Goal: Task Accomplishment & Management: Complete application form

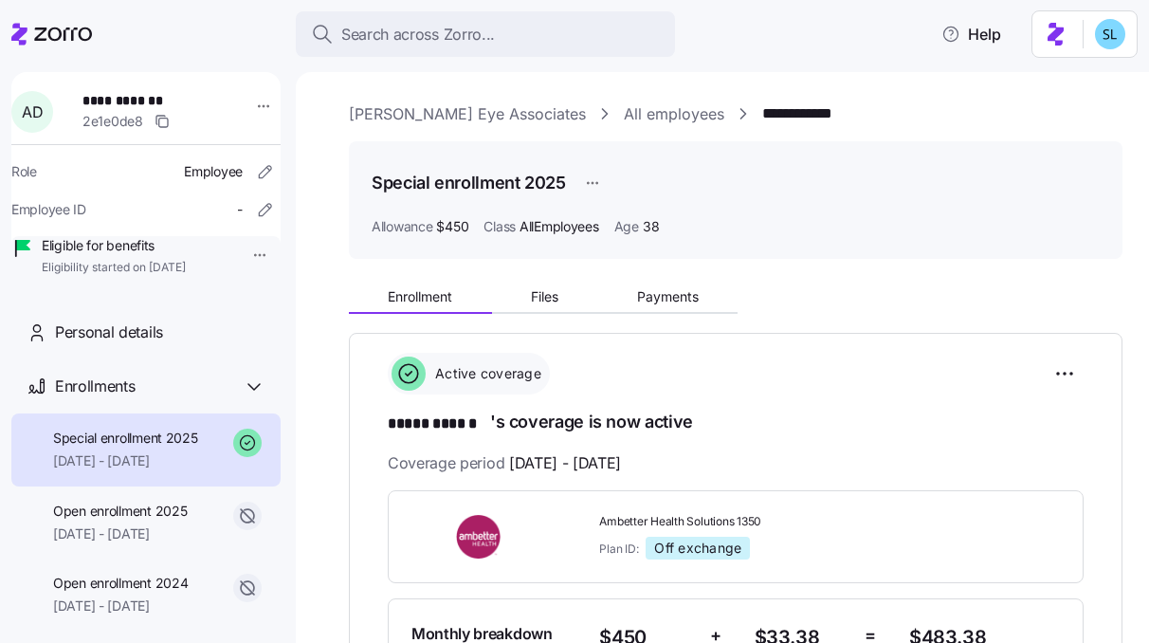
scroll to position [351, 0]
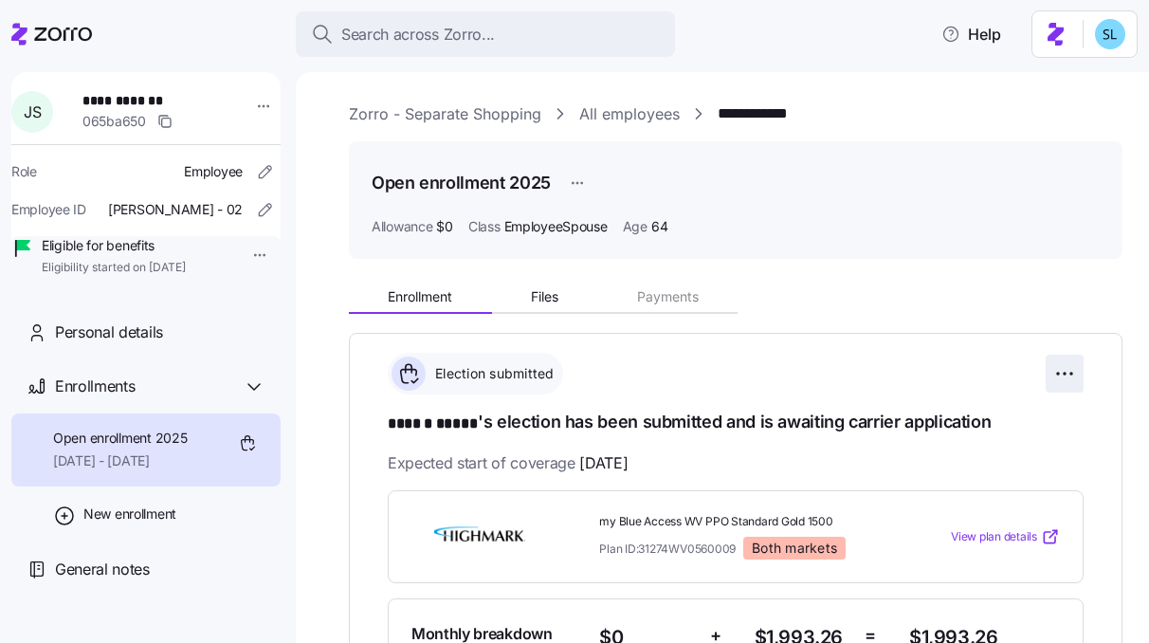
click at [1050, 364] on html "**********" at bounding box center [574, 315] width 1149 height 631
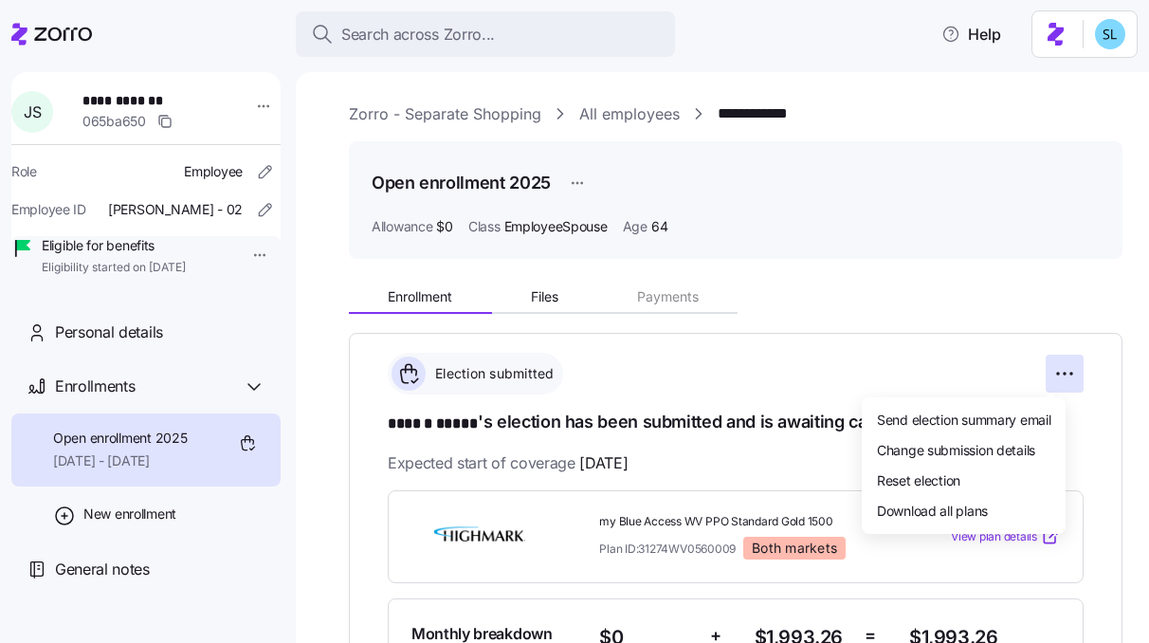
click at [587, 179] on html "**********" at bounding box center [574, 315] width 1149 height 631
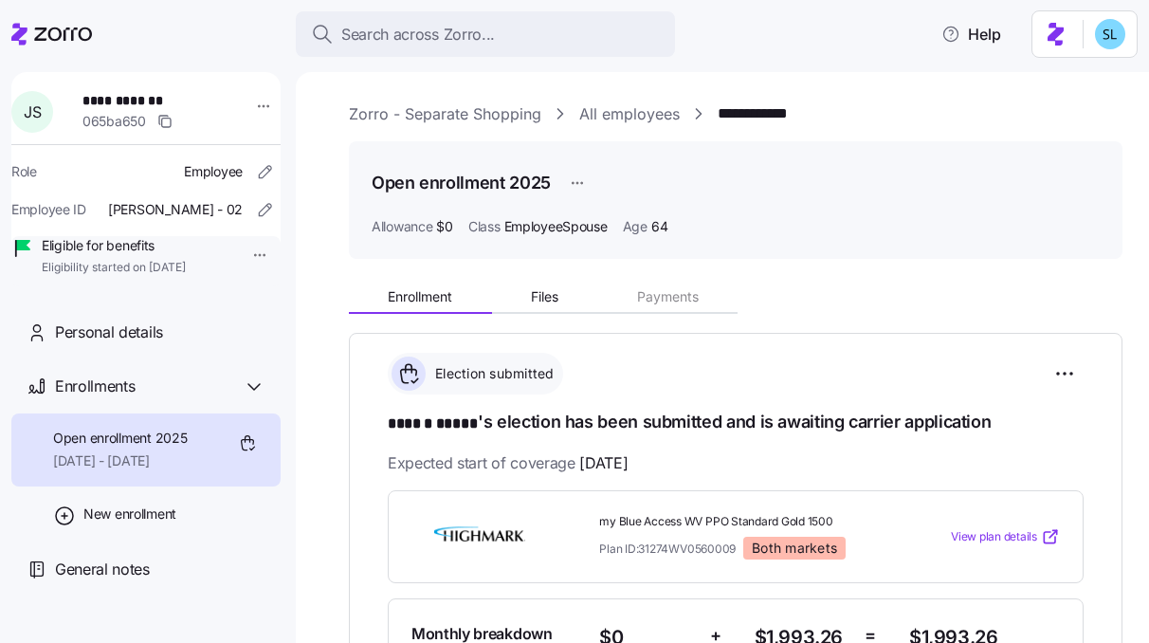
click at [569, 183] on html "**********" at bounding box center [574, 315] width 1149 height 631
click at [751, 177] on html "**********" at bounding box center [574, 315] width 1149 height 631
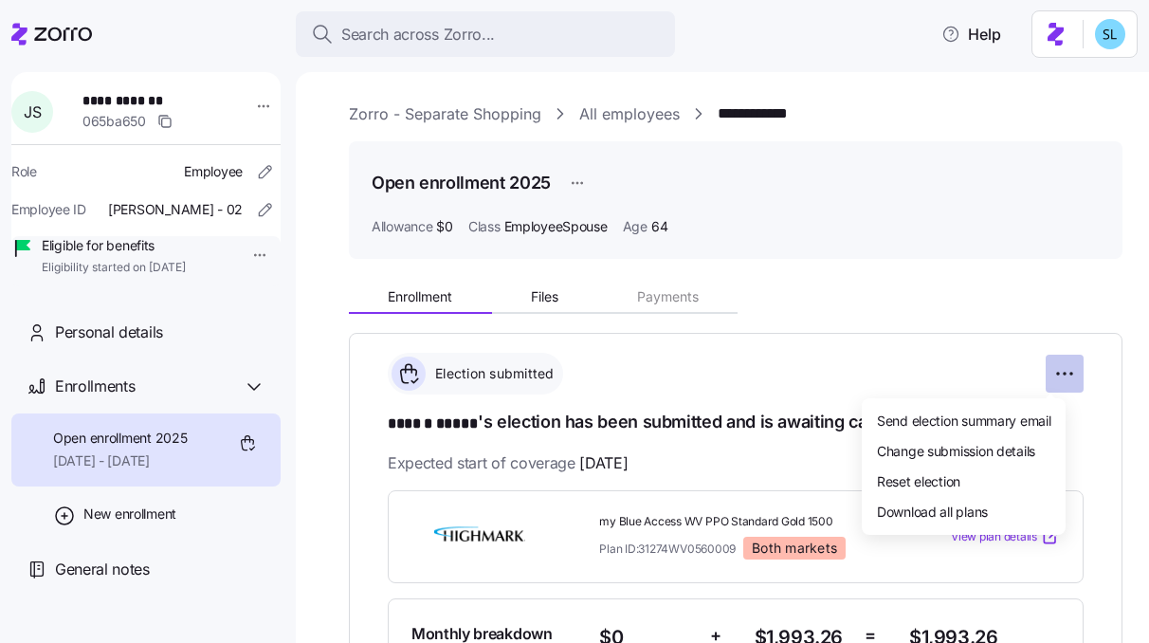
click at [1035, 381] on html "**********" at bounding box center [574, 315] width 1149 height 631
click at [953, 324] on html "**********" at bounding box center [574, 315] width 1149 height 631
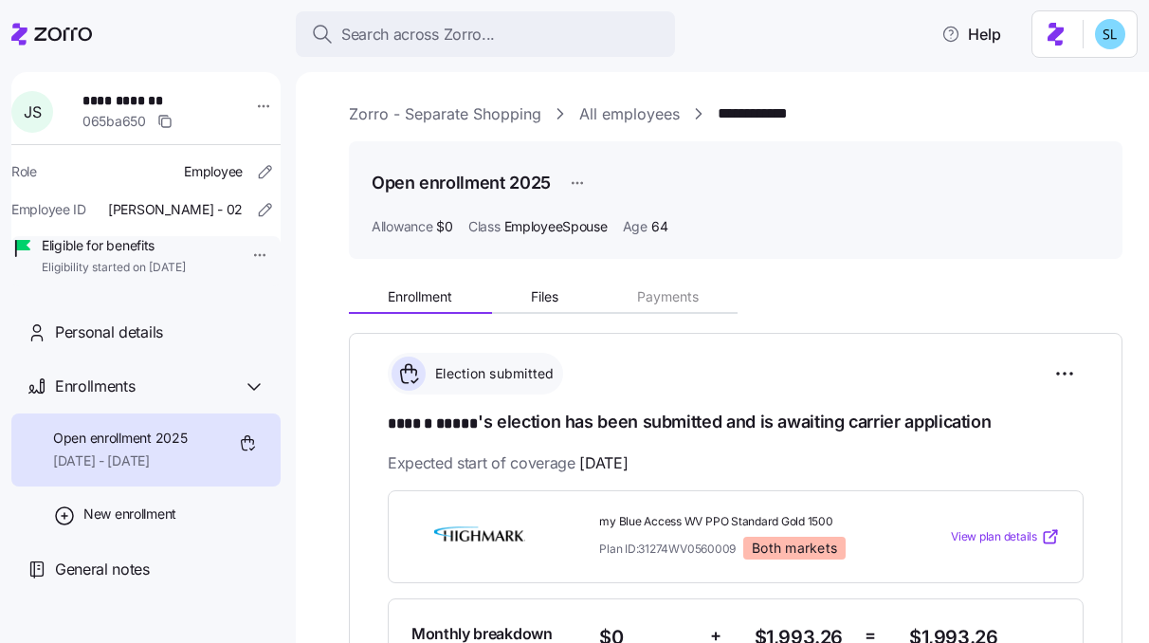
click at [573, 190] on html "**********" at bounding box center [574, 315] width 1149 height 631
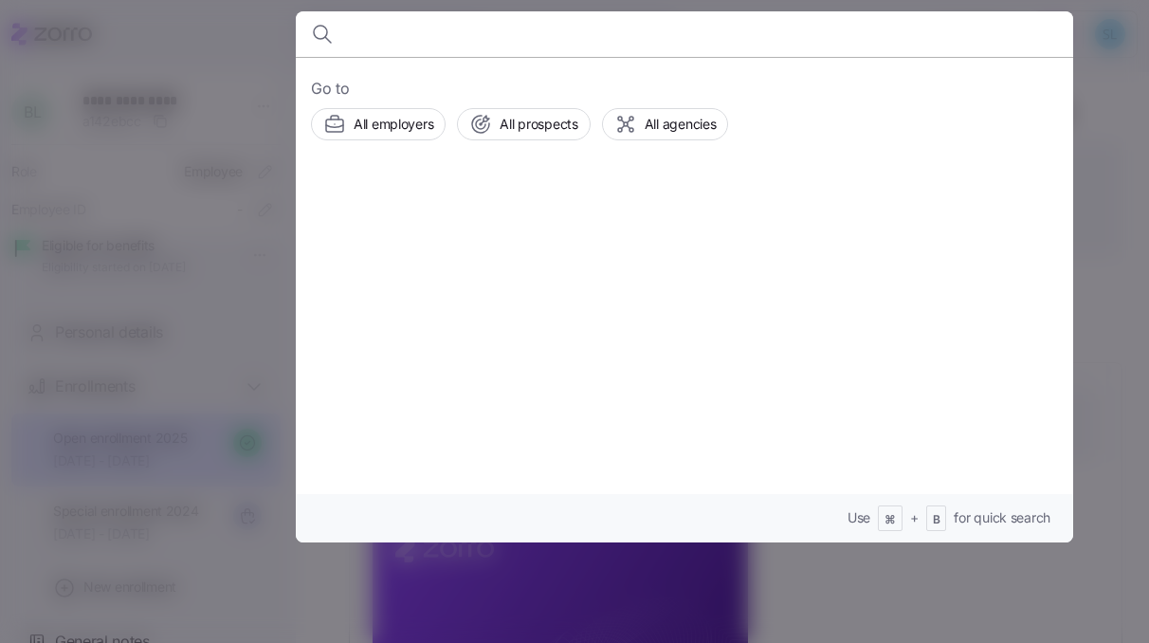
scroll to position [144, 0]
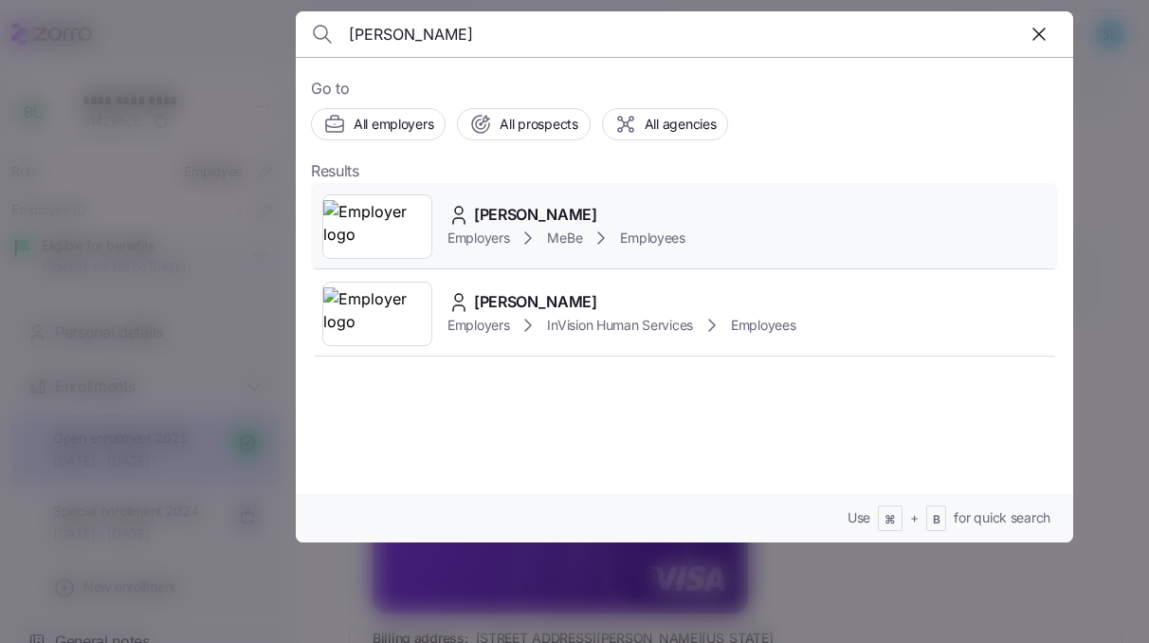
type input "Symantha Pollington"
click at [577, 210] on span "Symantha Pollington" at bounding box center [535, 215] width 123 height 24
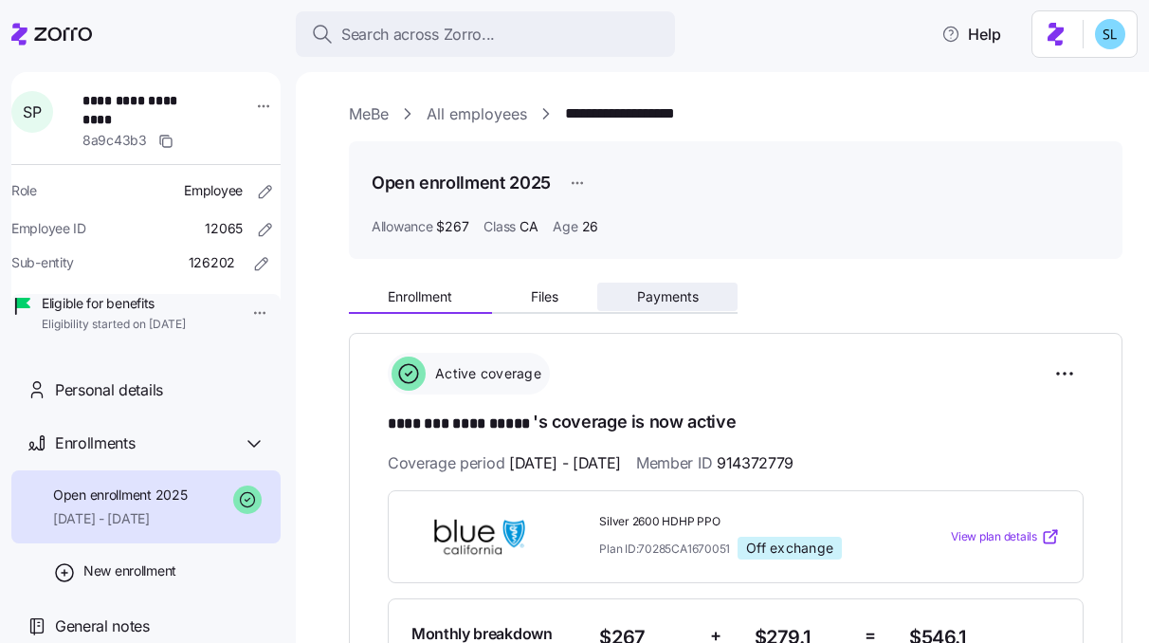
click at [630, 284] on button "Payments" at bounding box center [667, 297] width 140 height 28
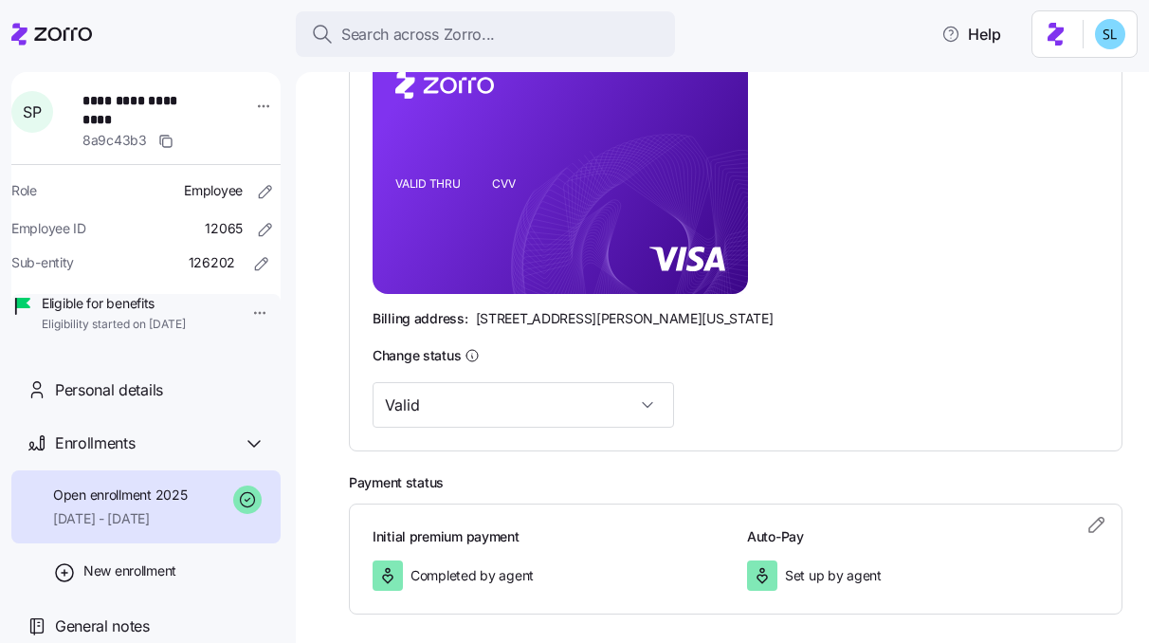
scroll to position [124, 0]
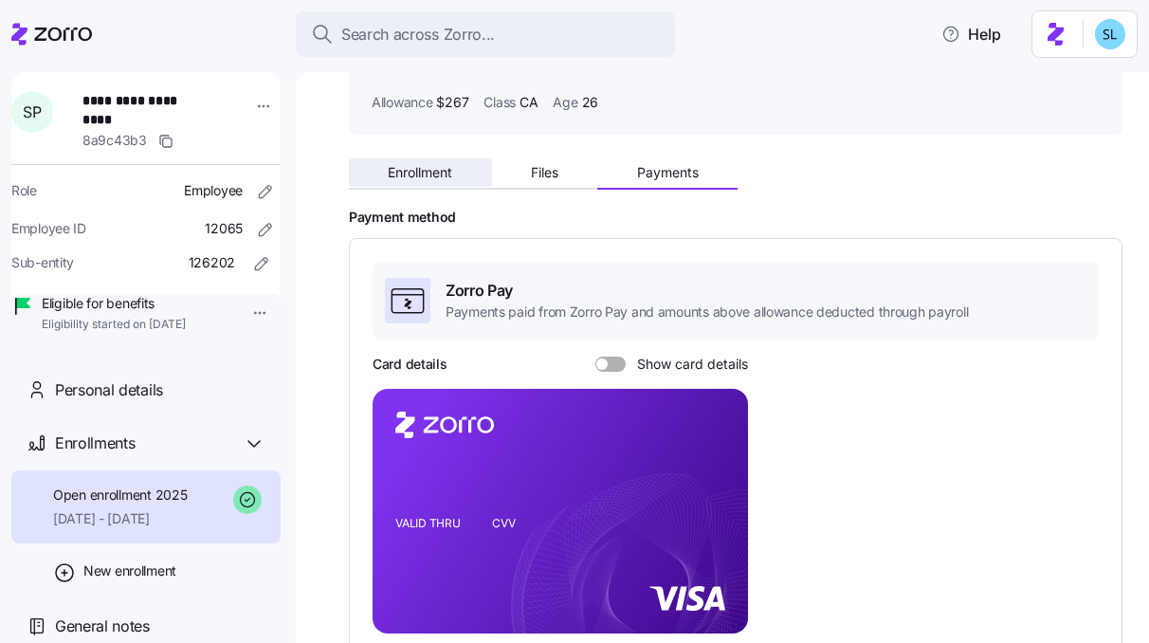
click at [425, 162] on button "Enrollment" at bounding box center [420, 172] width 143 height 28
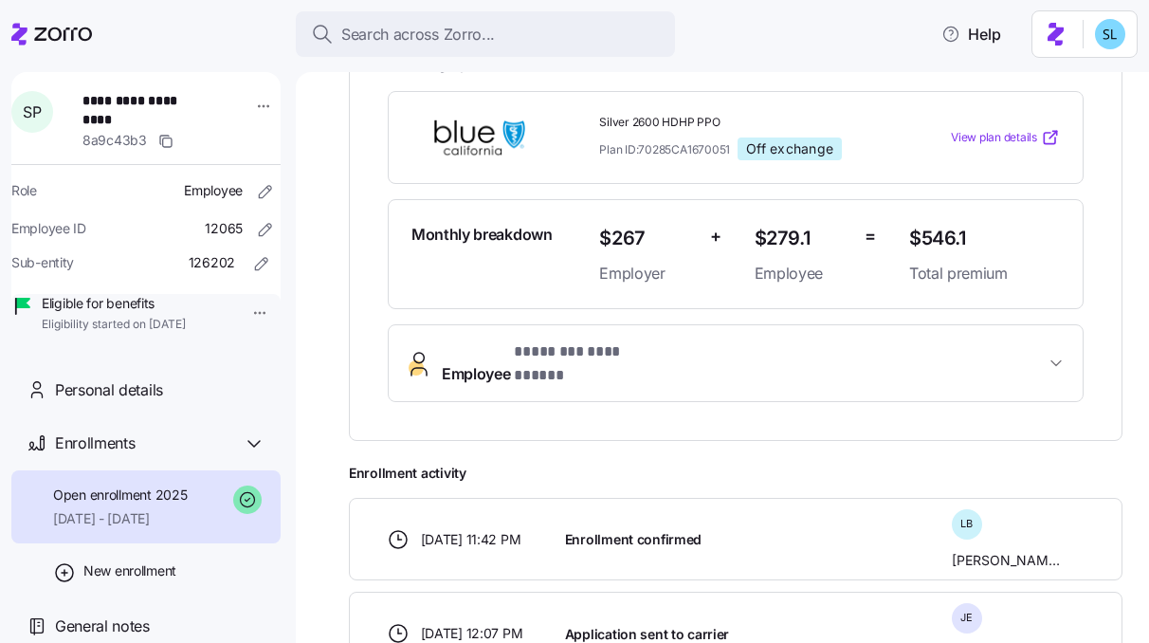
scroll to position [246, 0]
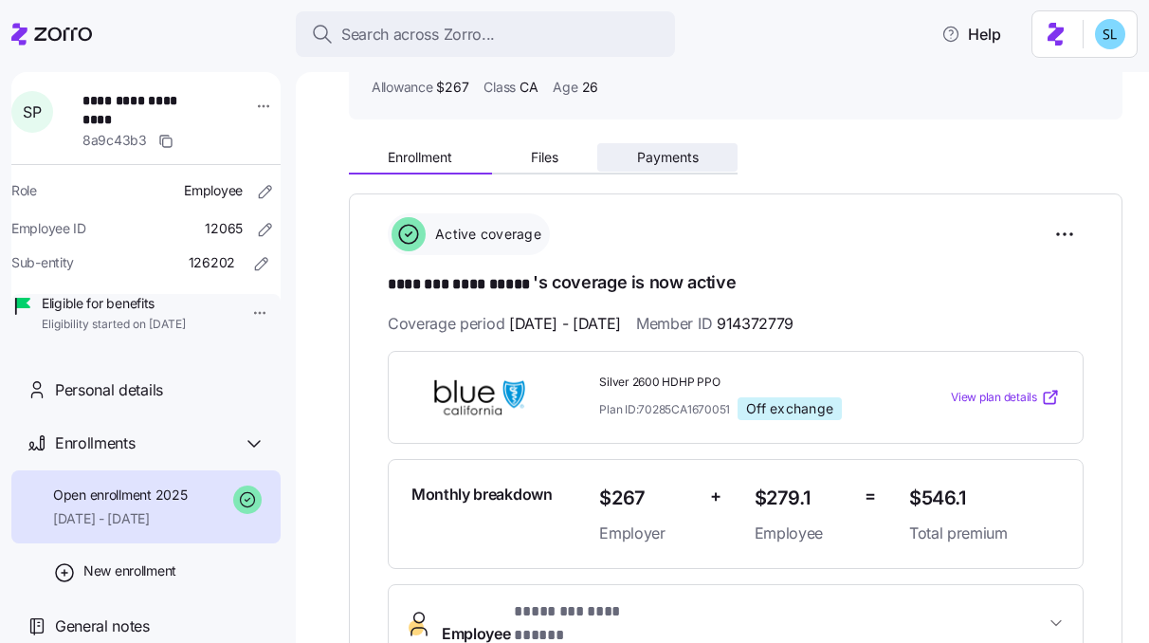
click at [674, 153] on span "Payments" at bounding box center [668, 157] width 62 height 13
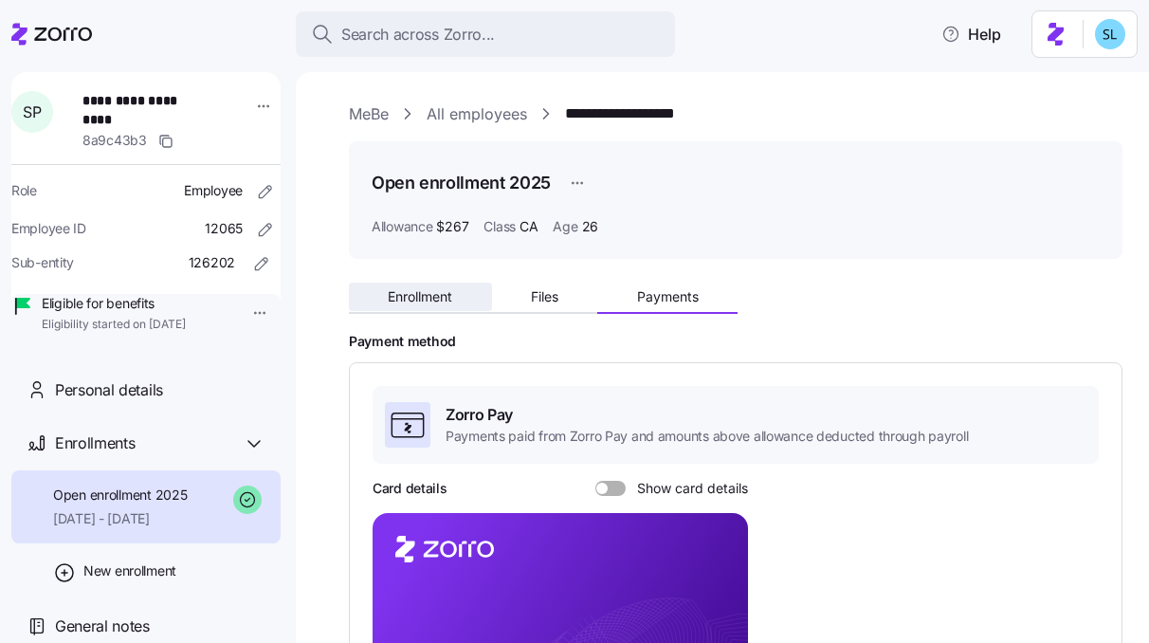
click at [459, 301] on button "Enrollment" at bounding box center [420, 297] width 143 height 28
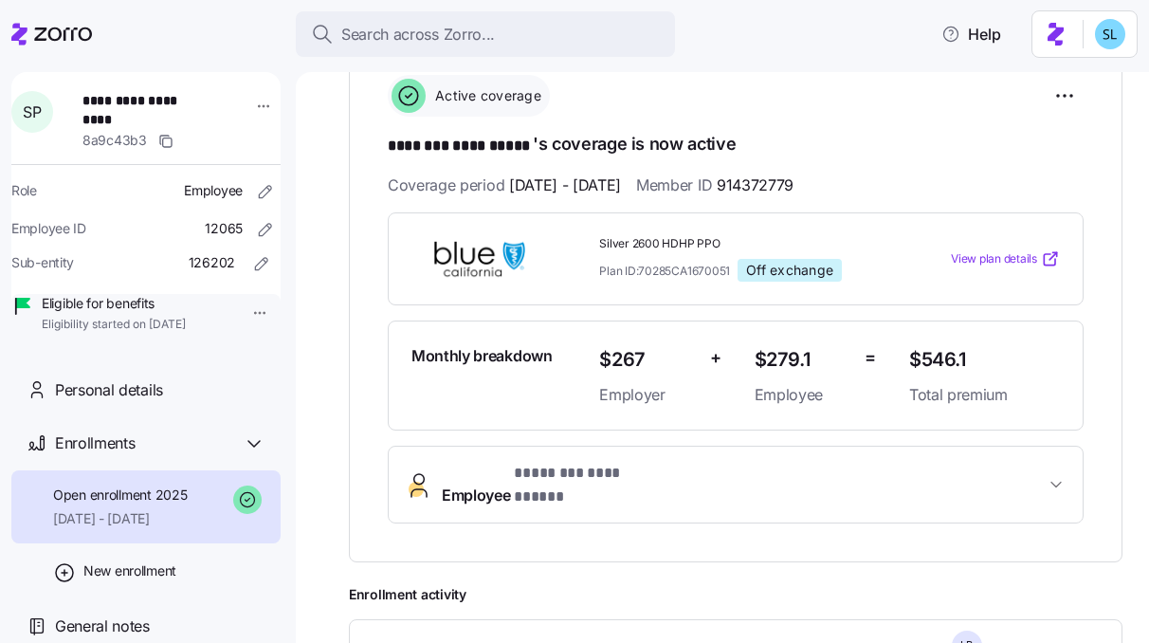
scroll to position [422, 0]
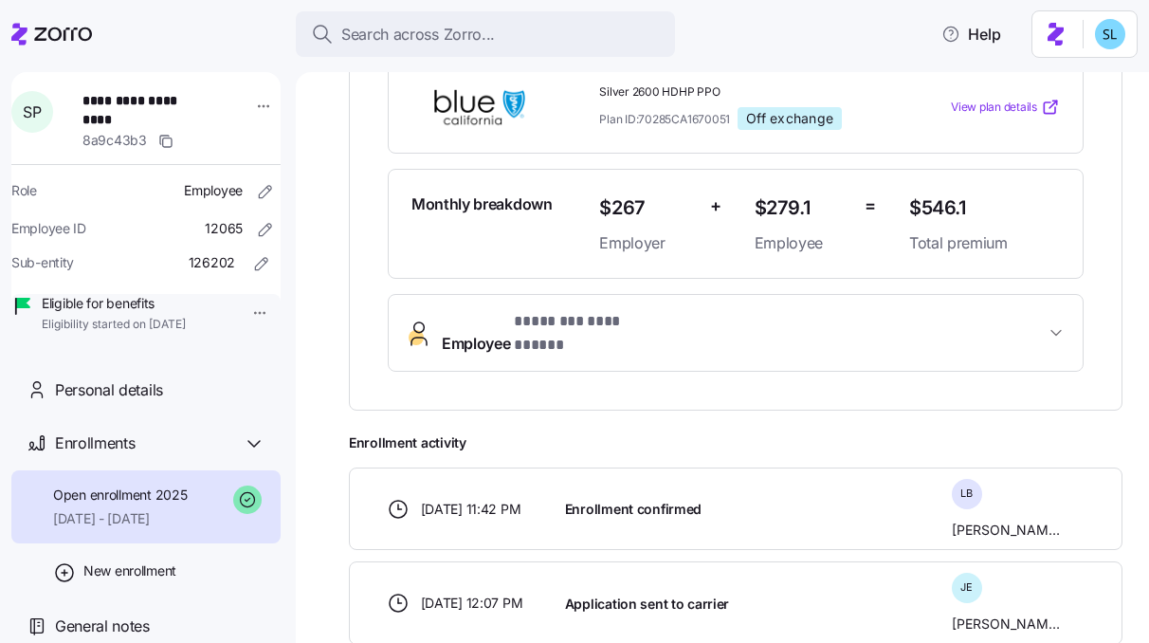
click at [617, 337] on button "**********" at bounding box center [736, 333] width 694 height 76
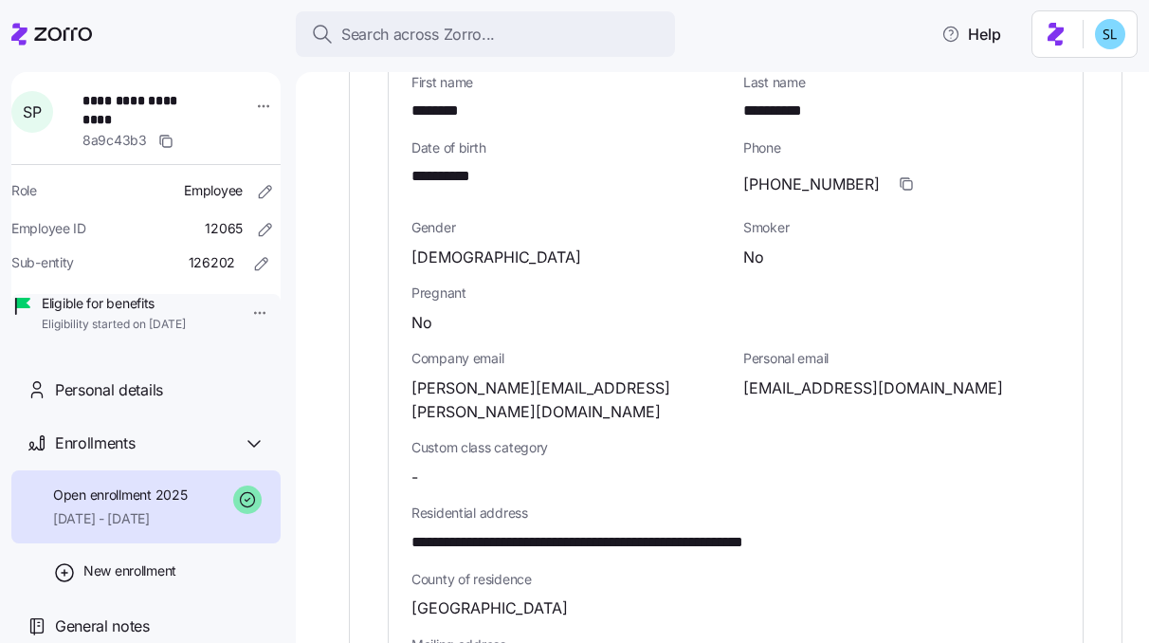
scroll to position [781, 0]
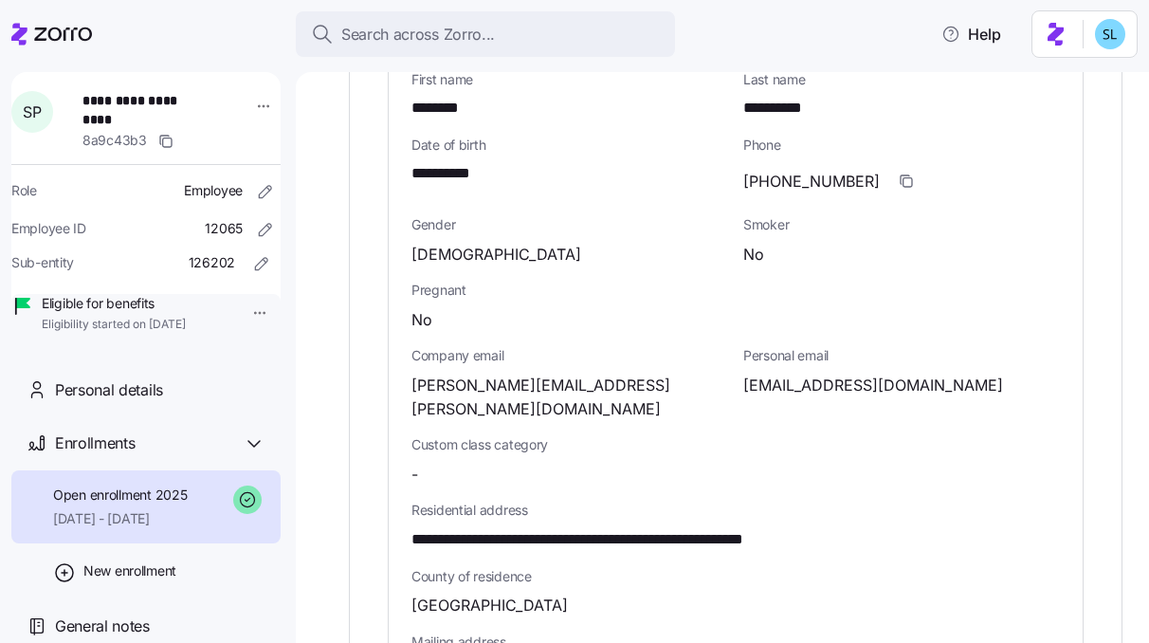
click at [768, 374] on span "sammypollington37@gmail.com" at bounding box center [873, 386] width 260 height 24
copy span "sammypollington37"
click at [574, 374] on span "symantha.pollington@mebefamily.com" at bounding box center [569, 397] width 317 height 47
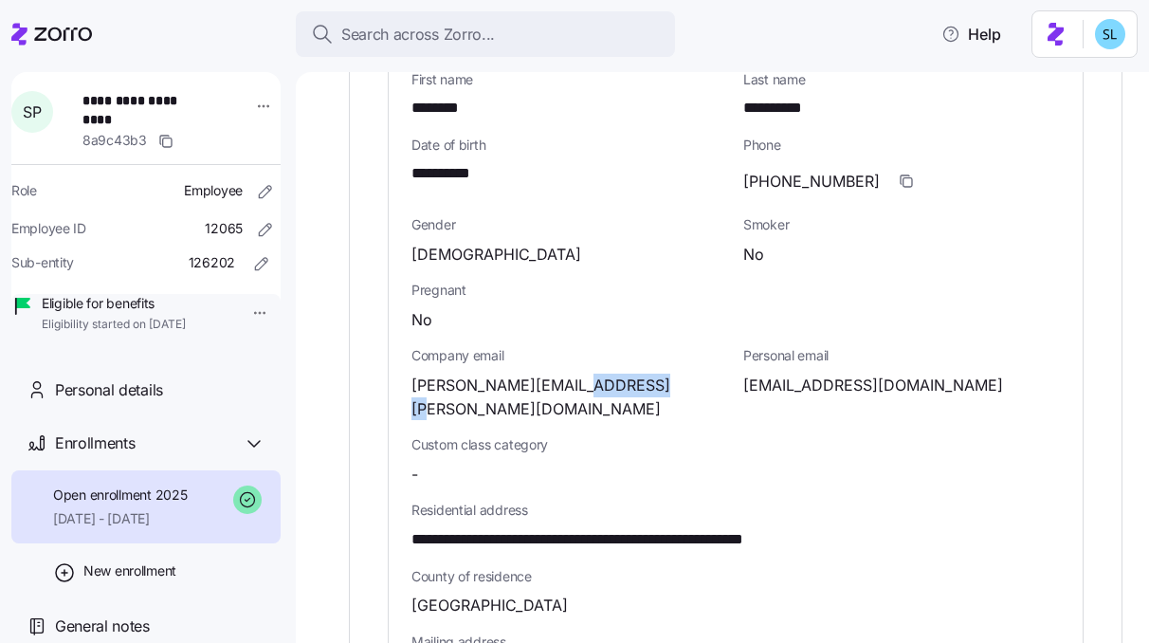
click at [574, 374] on span "symantha.pollington@mebefamily.com" at bounding box center [569, 397] width 317 height 47
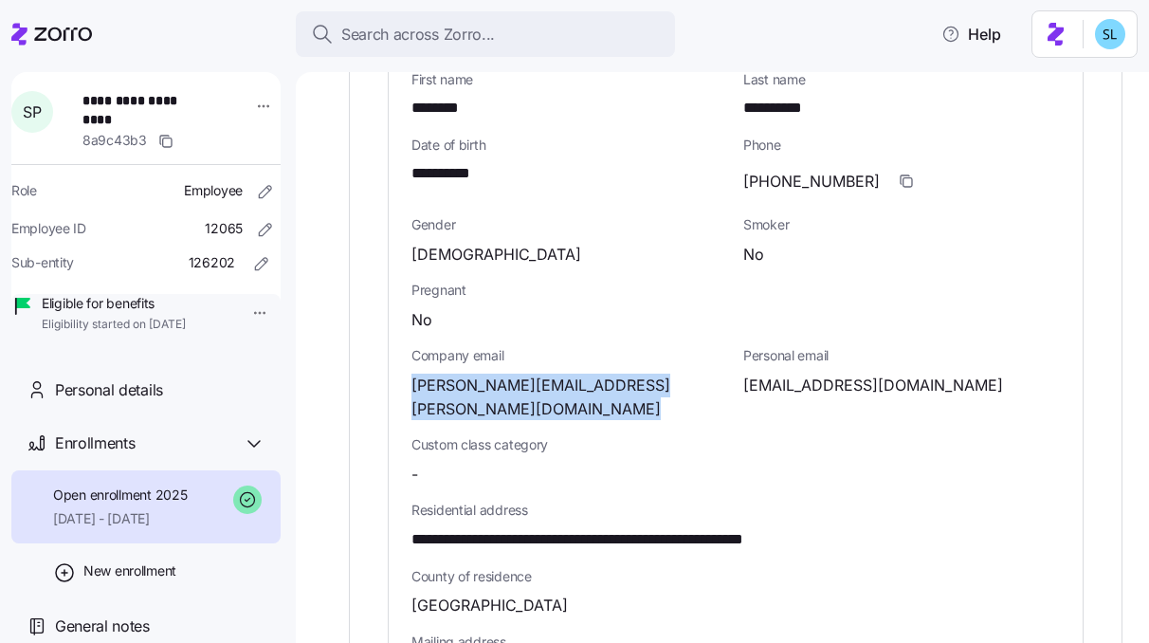
click at [574, 374] on span "symantha.pollington@mebefamily.com" at bounding box center [569, 397] width 317 height 47
copy span "mebefamily"
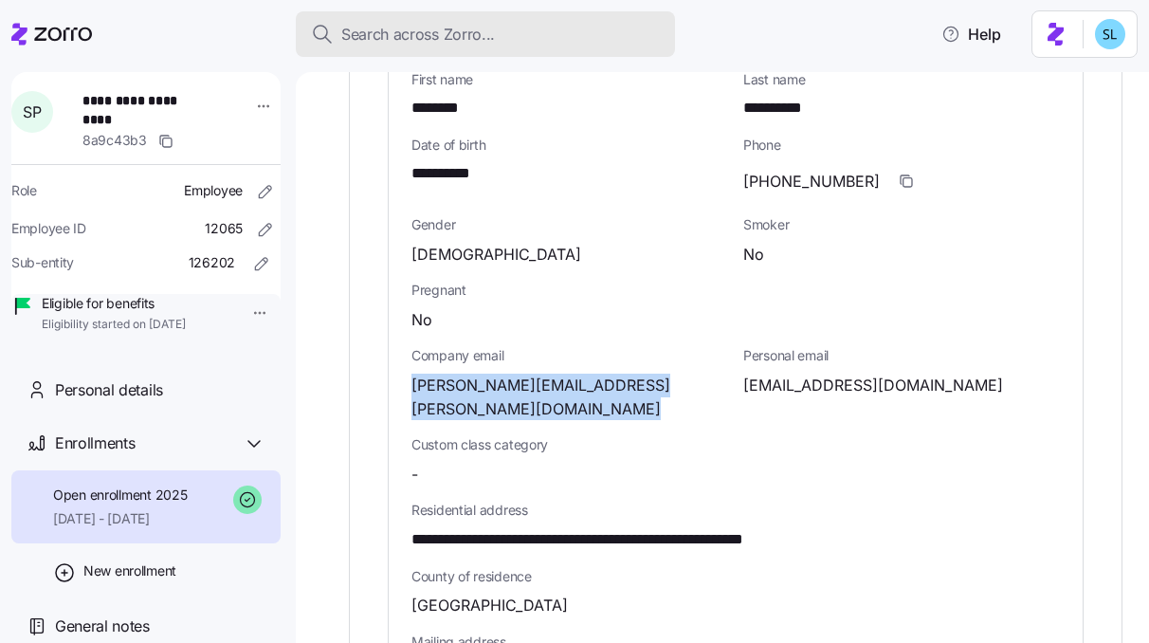
click at [507, 42] on div "Search across Zorro..." at bounding box center [485, 35] width 349 height 24
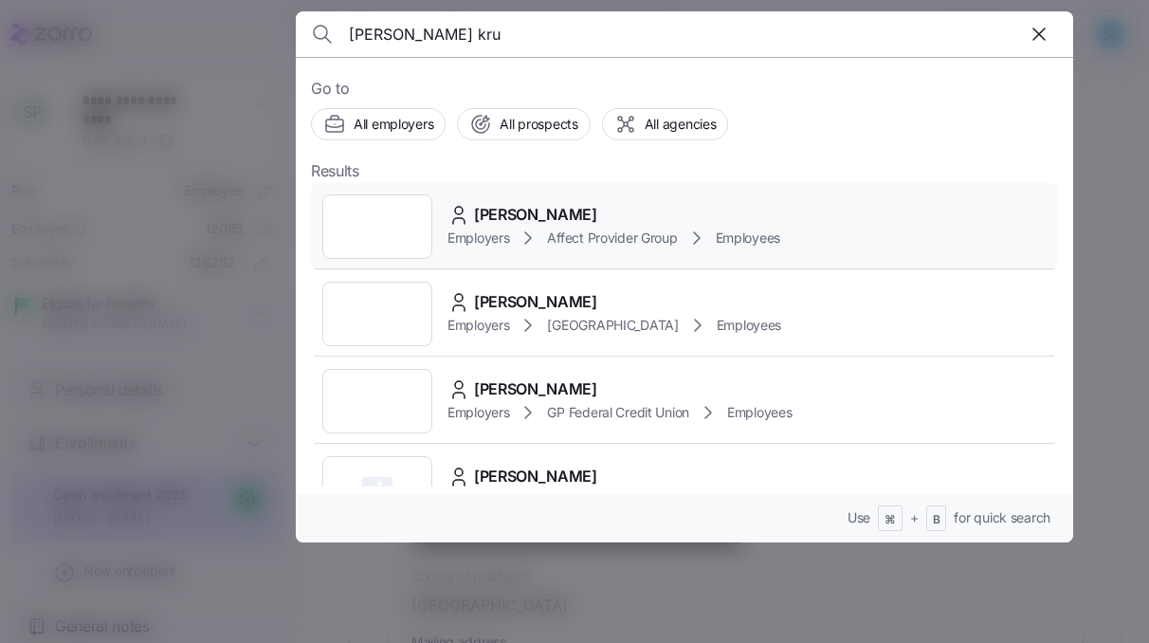
type input "stacy kru"
click at [556, 199] on div "Stacy Krug Employers Affect Provider Group Employees" at bounding box center [684, 226] width 747 height 87
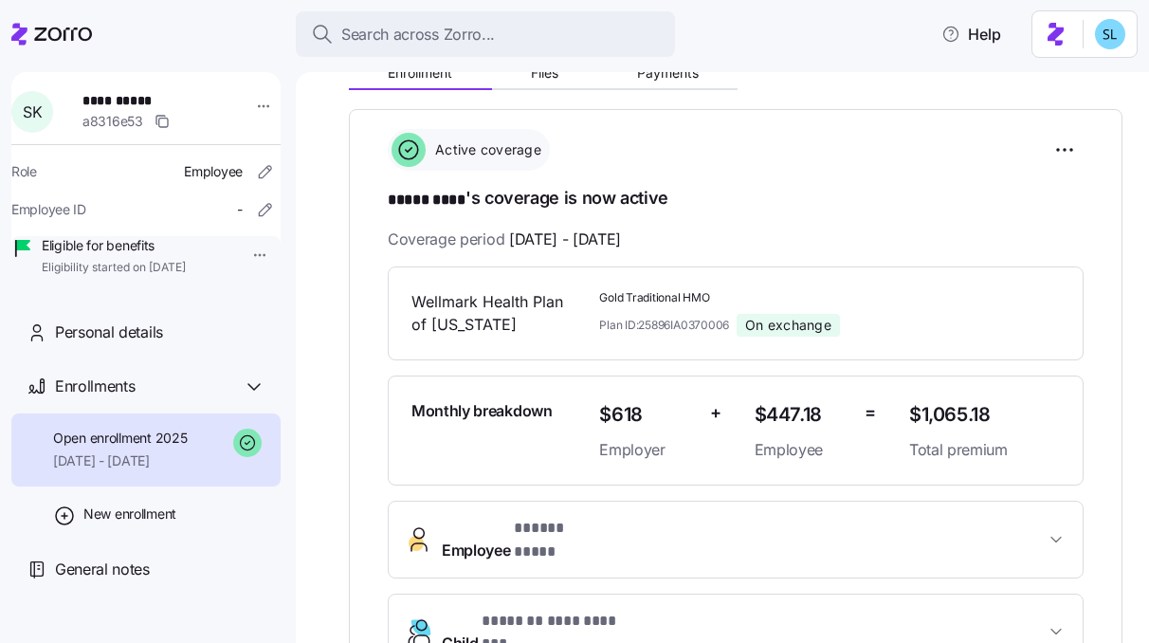
scroll to position [365, 0]
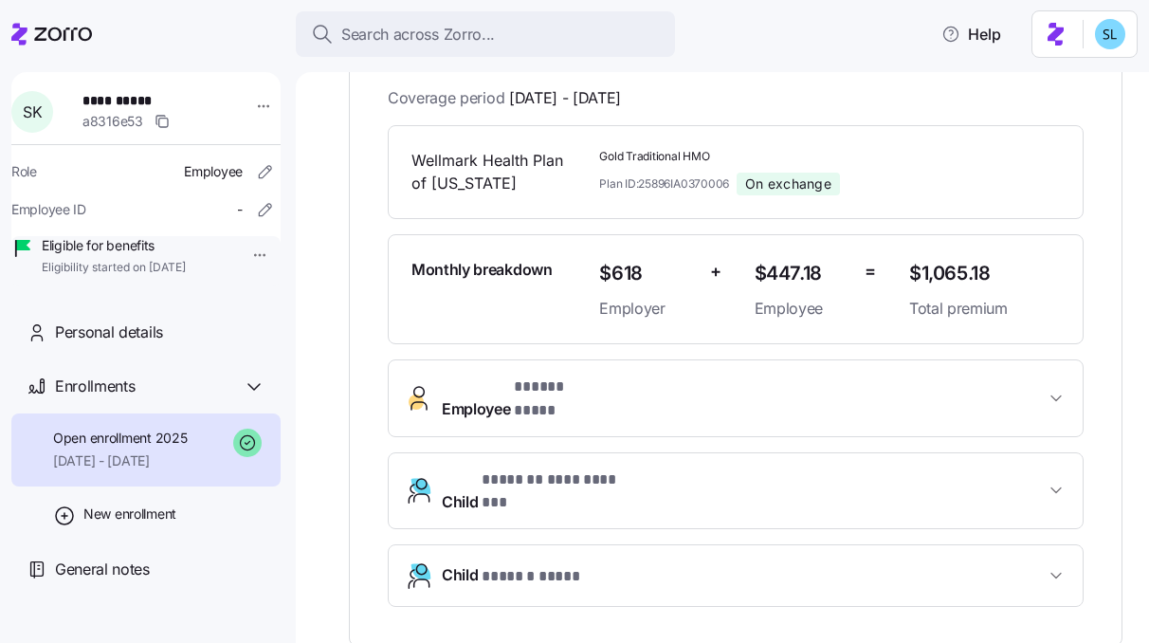
click at [580, 394] on span "* ***** **** *" at bounding box center [557, 387] width 86 height 24
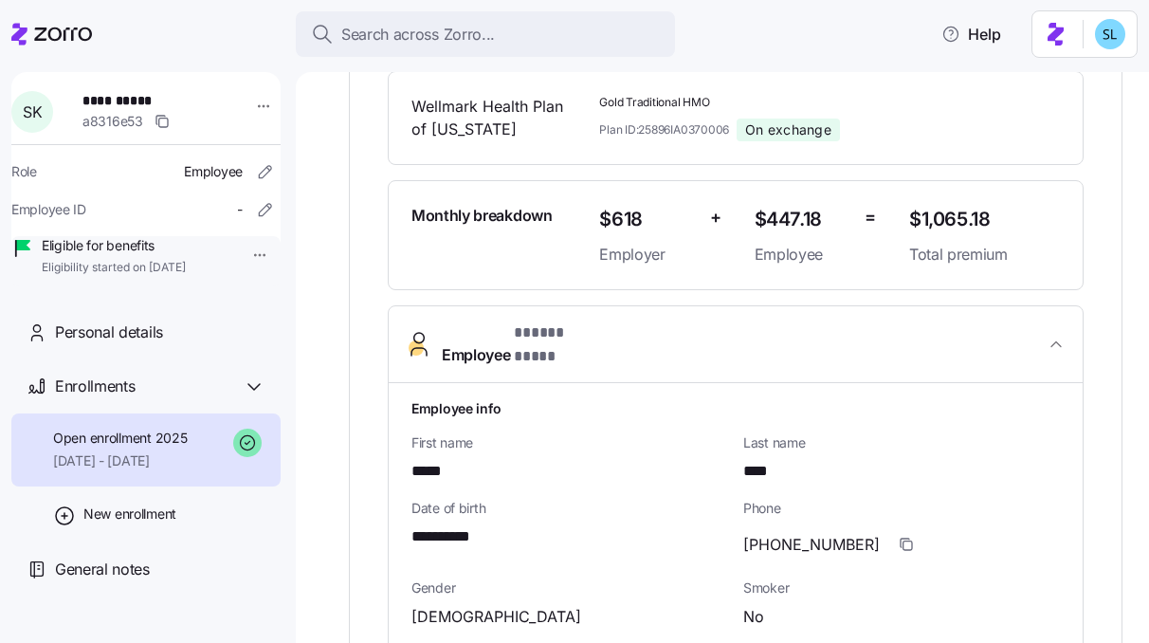
scroll to position [711, 0]
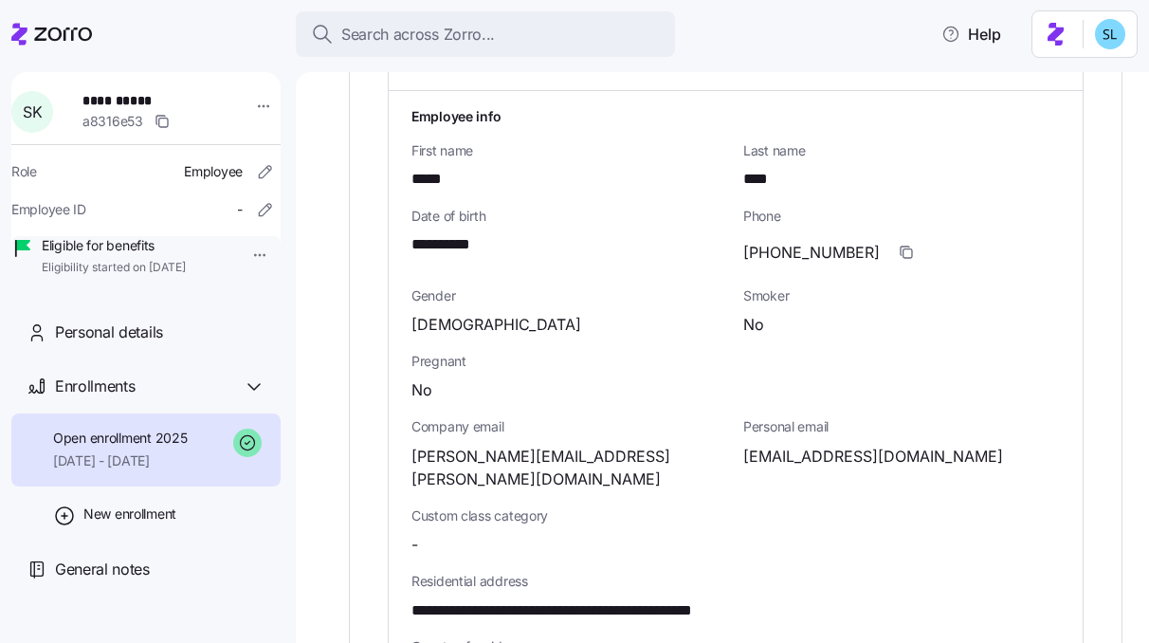
click at [780, 241] on span "(319)651-8118" at bounding box center [811, 253] width 137 height 24
copy span "651"
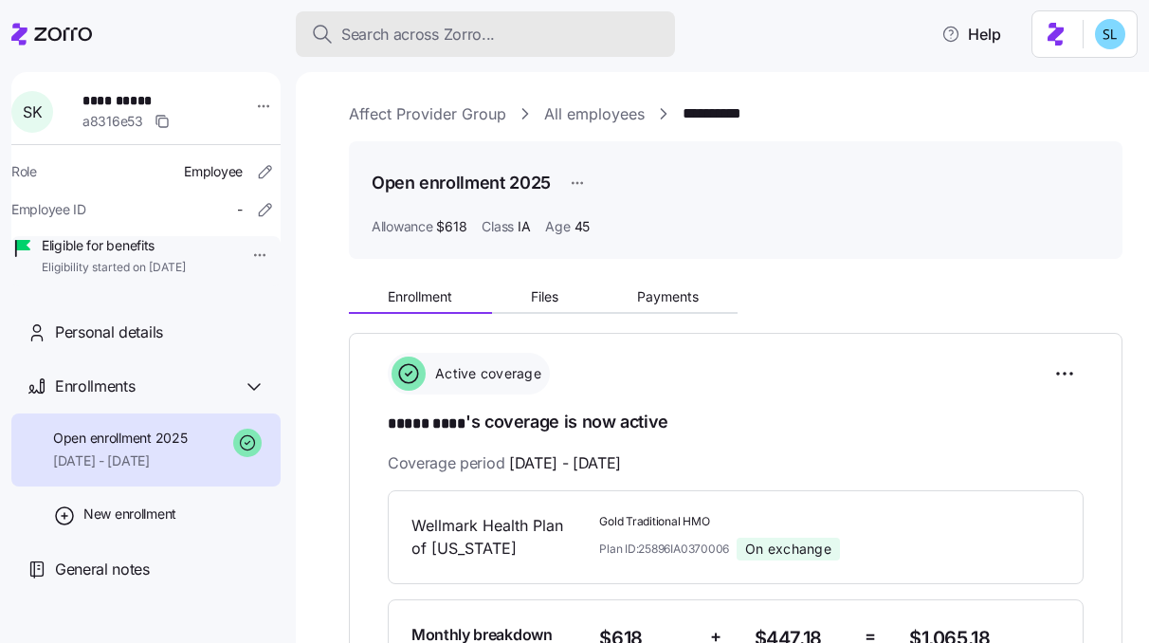
click at [538, 52] on button "Search across Zorro..." at bounding box center [485, 34] width 379 height 46
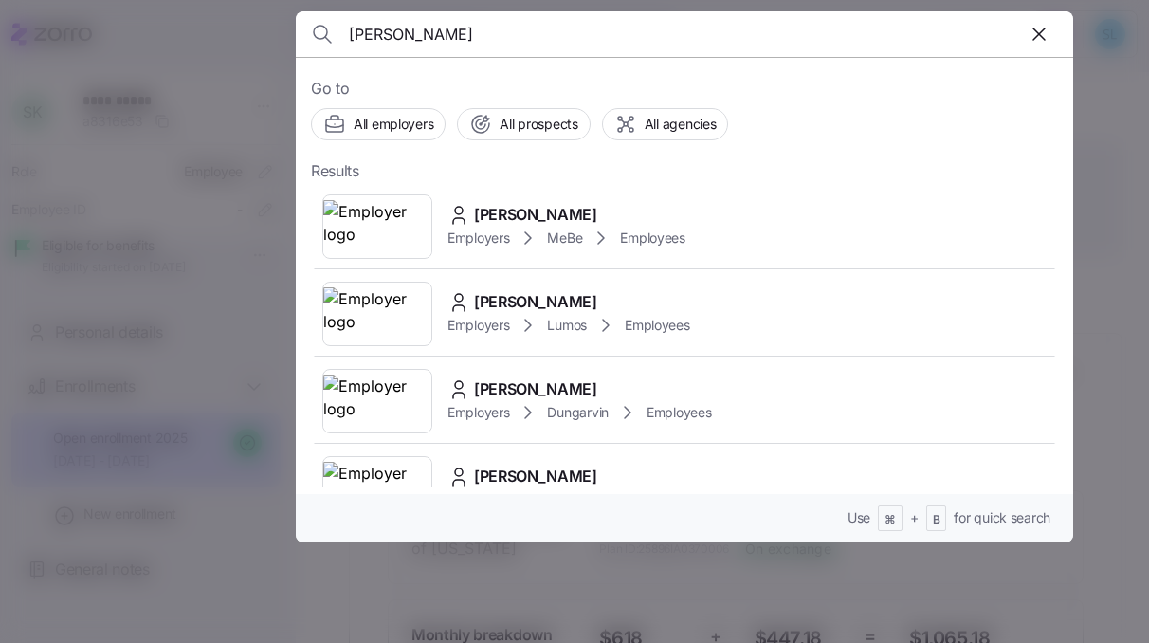
type input "aleesha"
click at [502, 218] on span "Aleesha Johnson" at bounding box center [535, 215] width 123 height 24
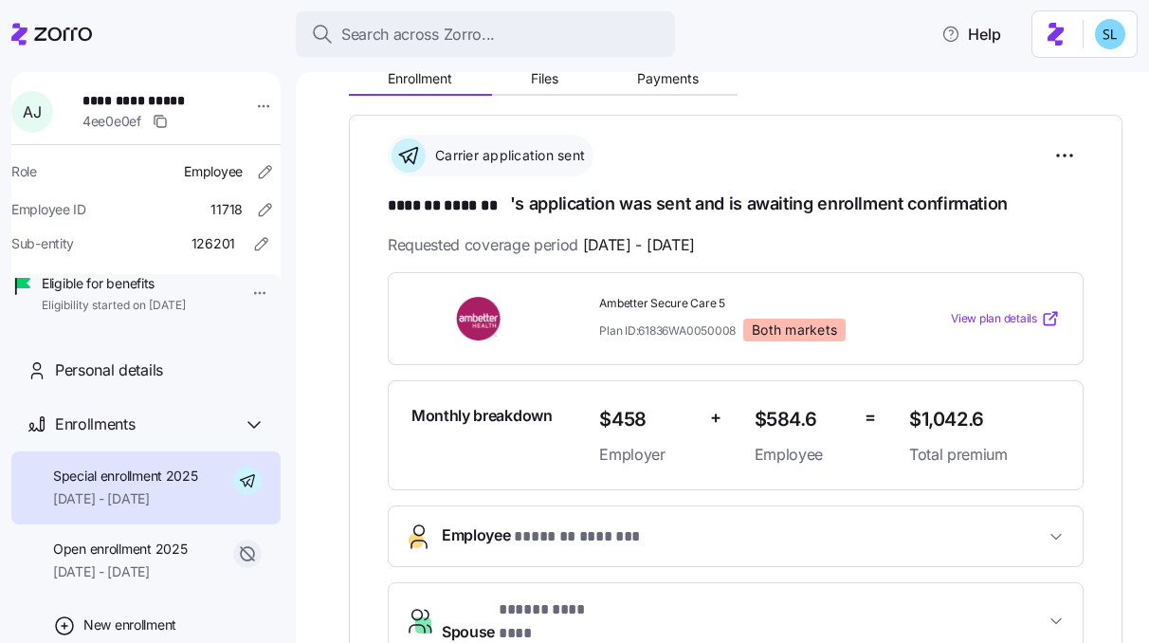
scroll to position [246, 0]
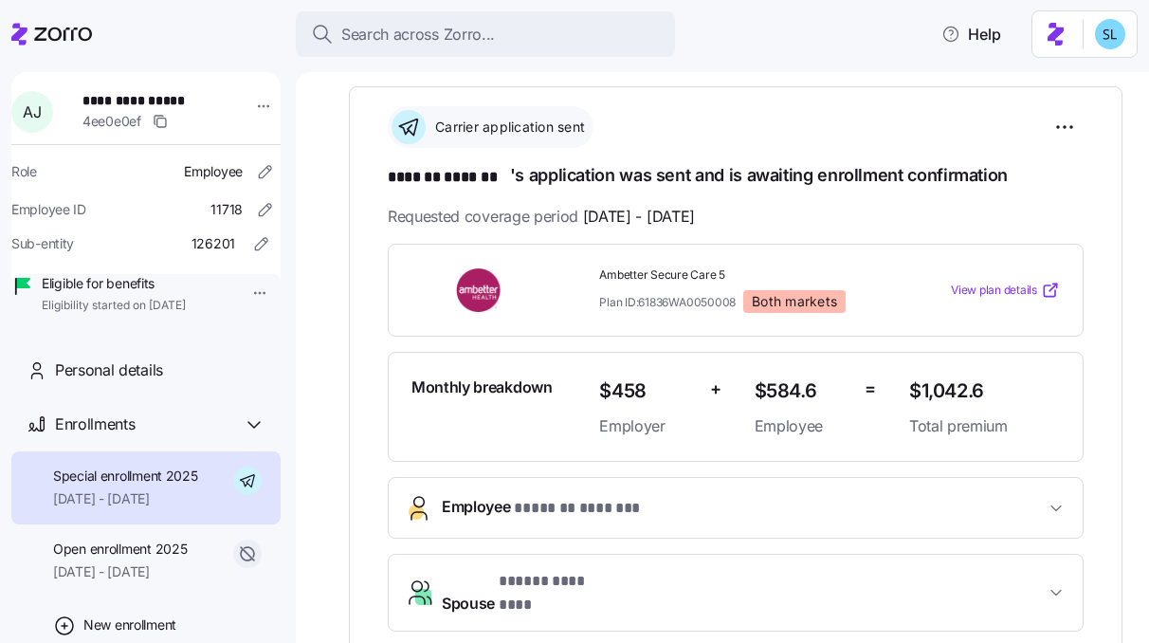
click at [587, 519] on button "Employee * ******* ******* *" at bounding box center [736, 508] width 694 height 60
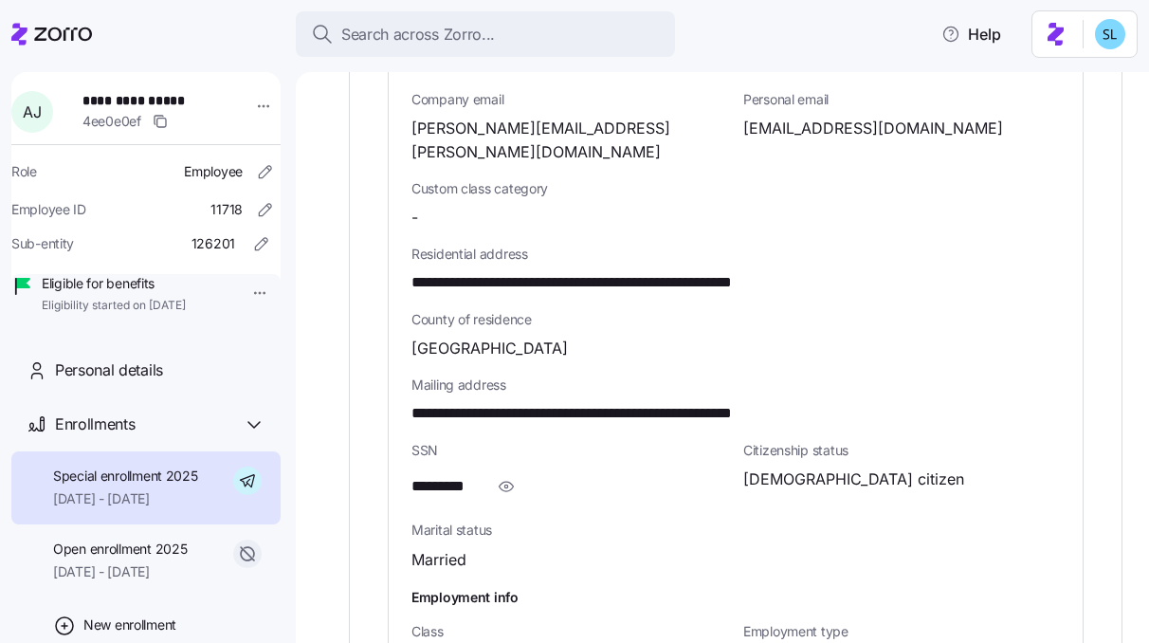
scroll to position [1037, 0]
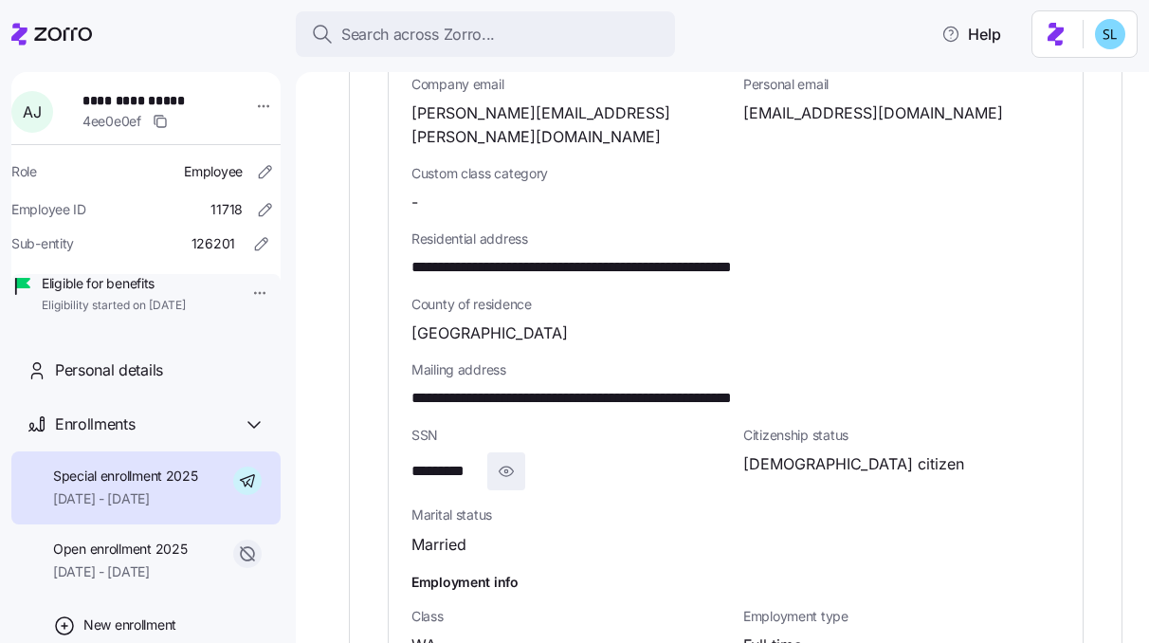
click at [507, 460] on icon "button" at bounding box center [506, 471] width 19 height 23
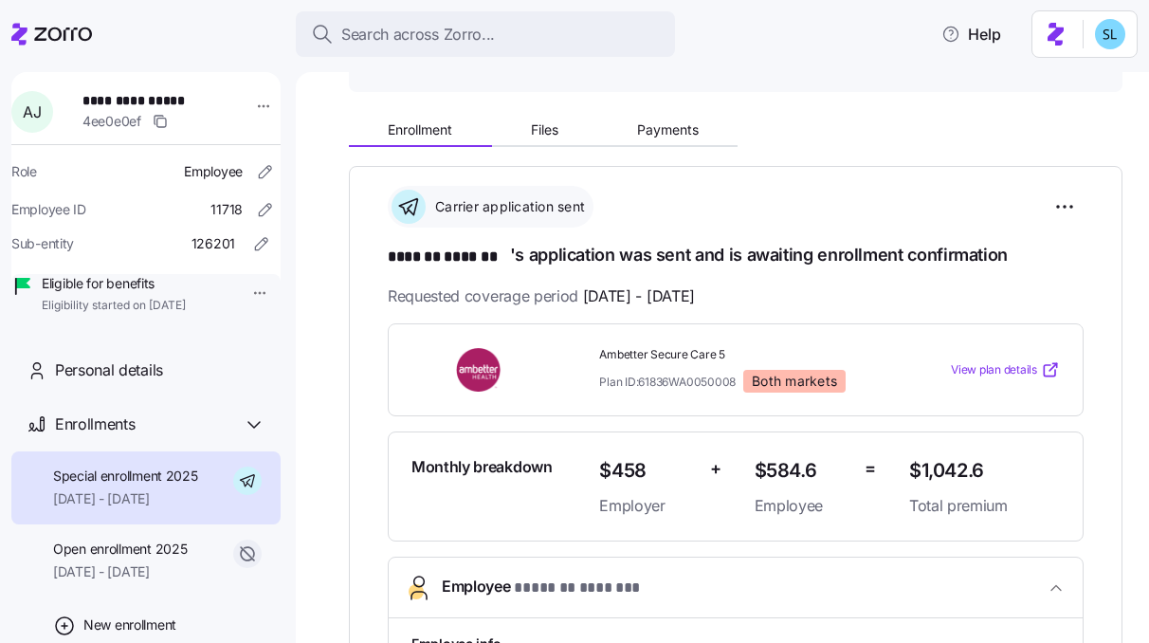
scroll to position [171, 0]
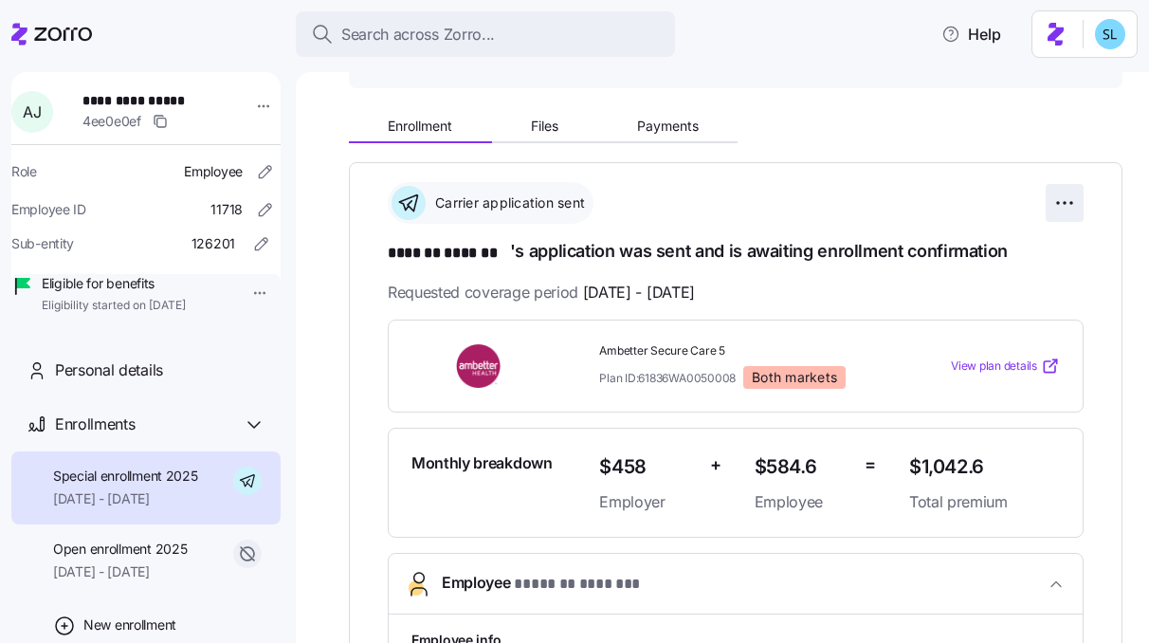
click at [1050, 208] on html "**********" at bounding box center [574, 315] width 1149 height 631
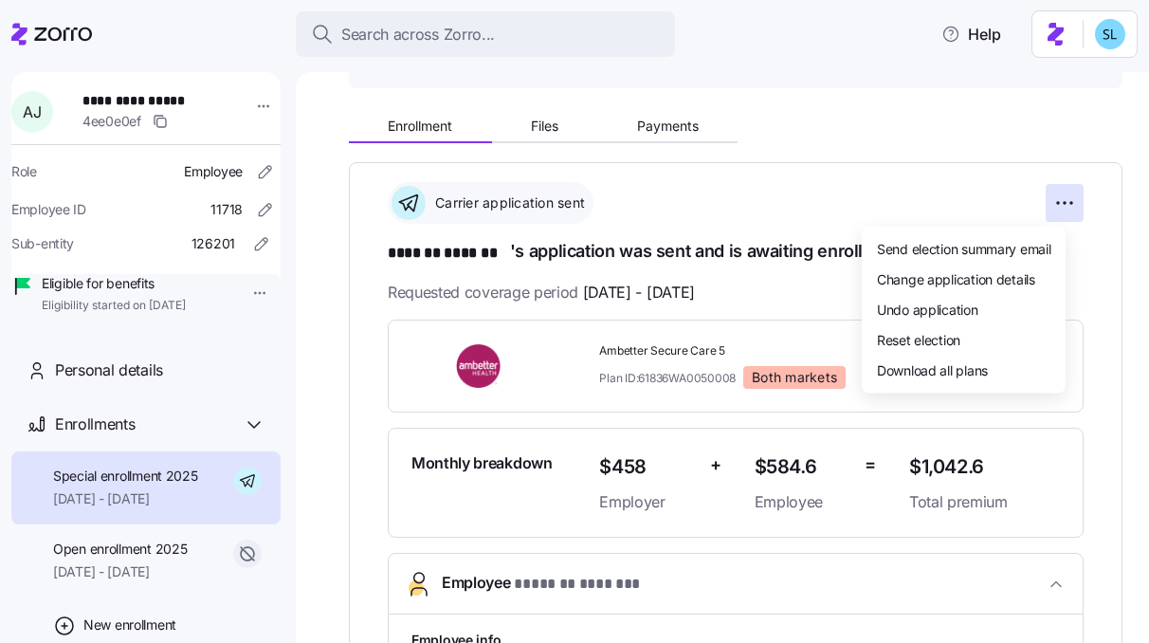
click at [1130, 340] on html "**********" at bounding box center [574, 315] width 1149 height 631
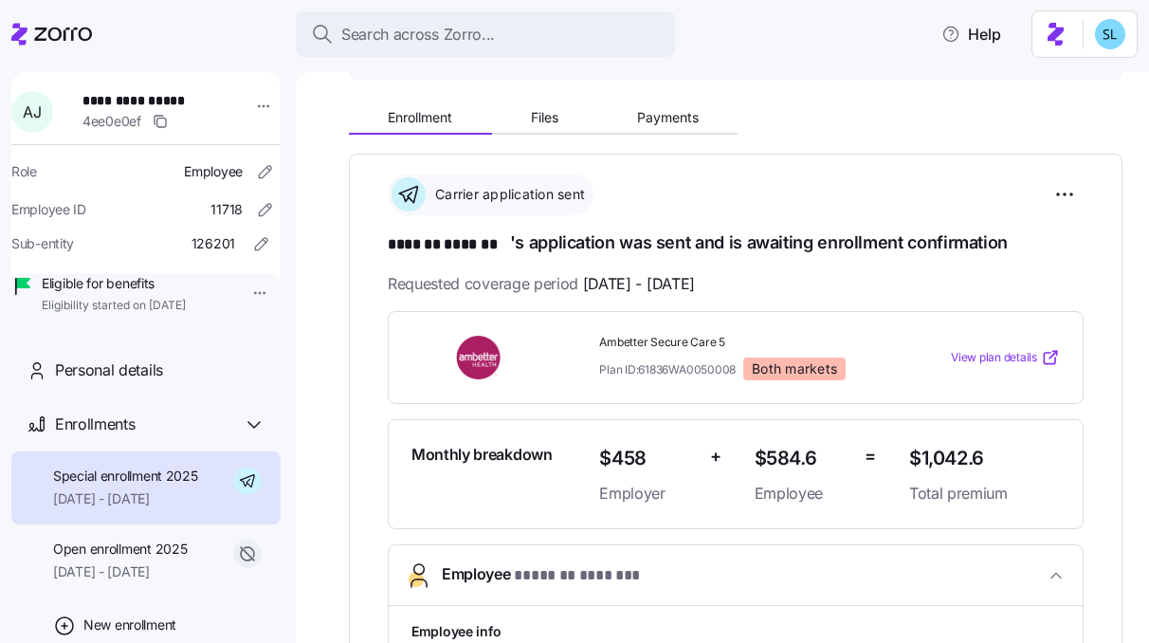
scroll to position [176, 0]
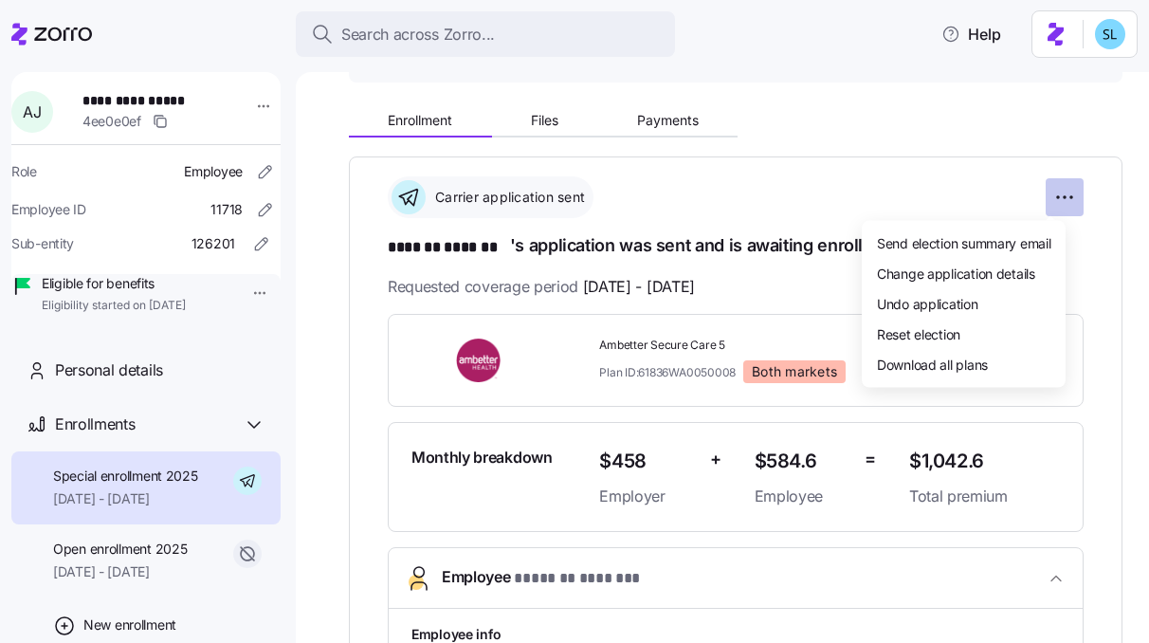
click at [1032, 190] on html "**********" at bounding box center [574, 315] width 1149 height 631
click at [995, 297] on div "Undo application" at bounding box center [963, 304] width 189 height 30
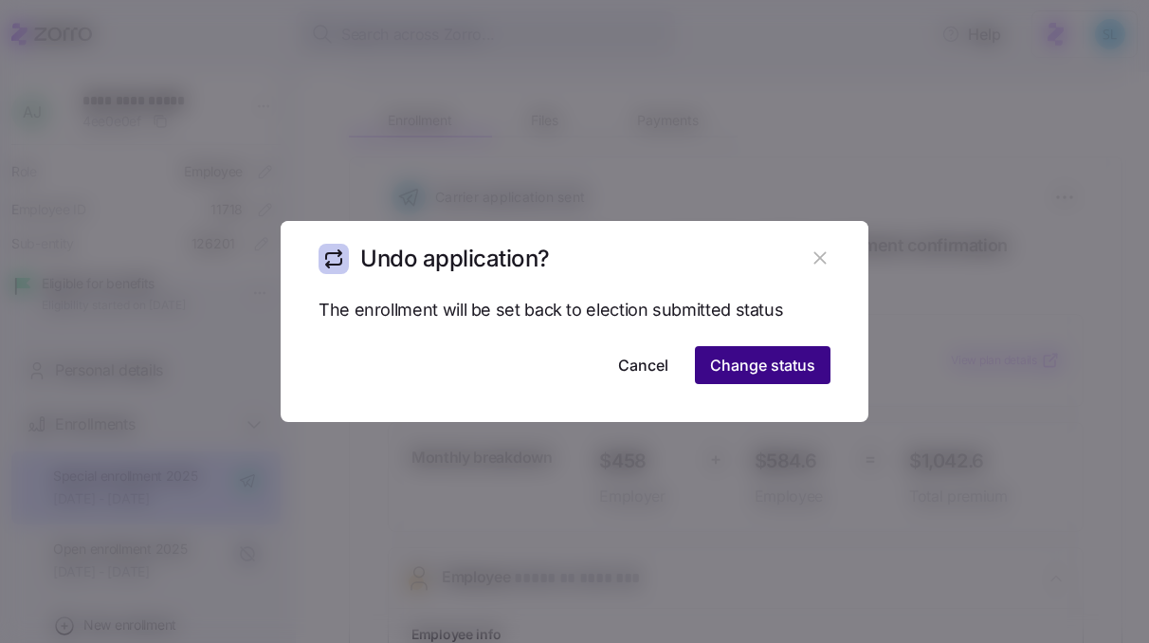
click at [804, 364] on span "Change status" at bounding box center [762, 365] width 105 height 23
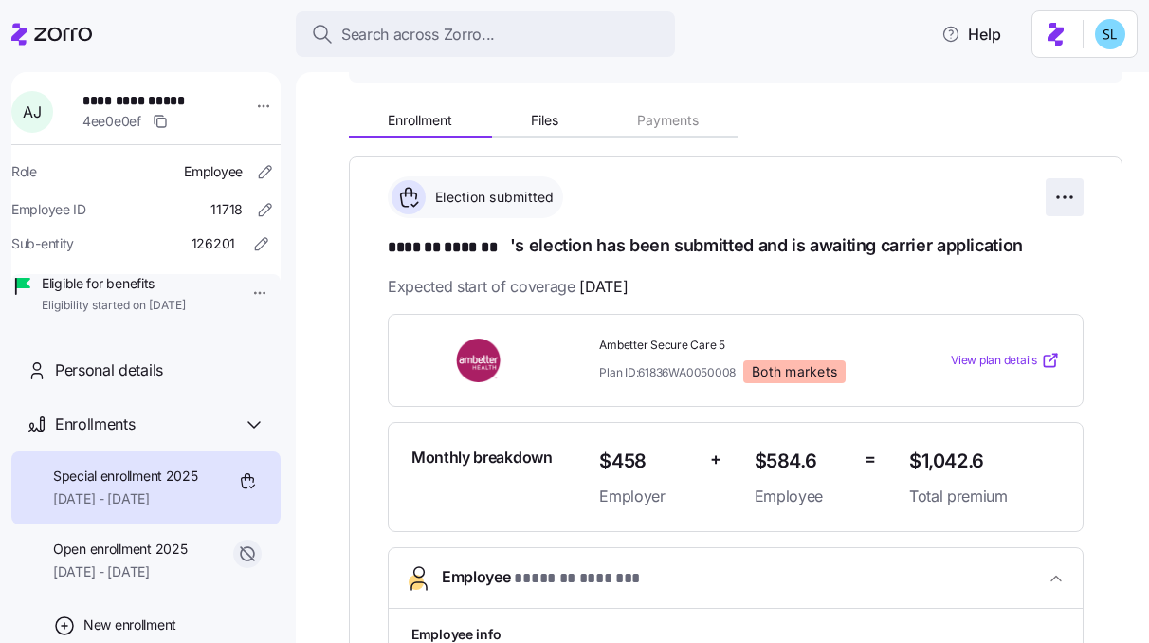
click at [1050, 202] on html "**********" at bounding box center [574, 315] width 1149 height 631
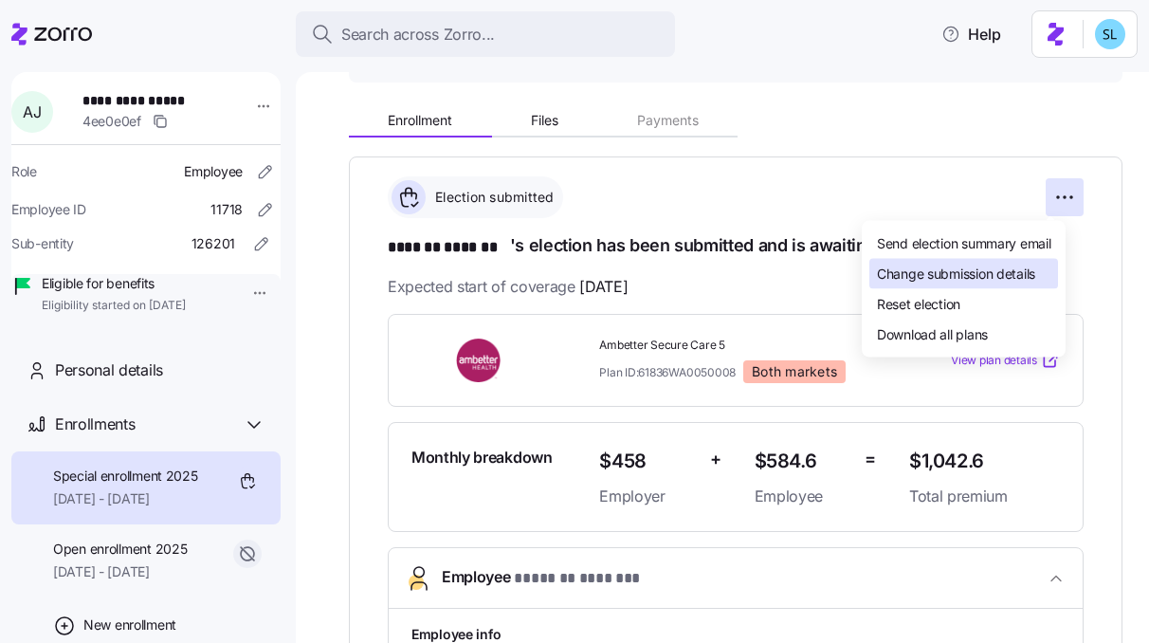
click at [1017, 278] on span "Change submission details" at bounding box center [956, 273] width 158 height 19
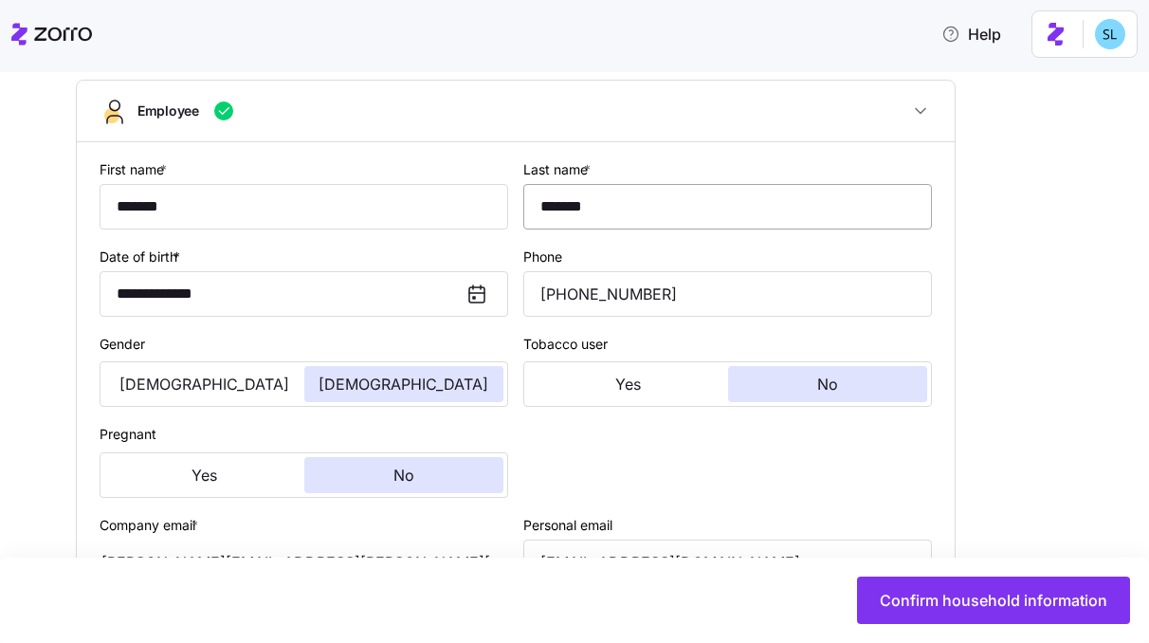
type input "WA"
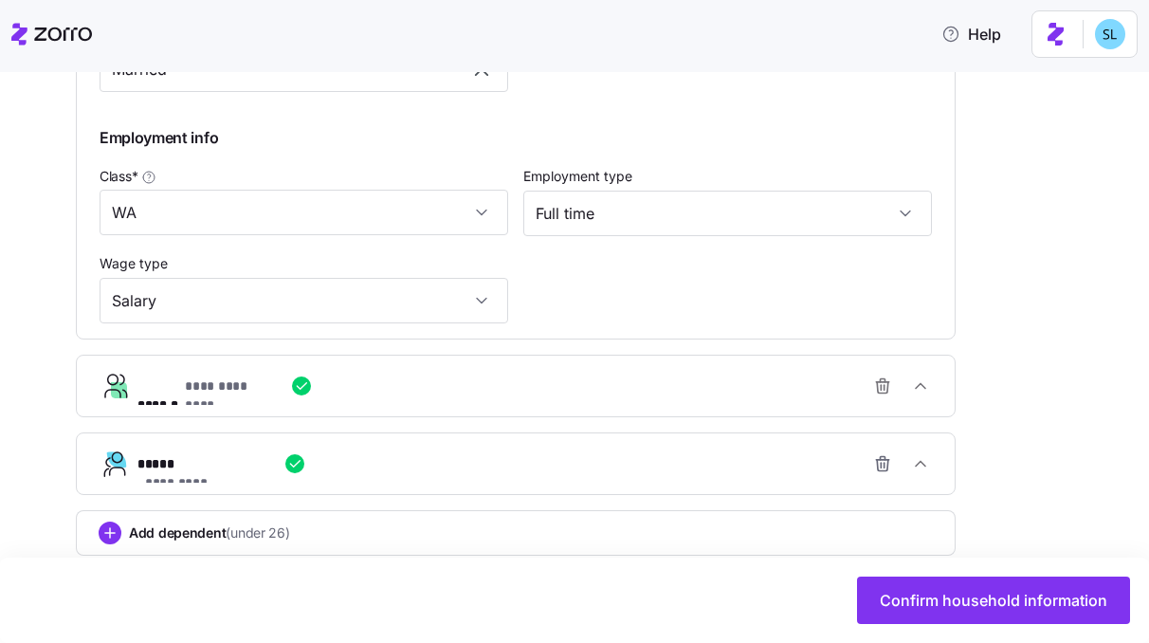
scroll to position [1102, 0]
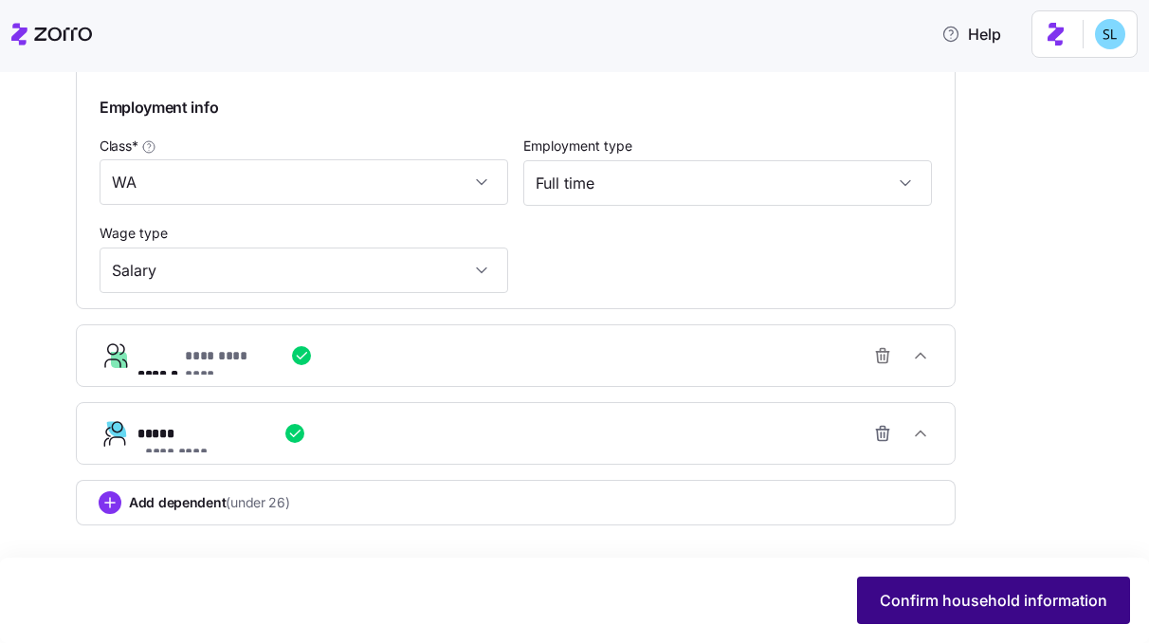
click at [985, 587] on button "Confirm household information" at bounding box center [993, 599] width 273 height 47
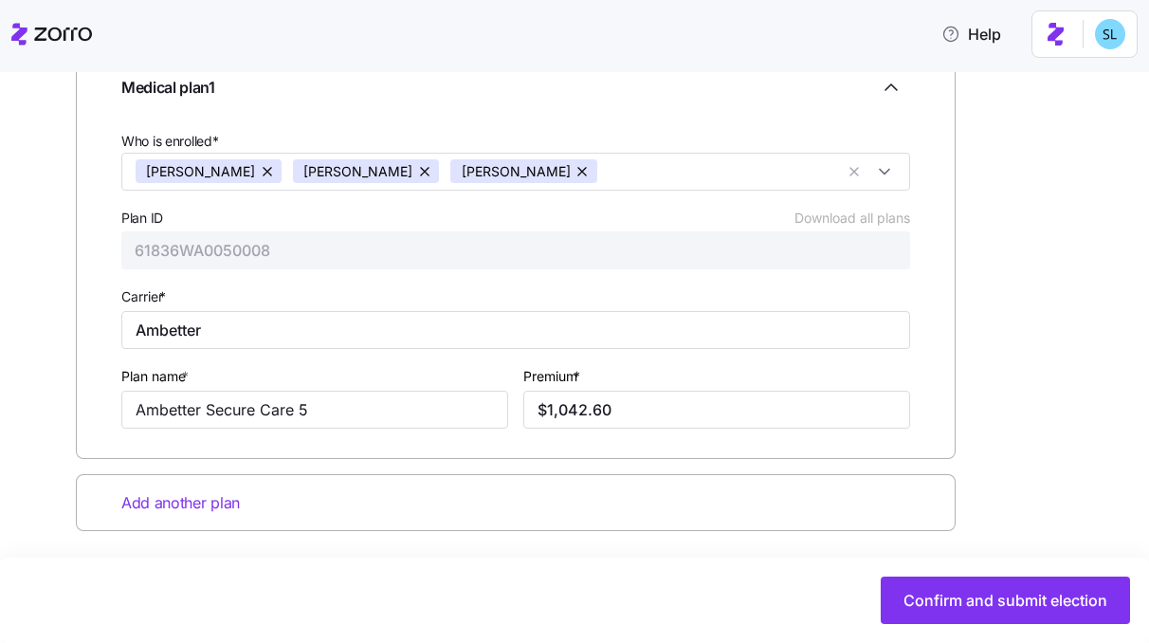
scroll to position [319, 0]
click at [676, 411] on input "$1,042.60" at bounding box center [716, 409] width 387 height 38
paste input "56.47"
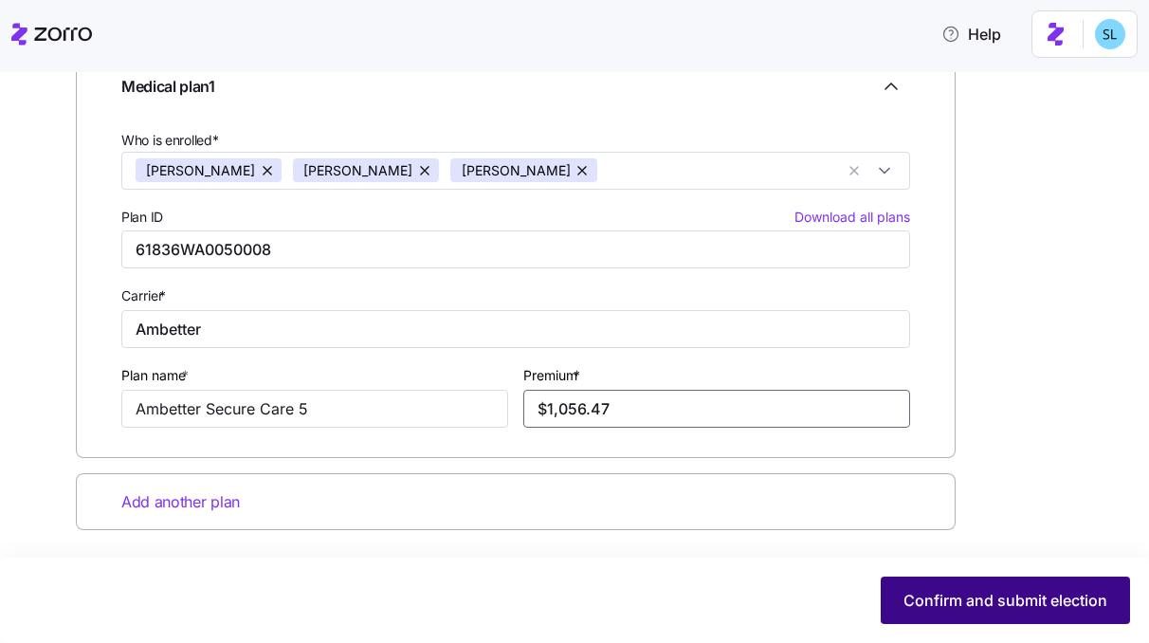
type input "$1,056.47"
click at [1001, 598] on span "Confirm and submit election" at bounding box center [1005, 600] width 204 height 23
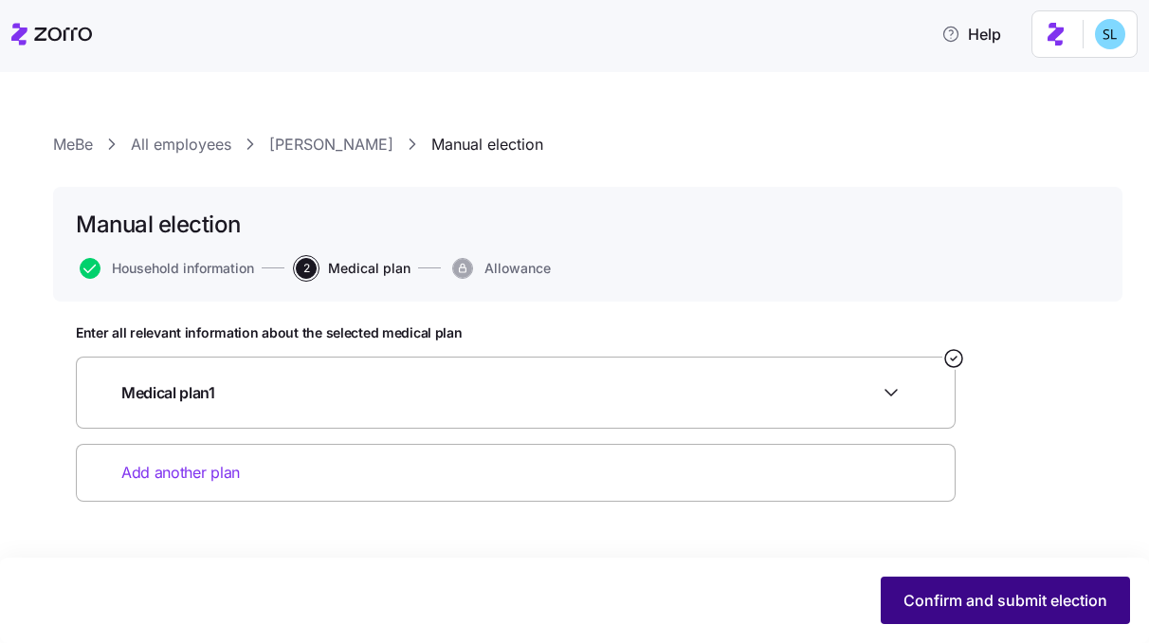
scroll to position [0, 0]
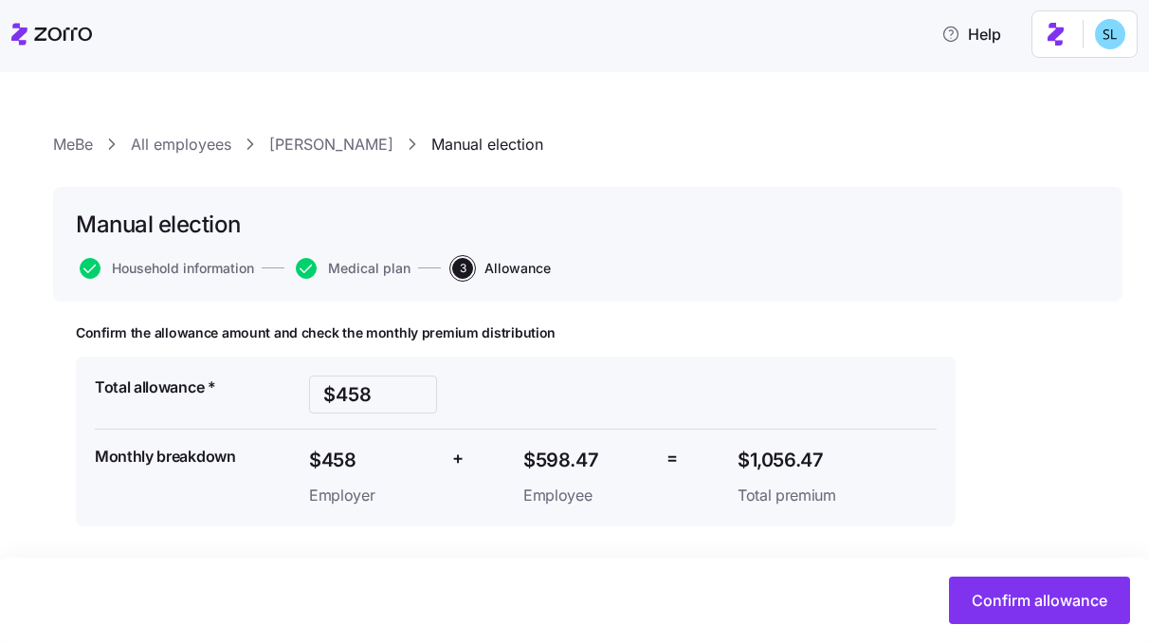
scroll to position [1, 0]
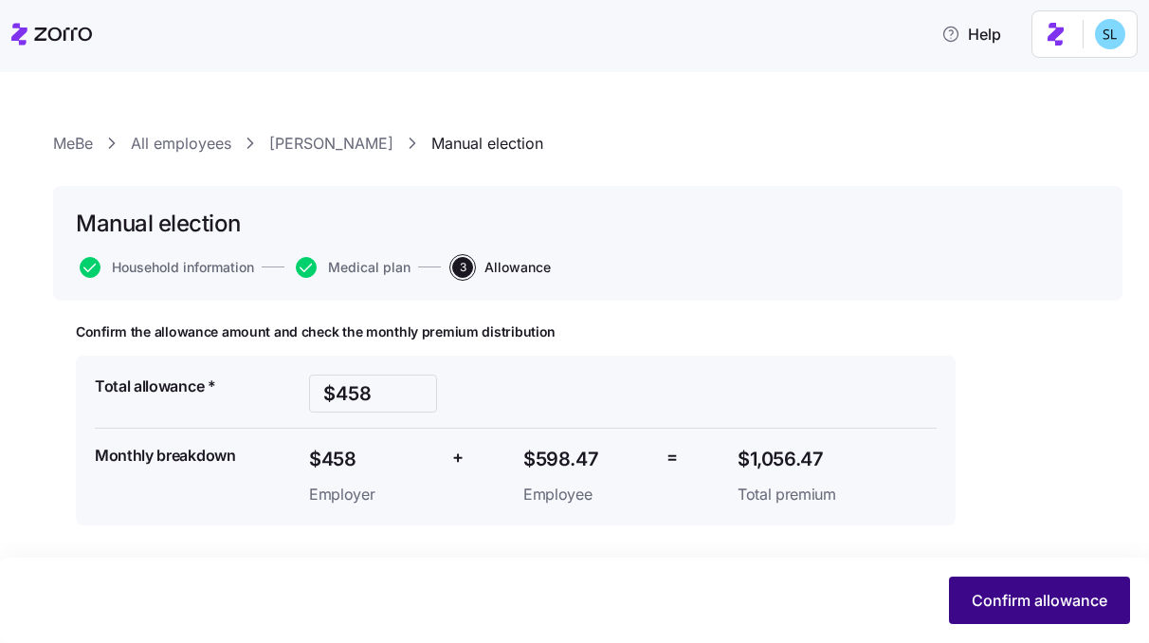
click at [1052, 606] on span "Confirm allowance" at bounding box center [1040, 600] width 136 height 23
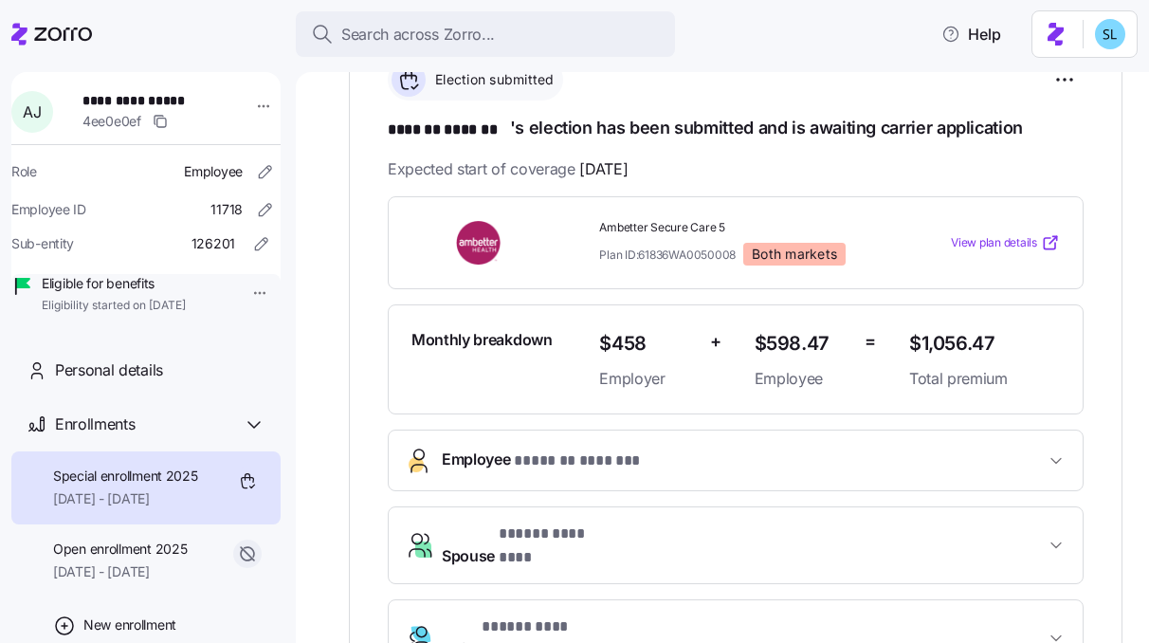
scroll to position [374, 0]
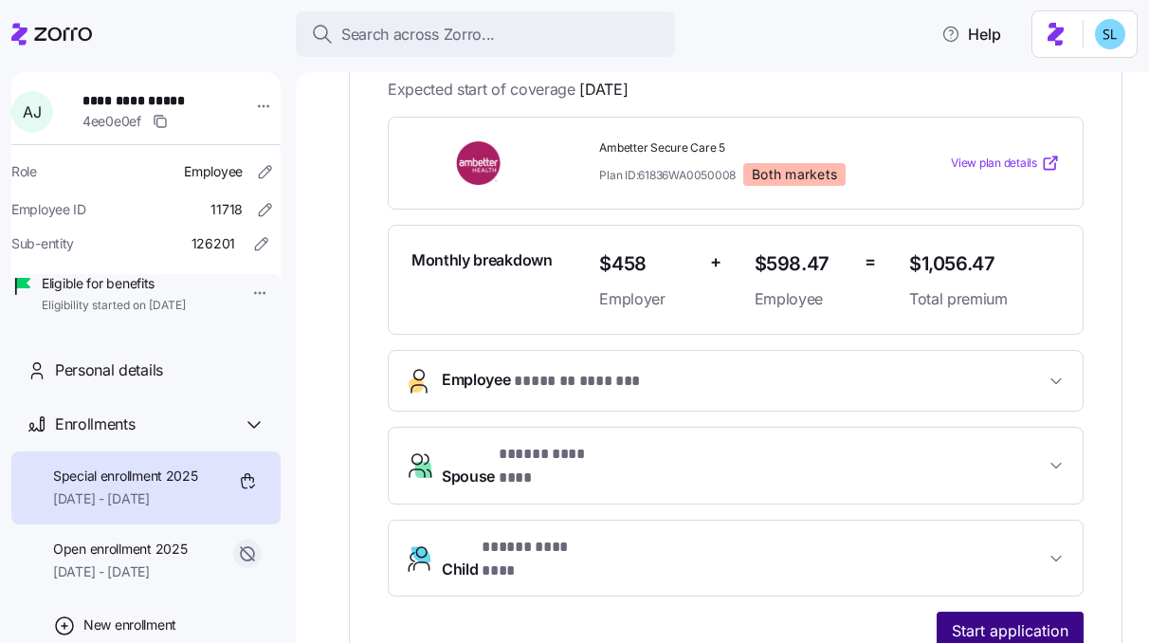
click at [1029, 619] on span "Start application" at bounding box center [1010, 630] width 117 height 23
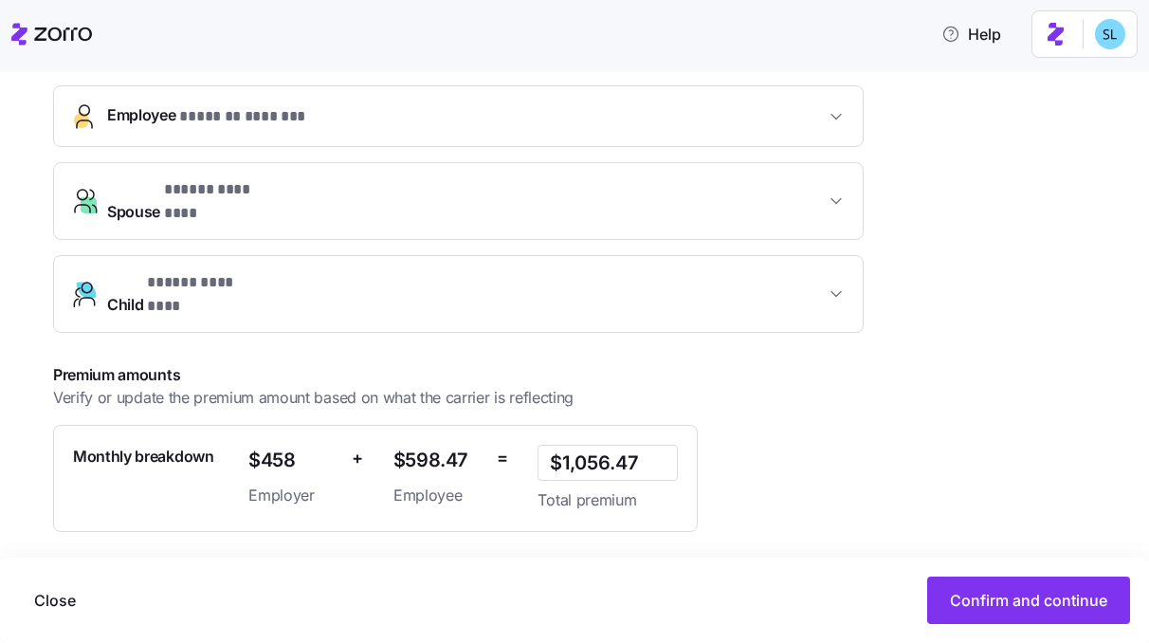
scroll to position [577, 0]
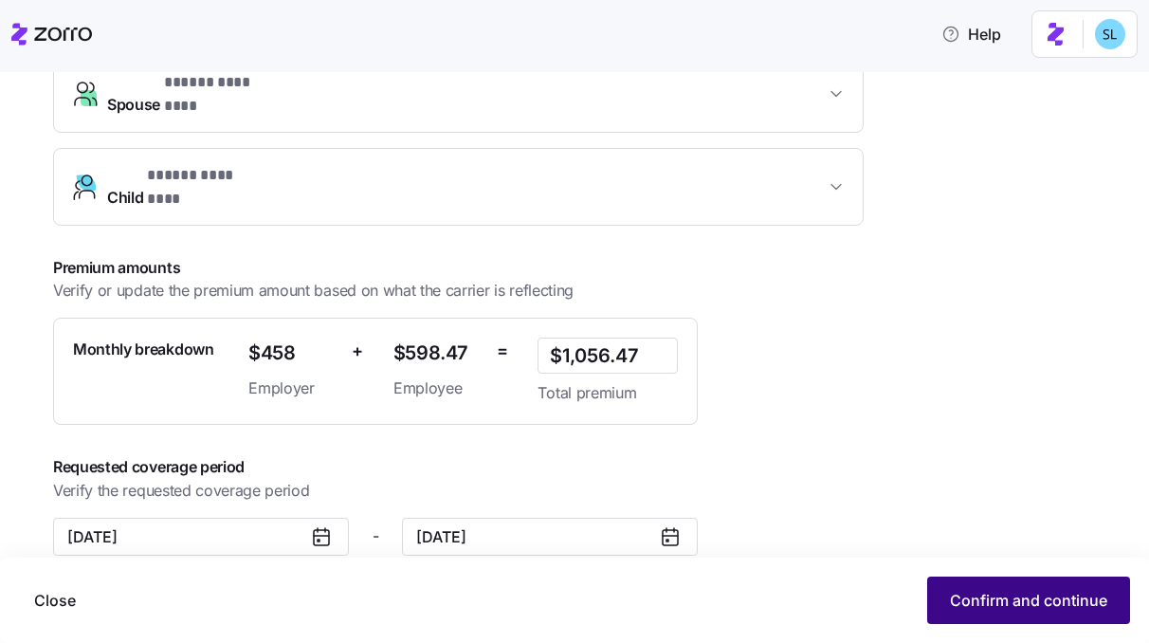
click at [970, 609] on span "Confirm and continue" at bounding box center [1028, 600] width 157 height 23
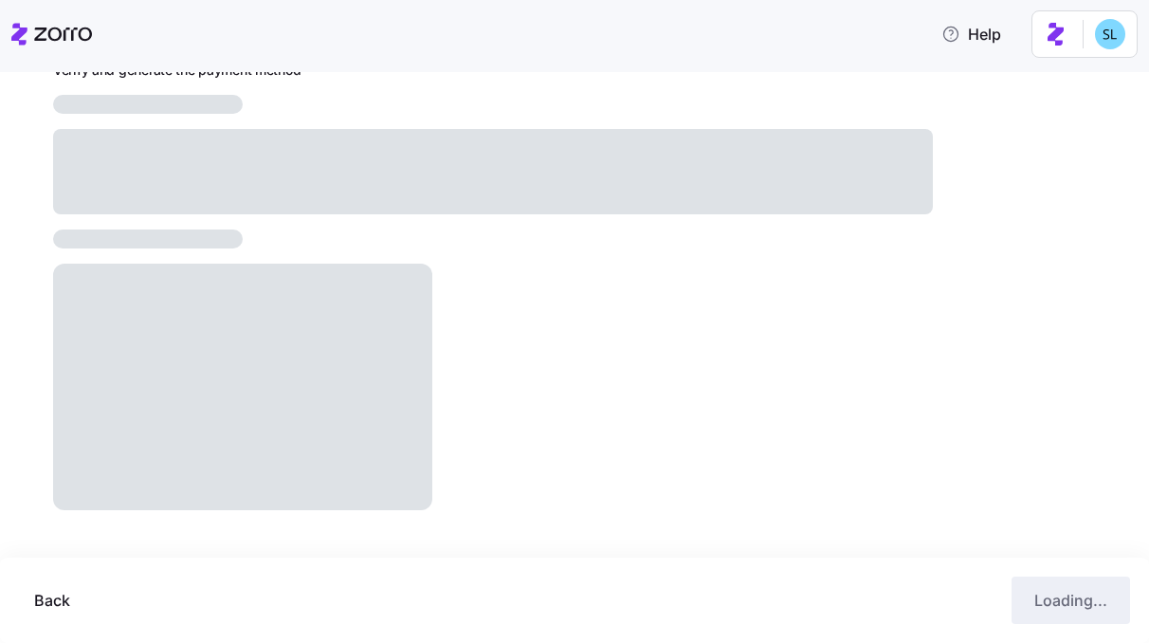
scroll to position [261, 0]
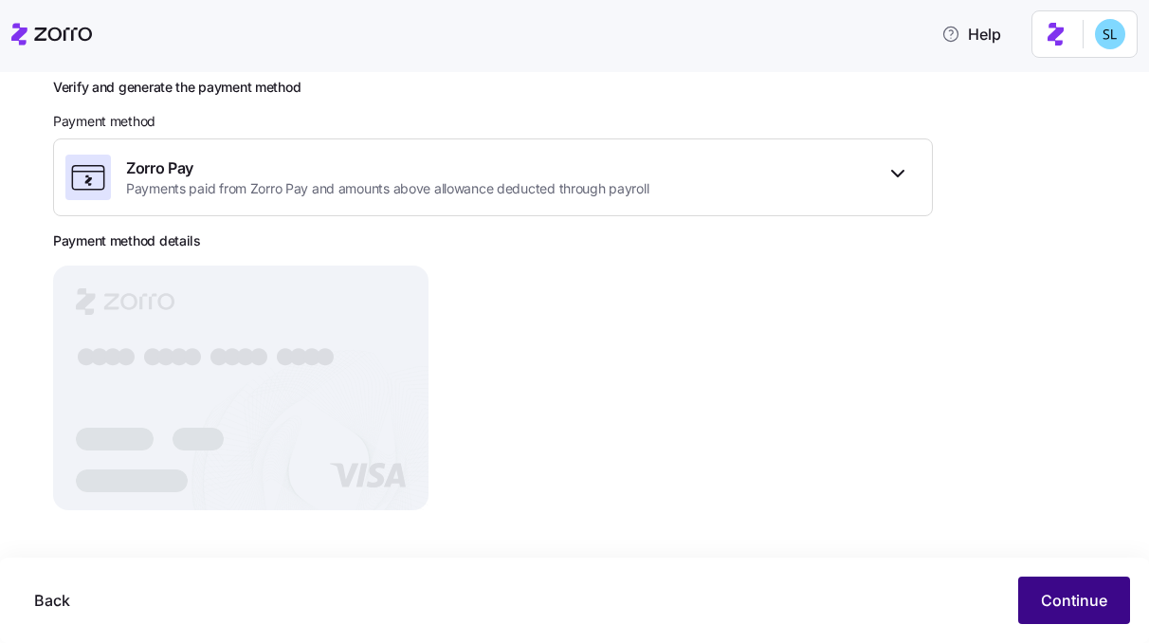
click at [1044, 611] on button "Continue" at bounding box center [1074, 599] width 112 height 47
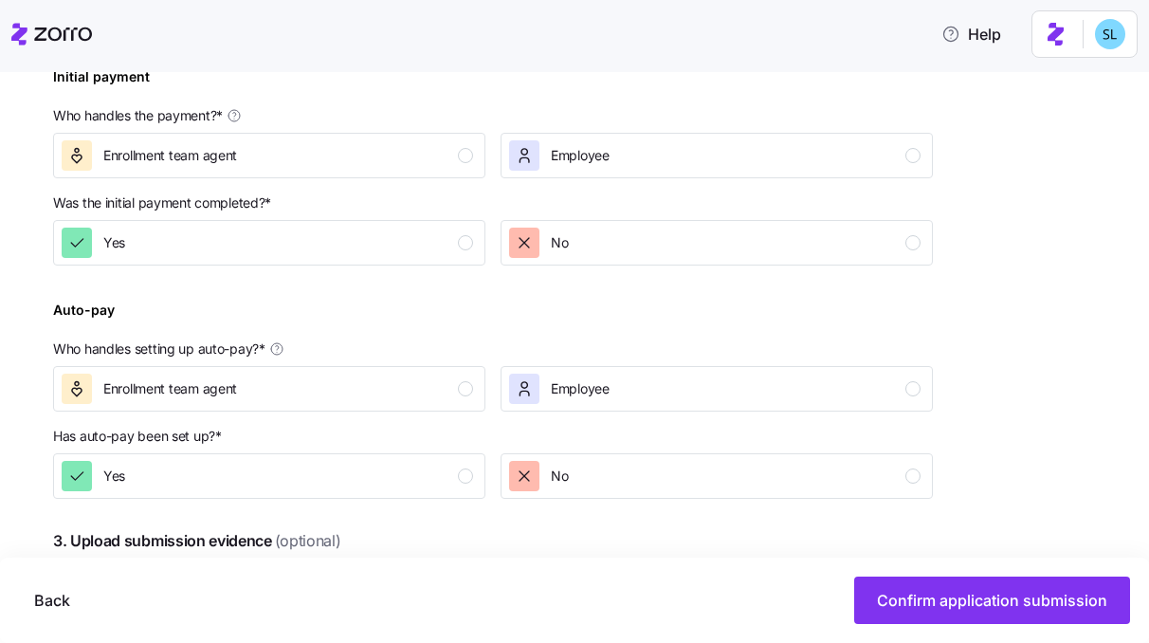
scroll to position [610, 0]
click at [577, 262] on button "No" at bounding box center [717, 244] width 432 height 46
click at [342, 162] on div "Enrollment team agent" at bounding box center [267, 156] width 411 height 30
click at [394, 411] on button "Enrollment team agent" at bounding box center [269, 390] width 432 height 46
click at [590, 487] on div "No" at bounding box center [714, 477] width 411 height 30
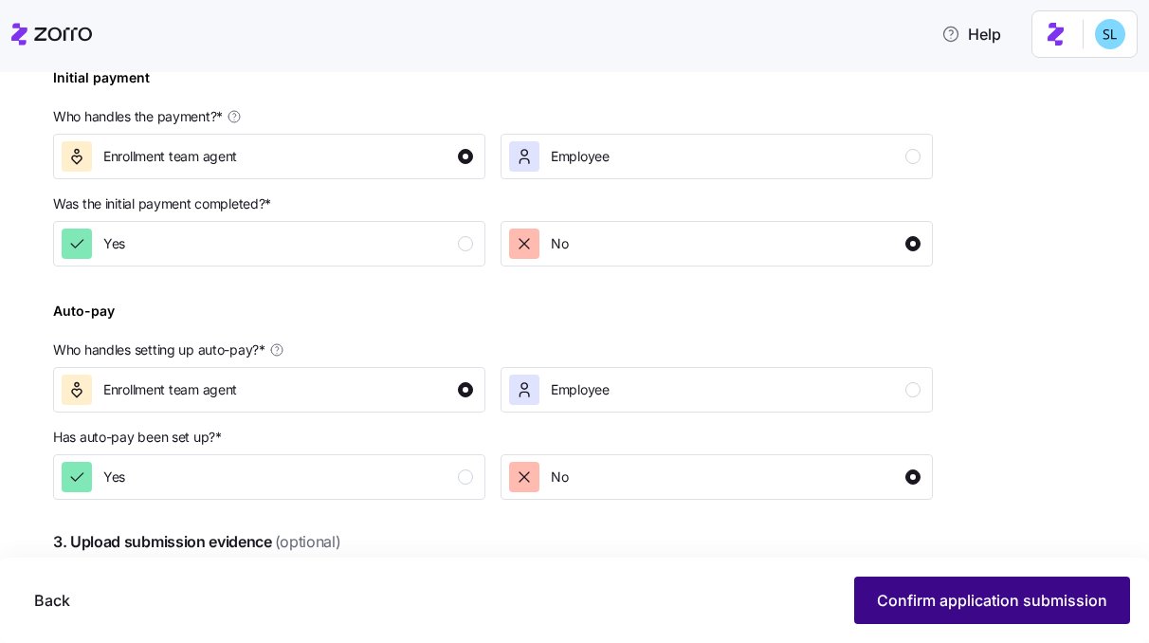
click at [907, 592] on span "Confirm application submission" at bounding box center [992, 600] width 230 height 23
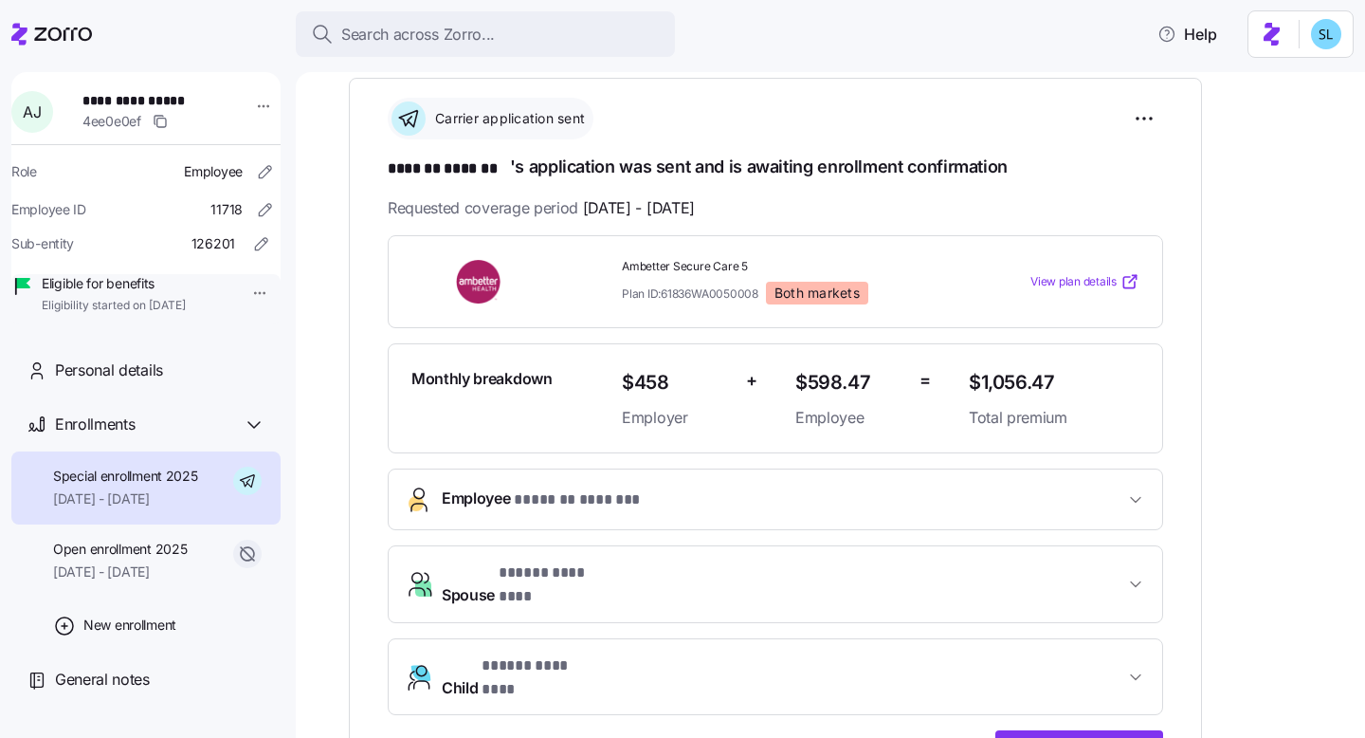
scroll to position [147, 0]
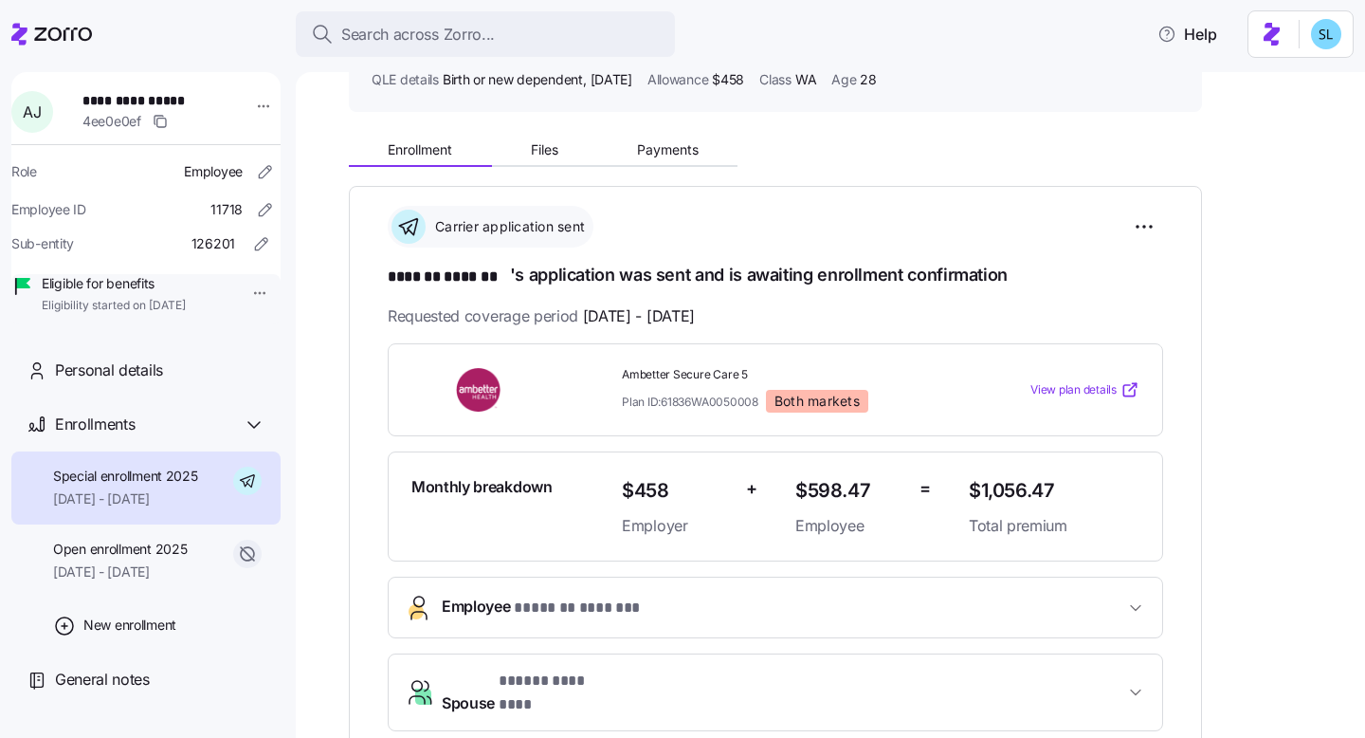
click at [717, 164] on div "Enrollment Files Payments" at bounding box center [543, 152] width 389 height 28
click at [705, 152] on button "Payments" at bounding box center [667, 150] width 140 height 28
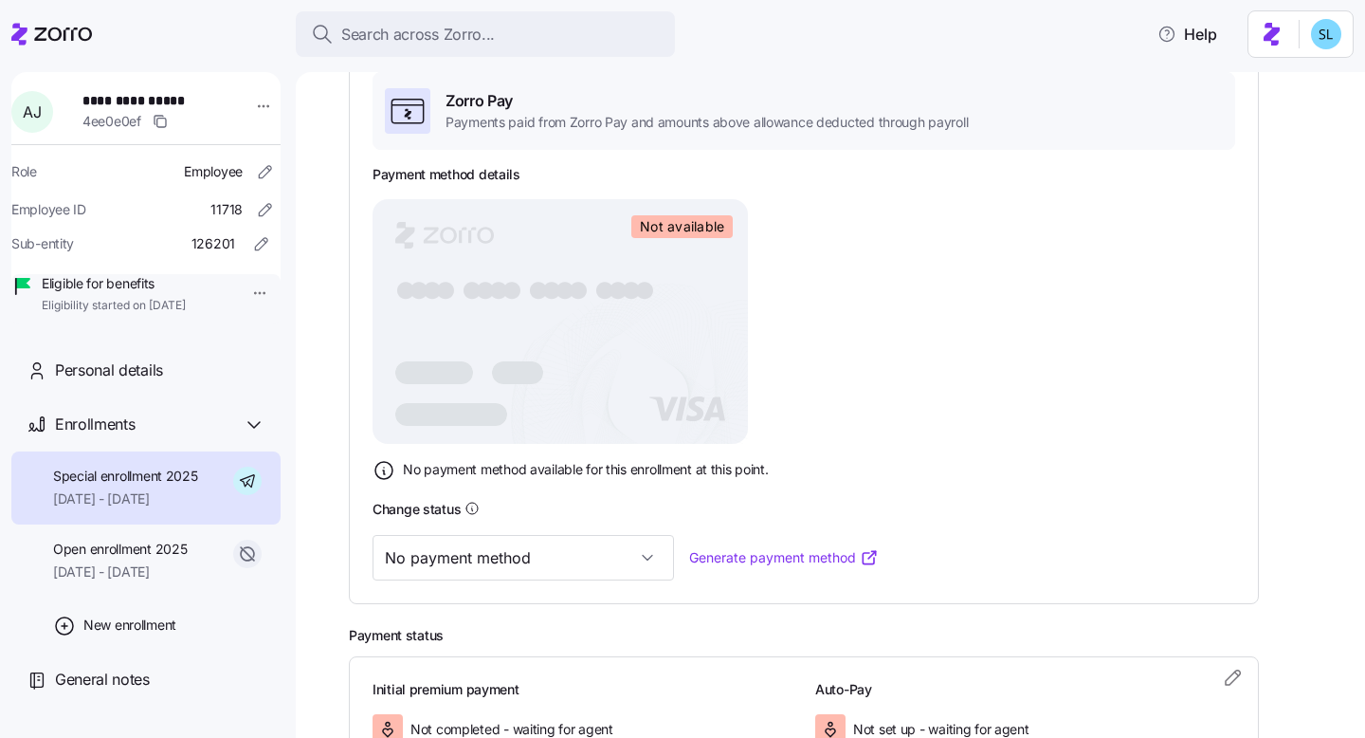
scroll to position [316, 0]
click at [531, 557] on input "No payment method" at bounding box center [523, 556] width 301 height 46
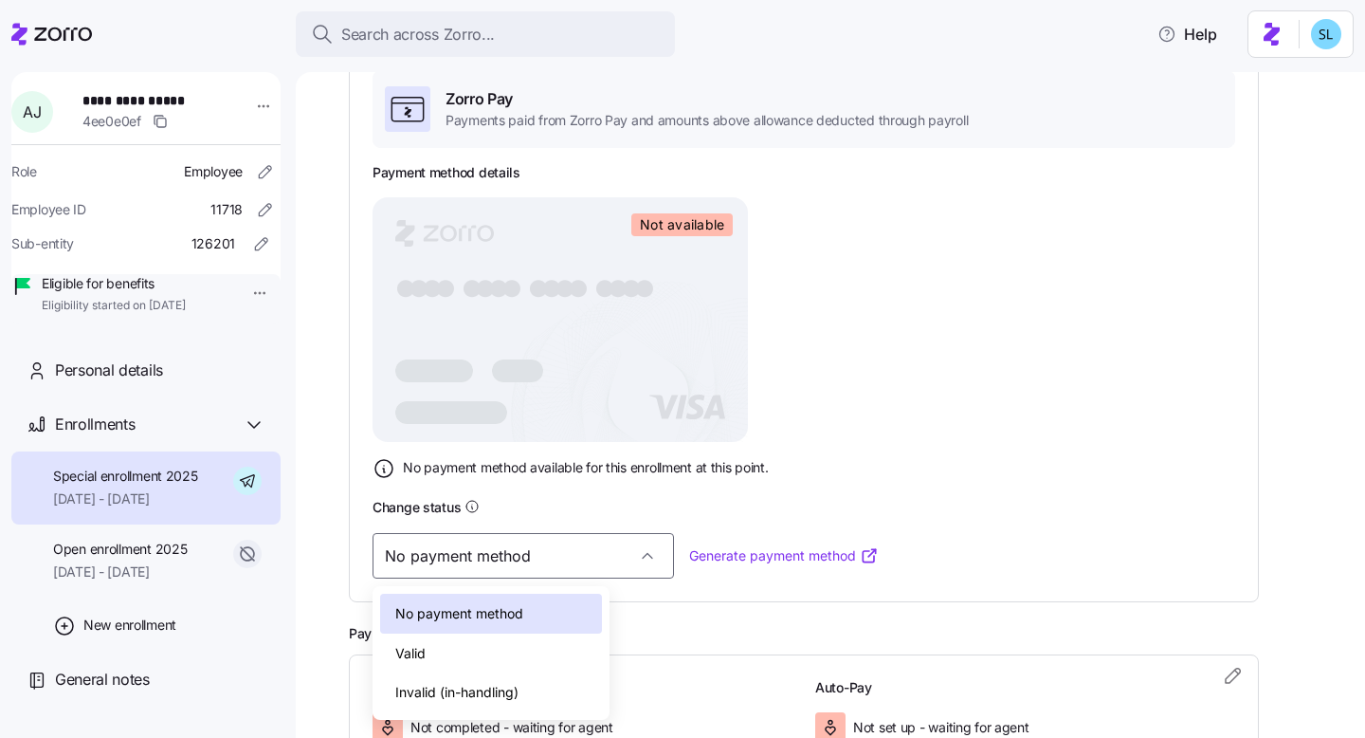
click at [515, 642] on div "Valid" at bounding box center [491, 653] width 222 height 40
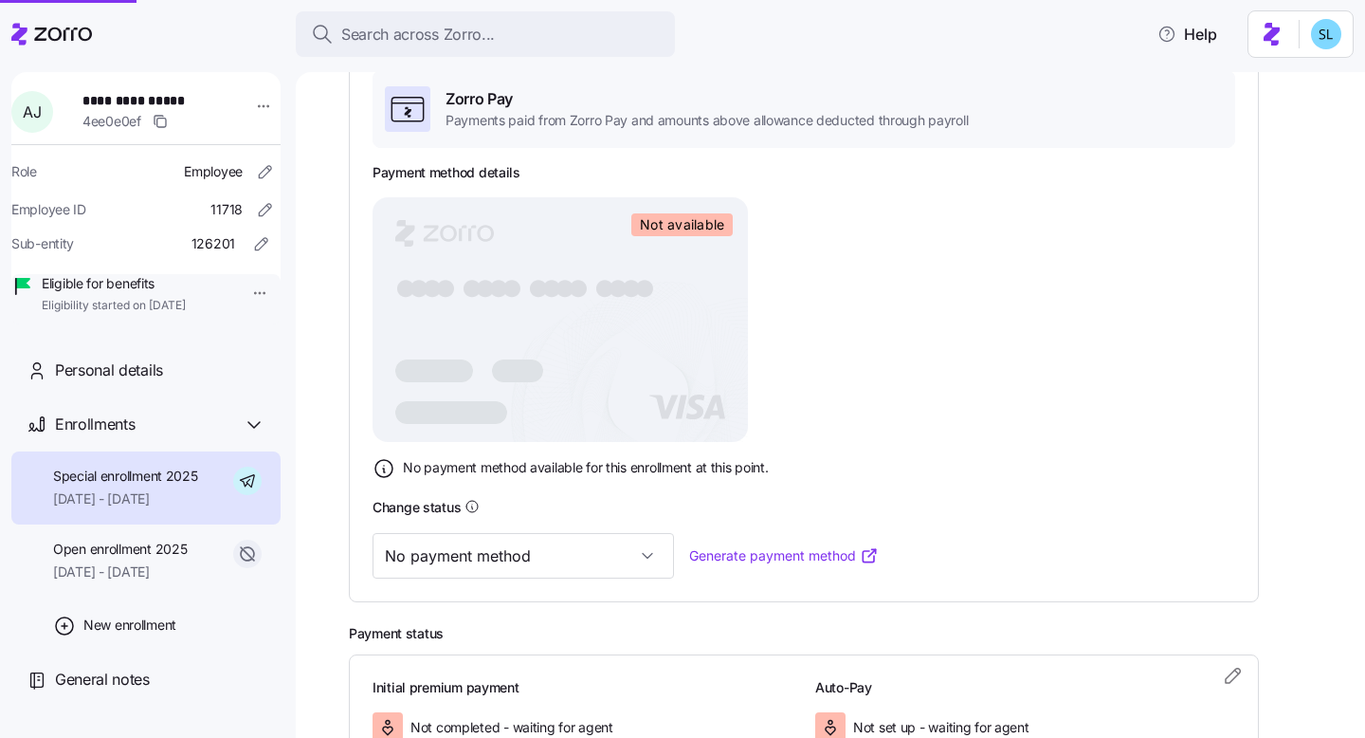
type input "Valid"
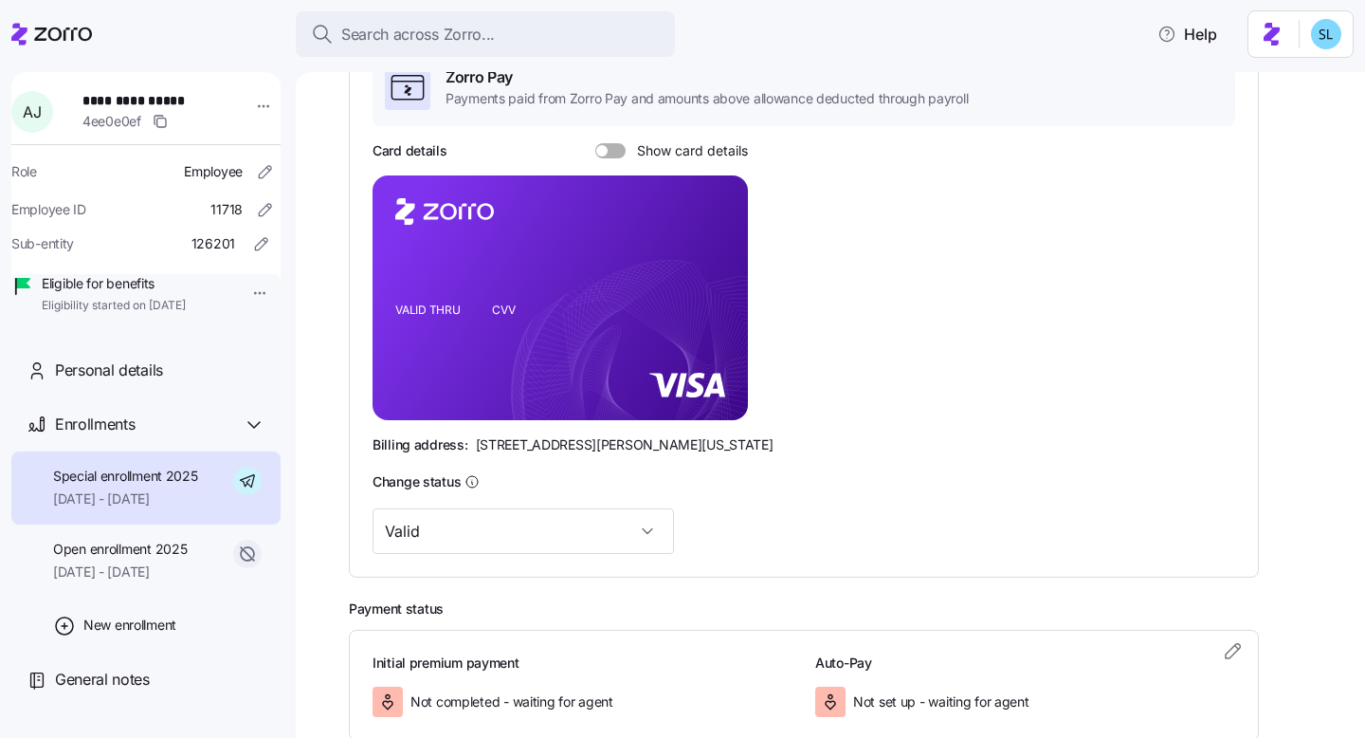
scroll to position [337, 0]
click at [664, 158] on span "Show card details" at bounding box center [687, 151] width 122 height 15
click at [595, 144] on input "Show card details" at bounding box center [595, 144] width 0 height 0
click at [721, 260] on foreignobject at bounding box center [715, 267] width 23 height 23
click at [712, 266] on icon "copy-to-clipboard" at bounding box center [712, 264] width 17 height 17
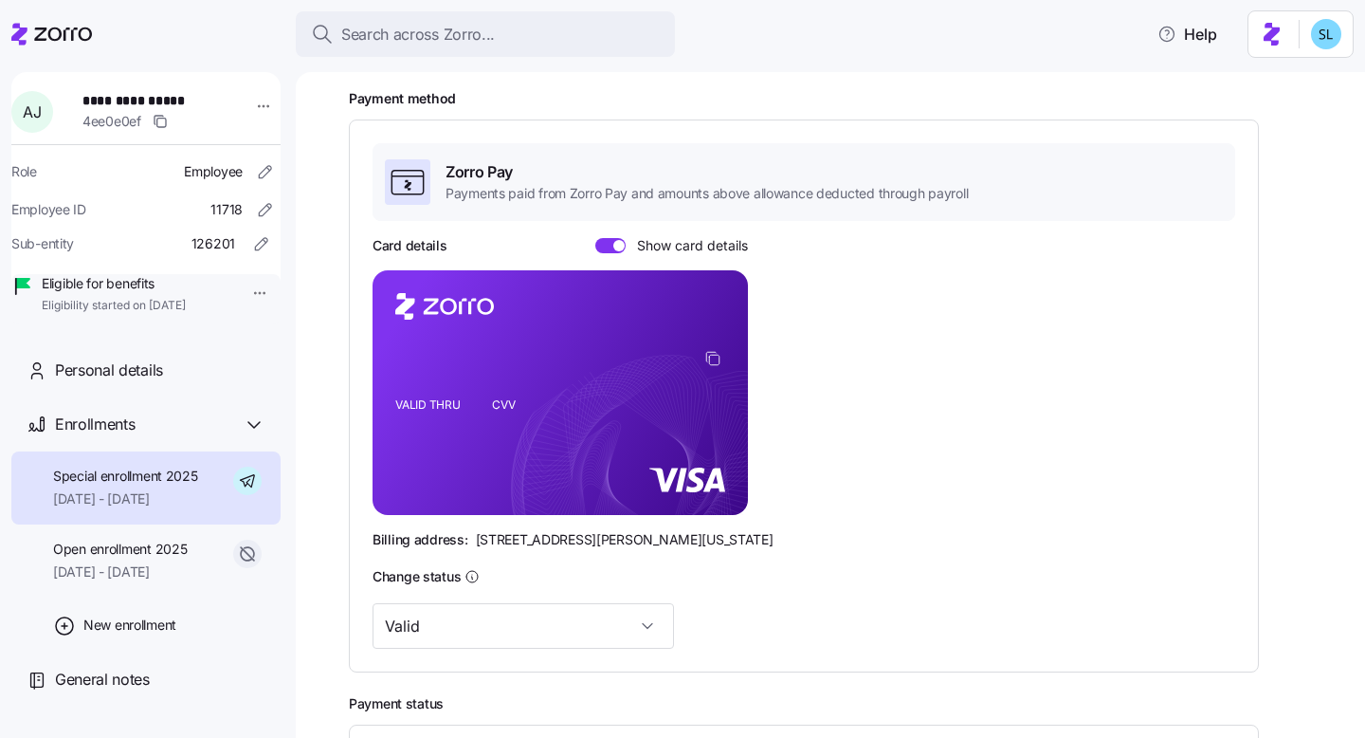
scroll to position [0, 0]
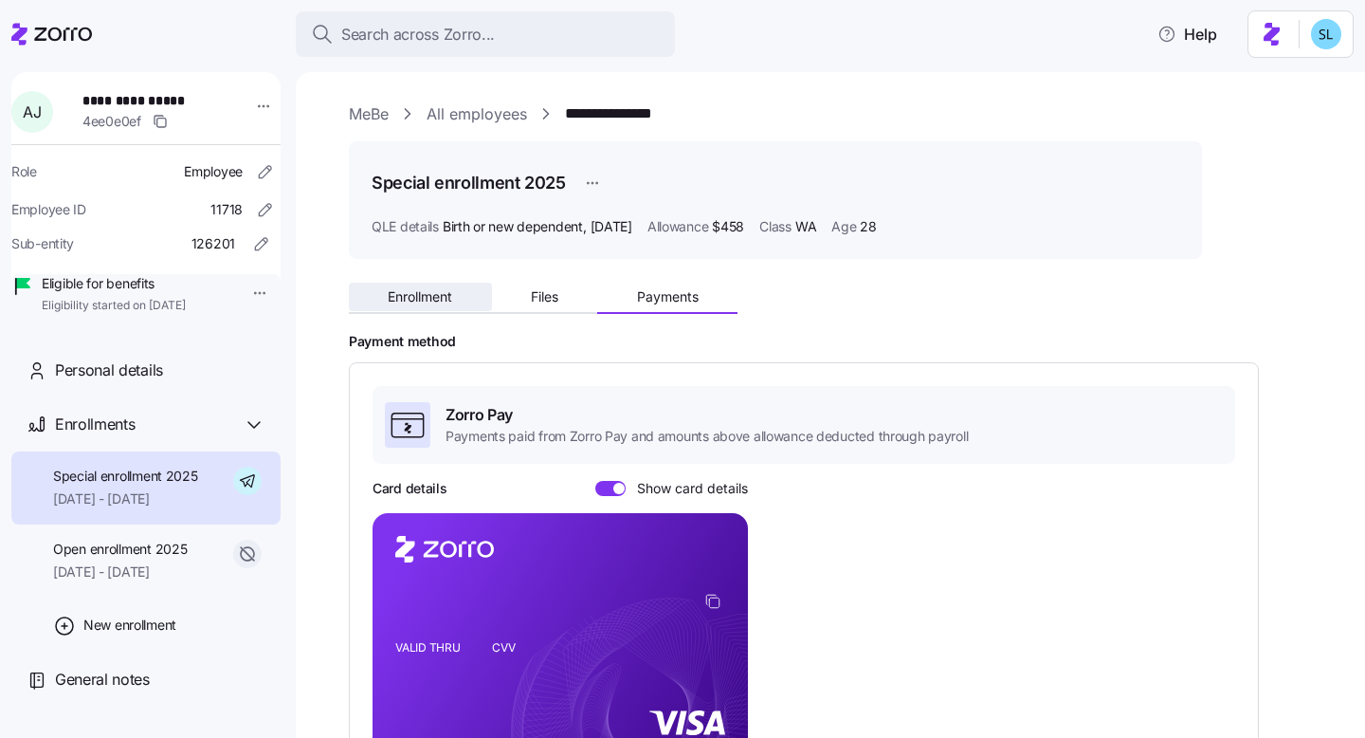
click at [448, 310] on button "Enrollment" at bounding box center [420, 297] width 143 height 28
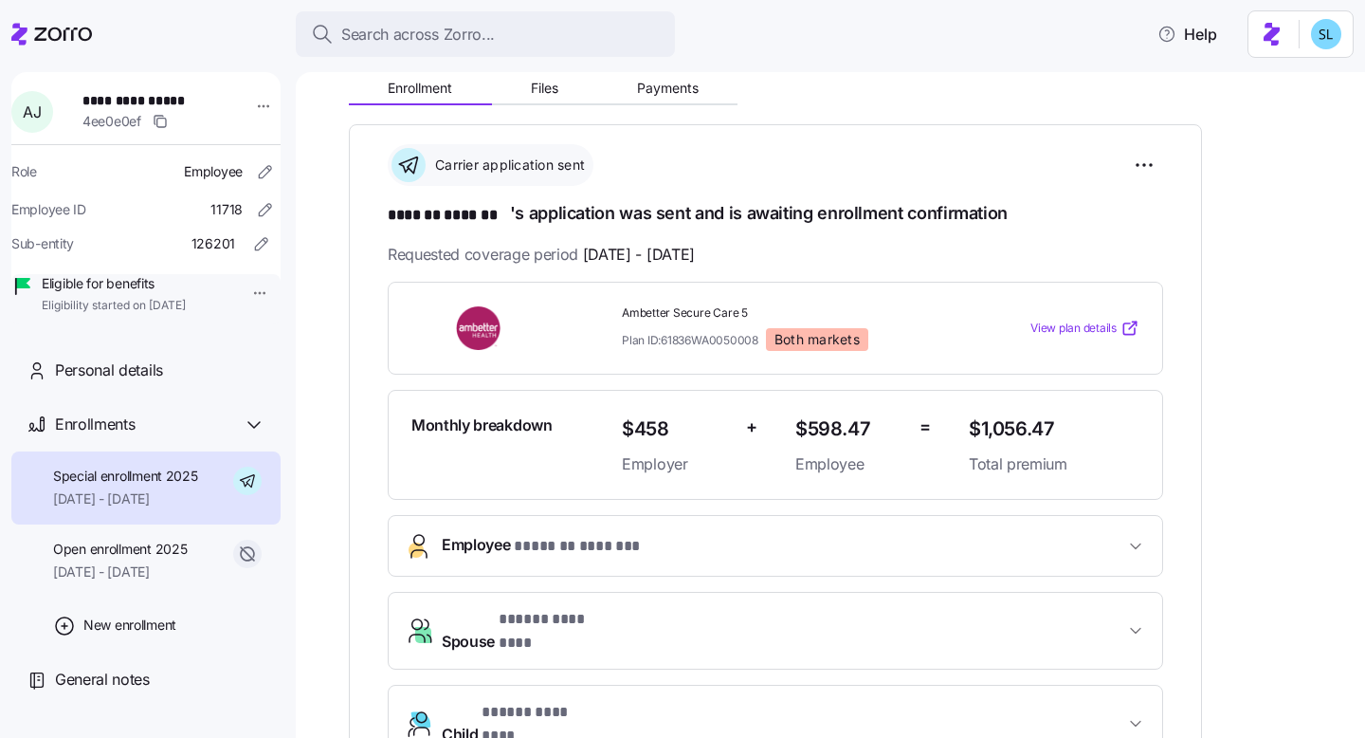
scroll to position [363, 0]
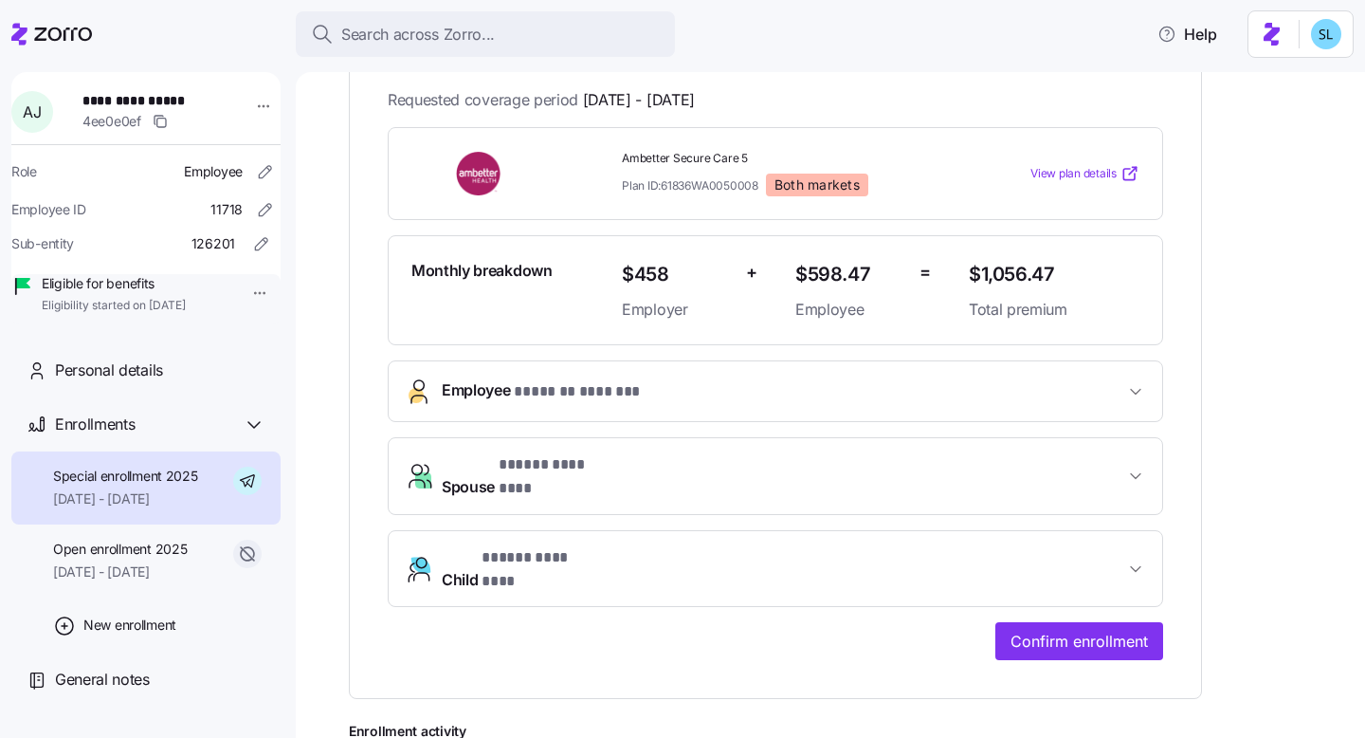
click at [620, 385] on span "* ******* ******* *" at bounding box center [578, 392] width 129 height 24
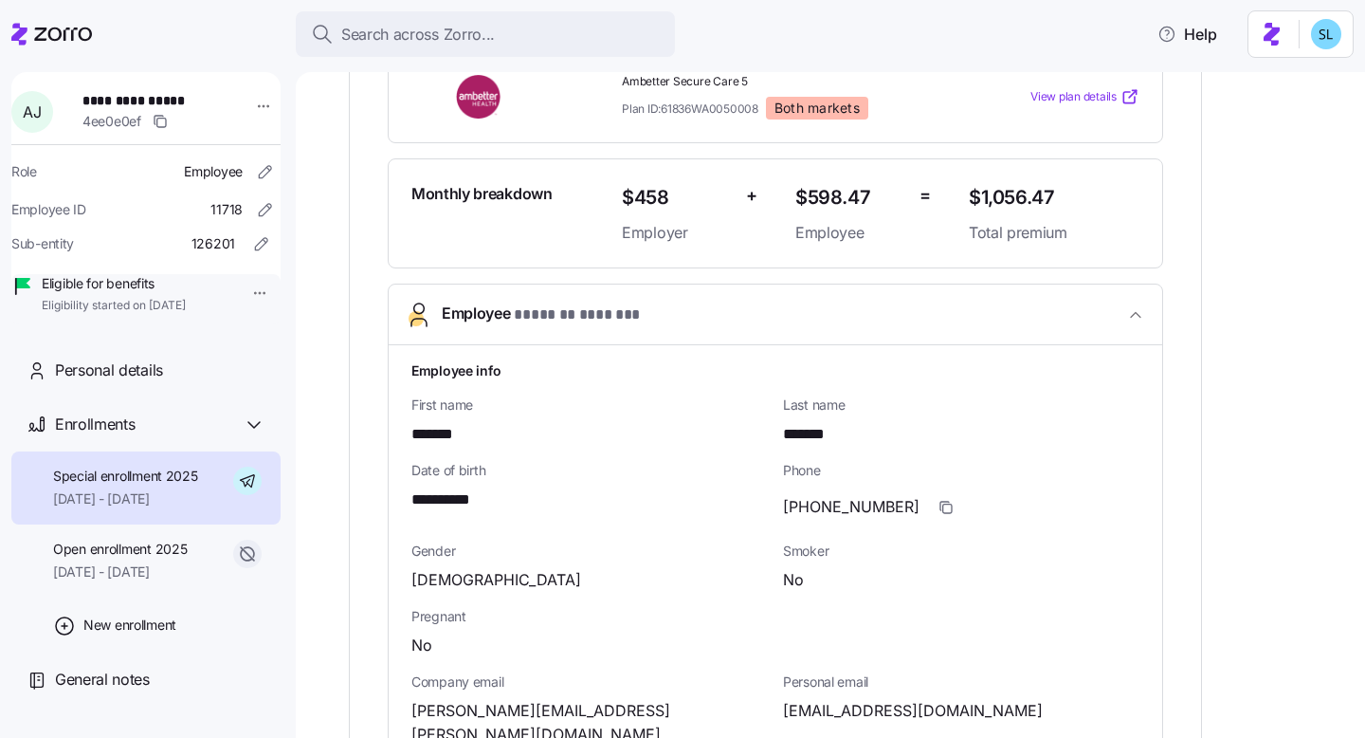
scroll to position [706, 0]
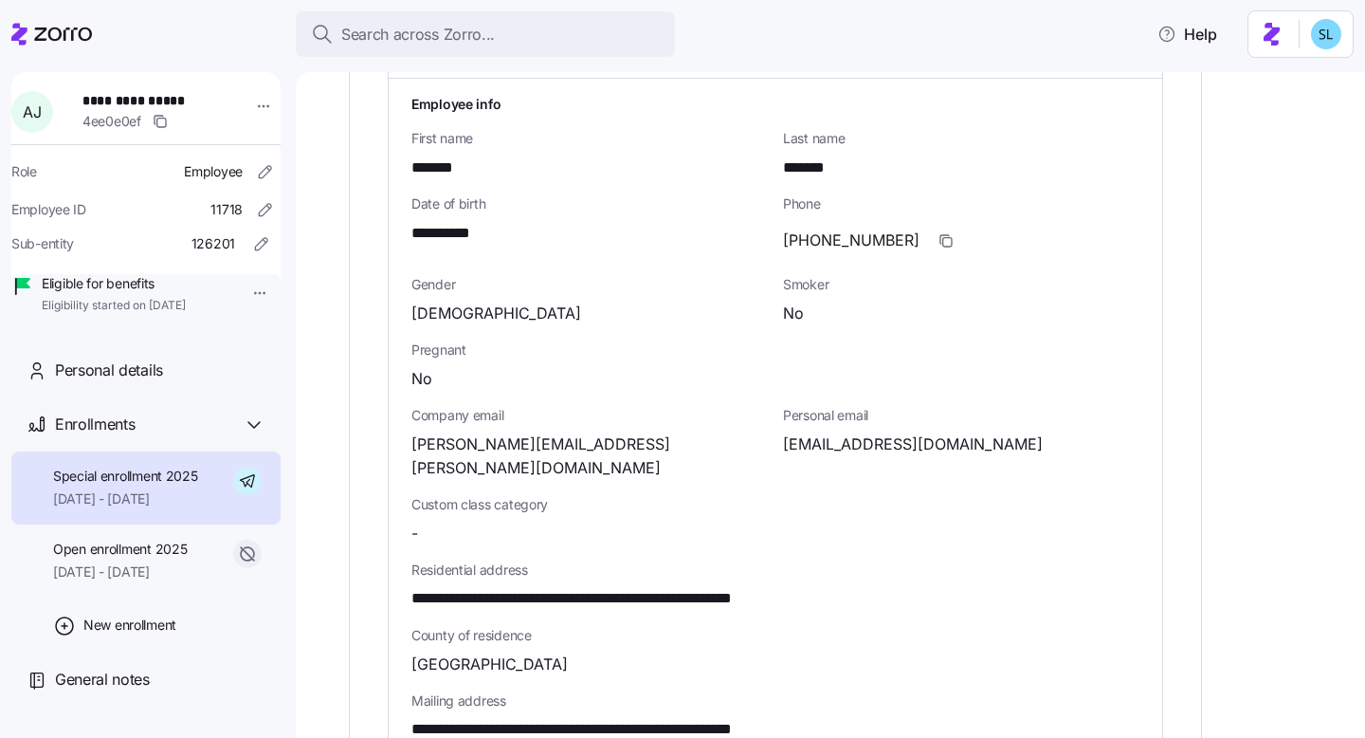
click at [840, 442] on span "aleeshajohnson2@gmail.com" at bounding box center [913, 444] width 260 height 24
copy span "aleeshajohnson2"
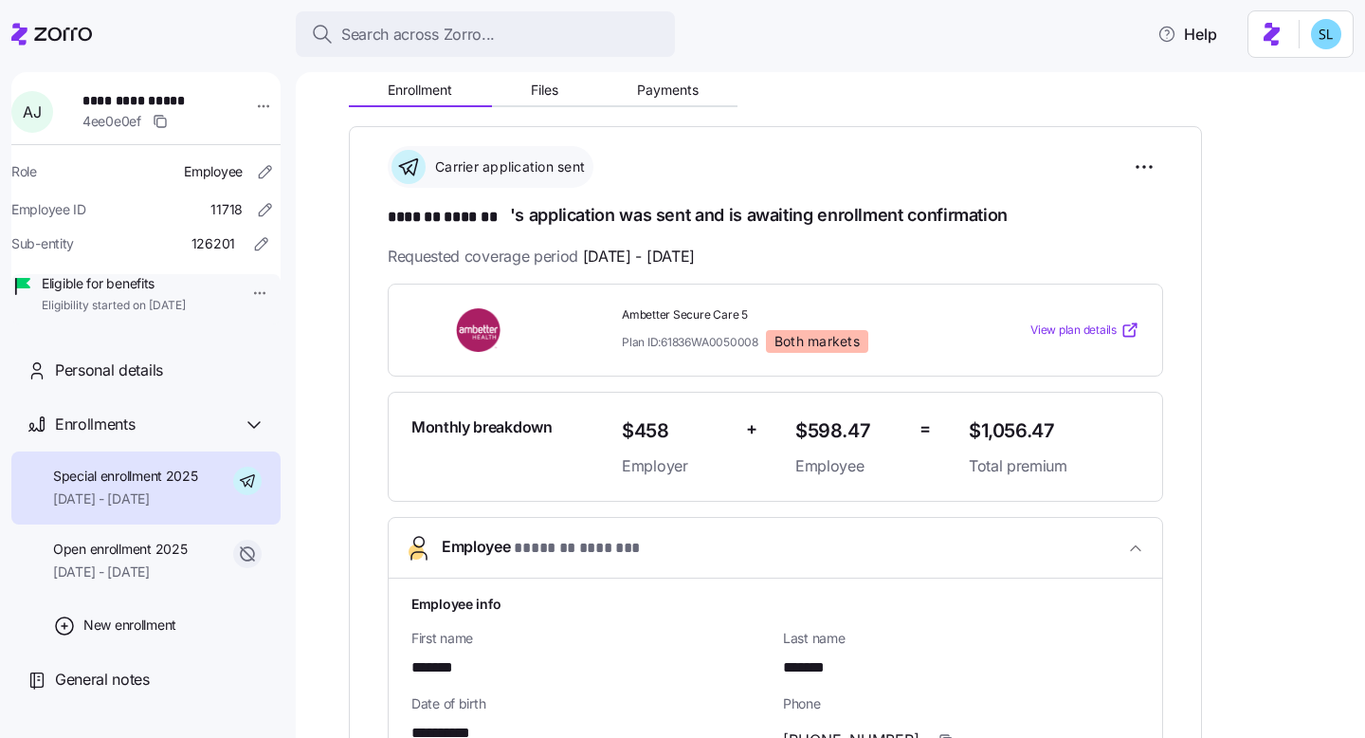
scroll to position [207, 0]
click at [683, 97] on span "Payments" at bounding box center [668, 89] width 62 height 13
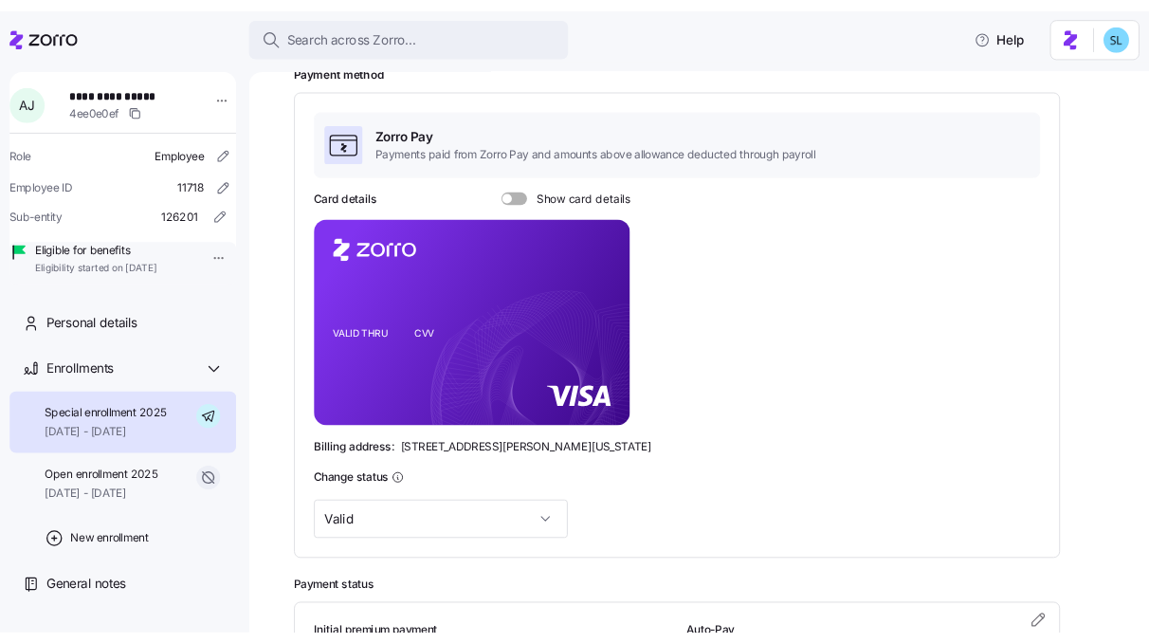
scroll to position [367, 0]
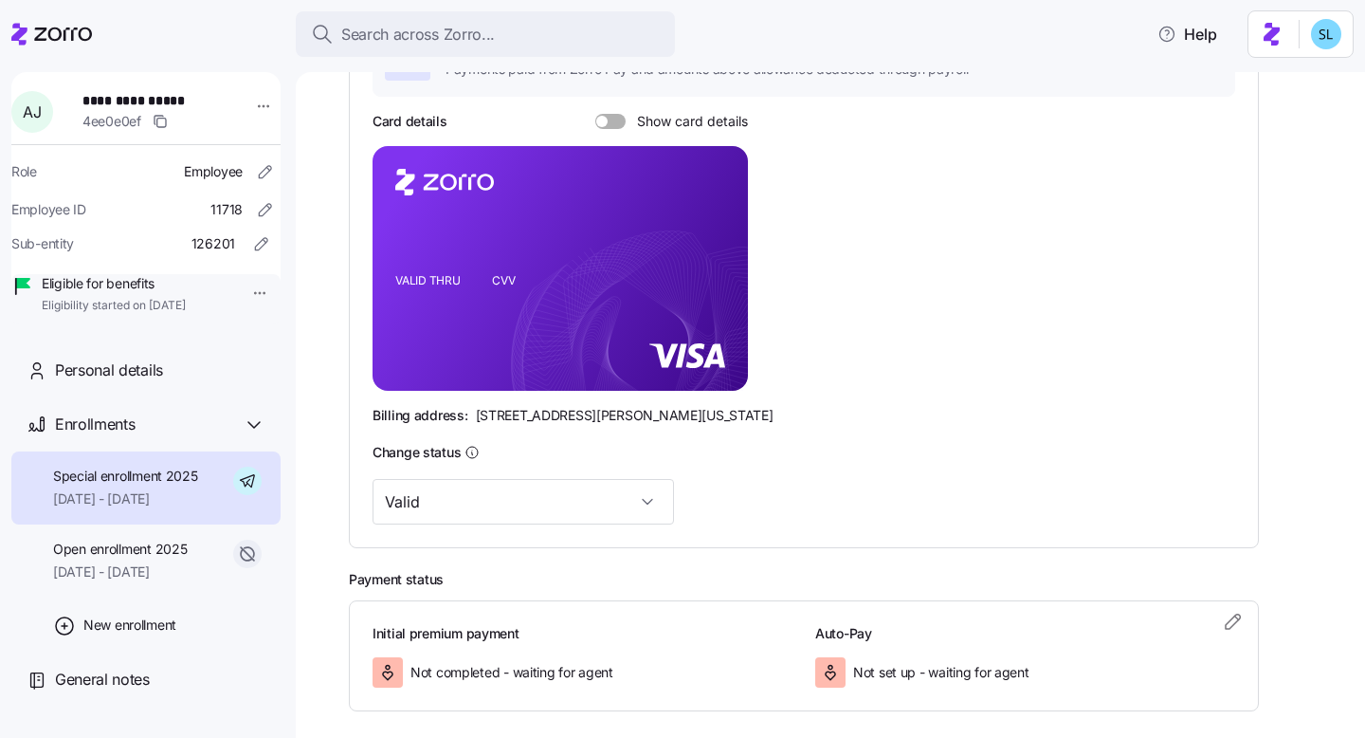
click at [615, 134] on div "Card details Show card details VALID THRU CVV Billing address: 810 Sharon Drive…" at bounding box center [804, 268] width 863 height 313
click at [614, 126] on span at bounding box center [617, 121] width 19 height 15
click at [595, 114] on input "Show card details" at bounding box center [595, 114] width 0 height 0
click at [553, 413] on span "810 Sharon Drive, Westlake, Ohio 44145" at bounding box center [625, 415] width 298 height 19
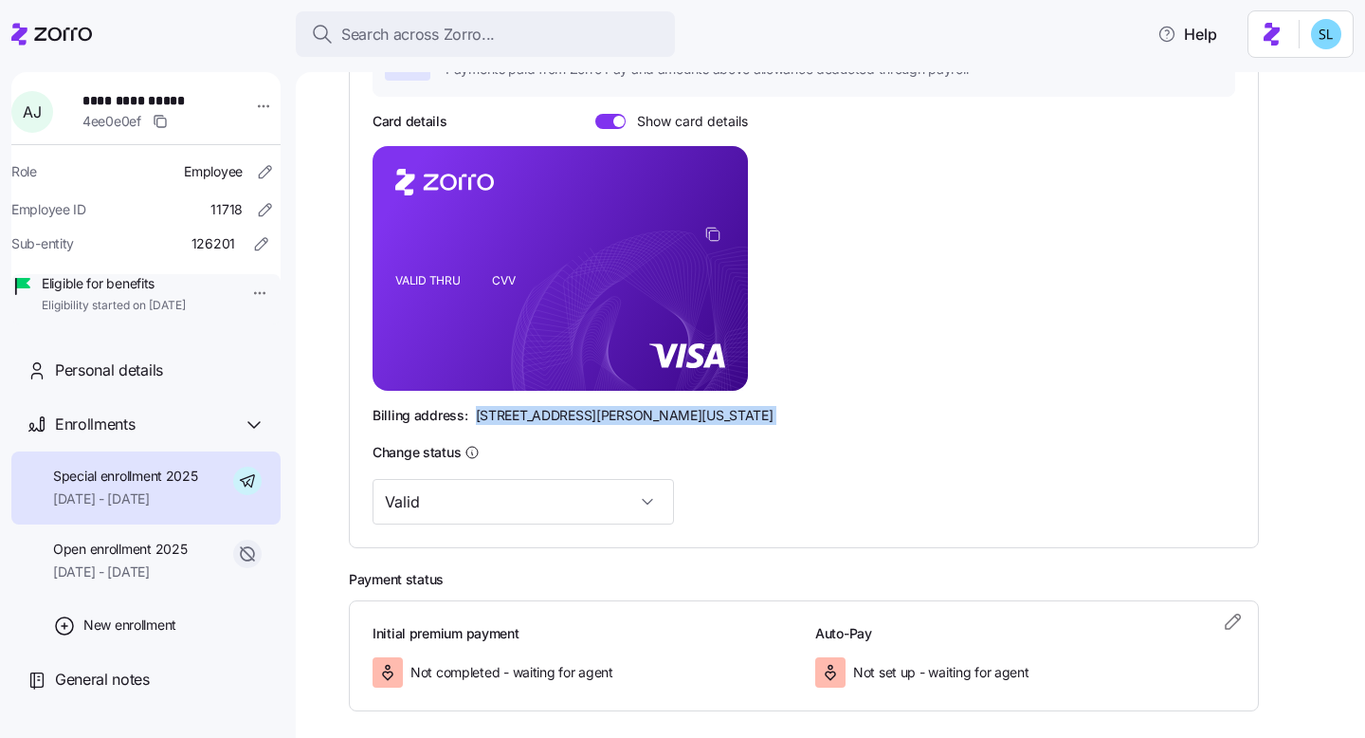
click at [553, 413] on span "810 Sharon Drive, Westlake, Ohio 44145" at bounding box center [625, 415] width 298 height 19
copy span "810 Sharon Drive, Westlake, Ohio 44145"
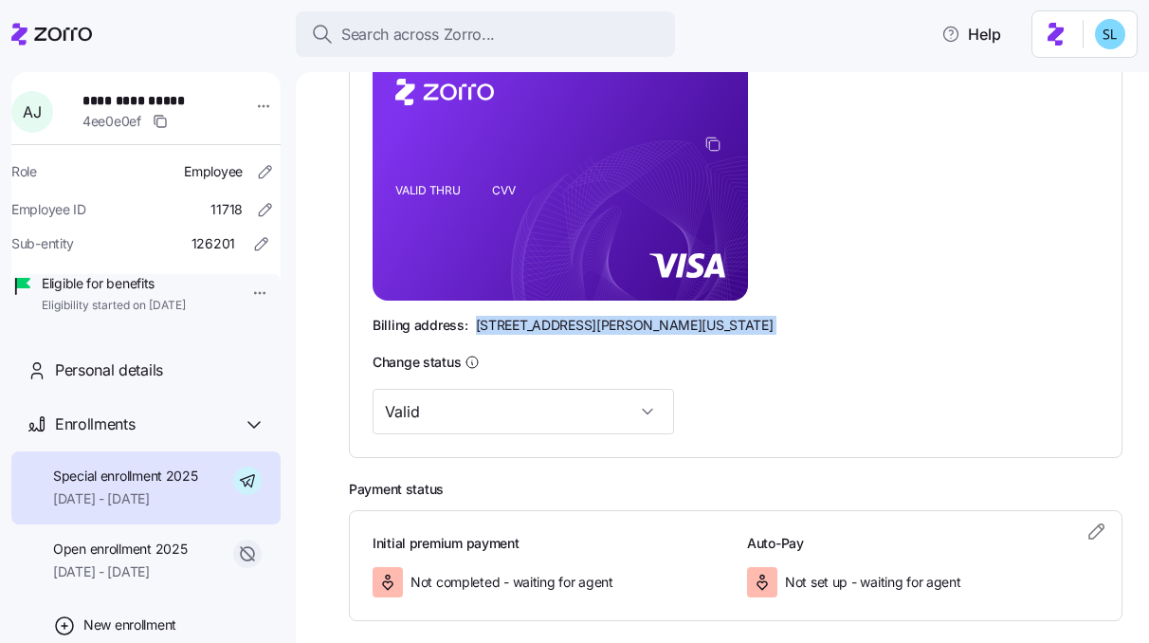
scroll to position [0, 0]
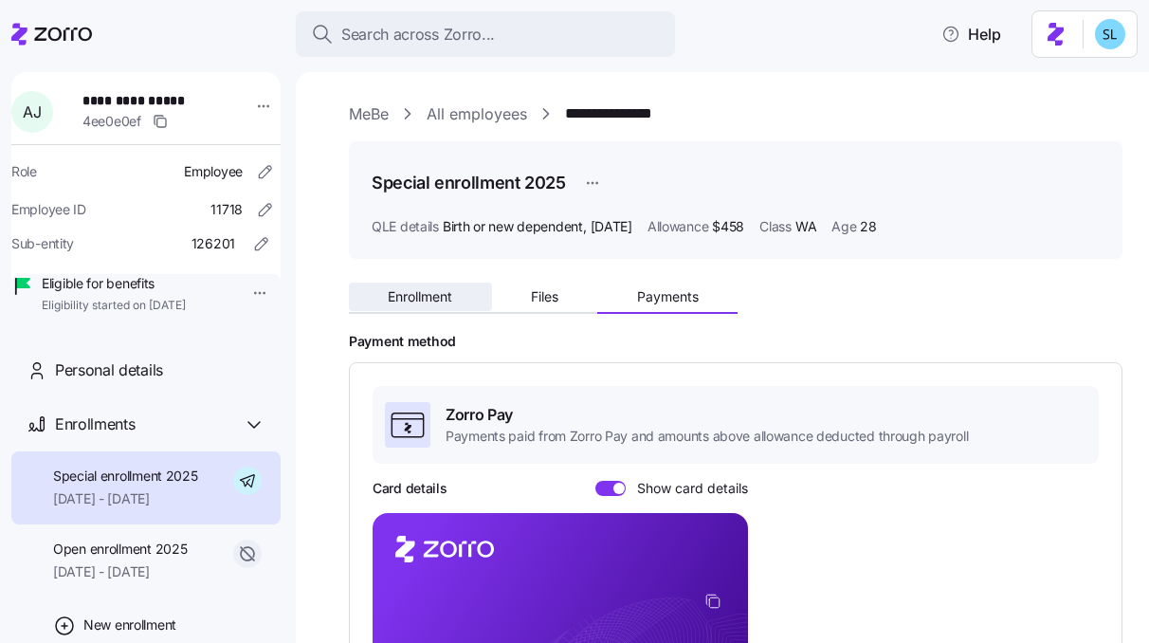
click at [421, 291] on span "Enrollment" at bounding box center [420, 296] width 64 height 13
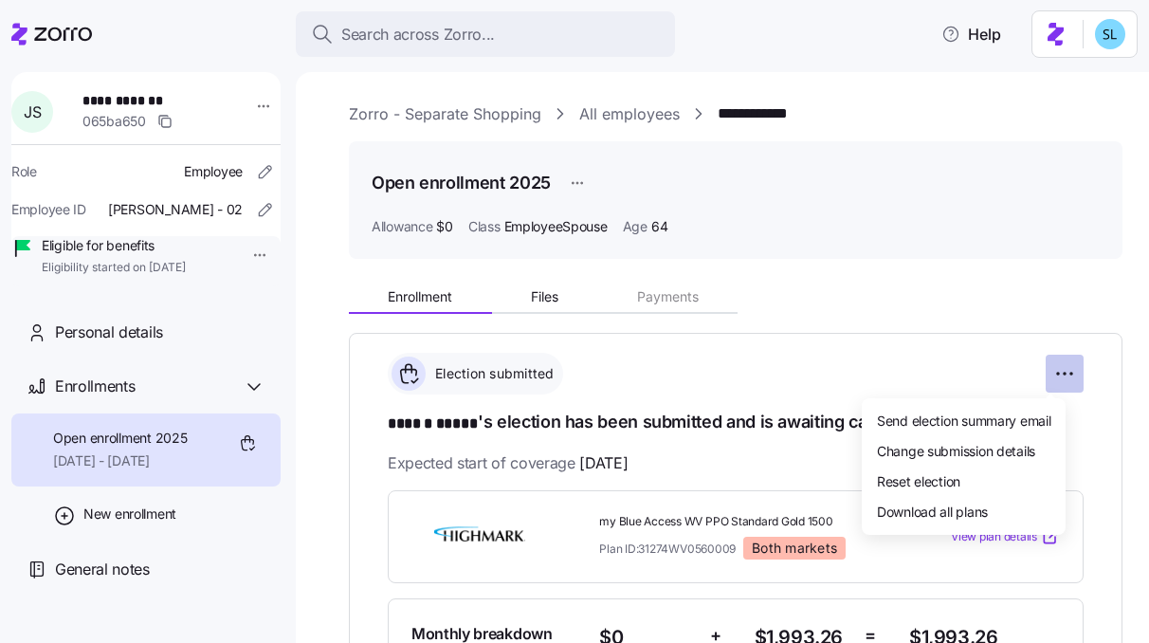
click at [1059, 378] on html "**********" at bounding box center [574, 315] width 1149 height 631
click at [1024, 480] on div "Reset election" at bounding box center [963, 480] width 189 height 30
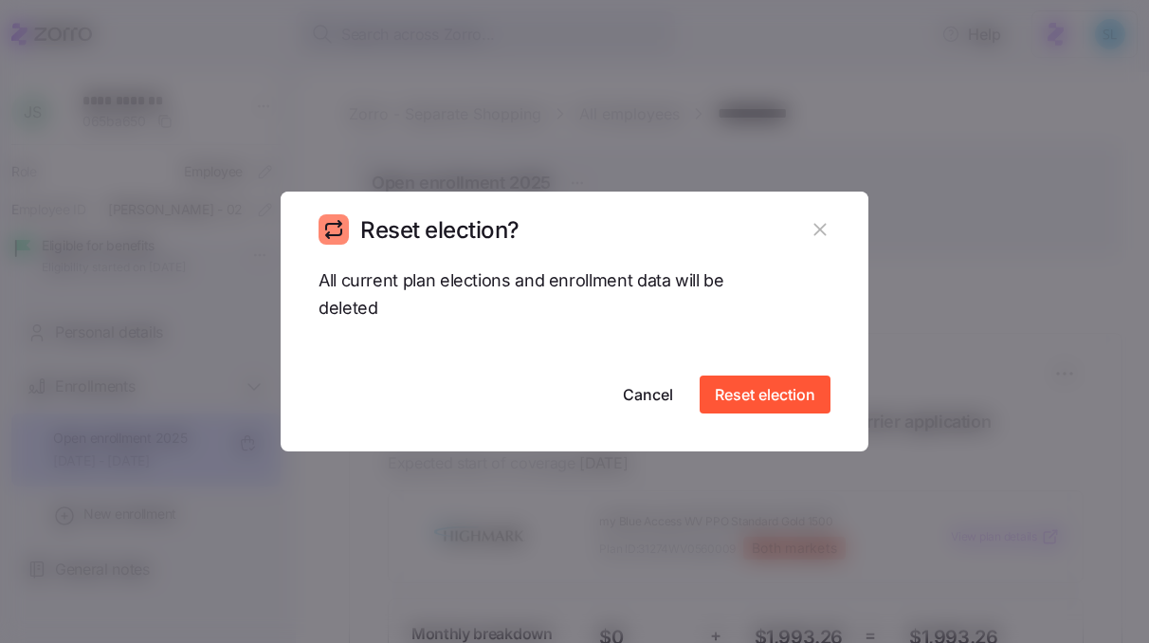
click at [827, 237] on icon "button" at bounding box center [820, 229] width 21 height 21
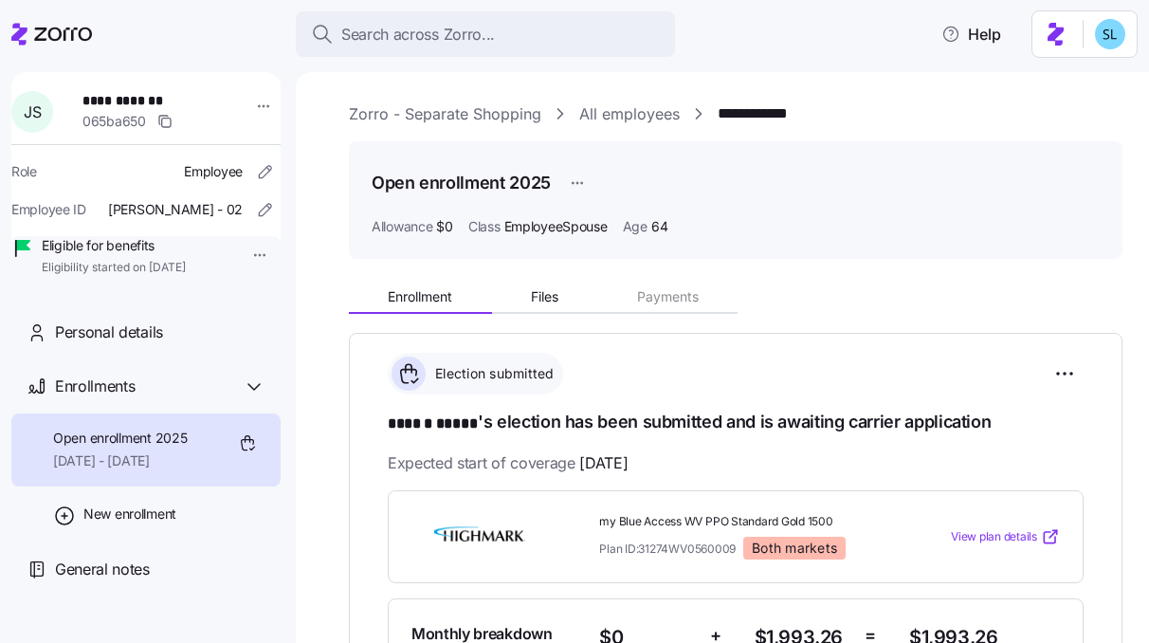
click at [582, 180] on html "**********" at bounding box center [574, 315] width 1149 height 631
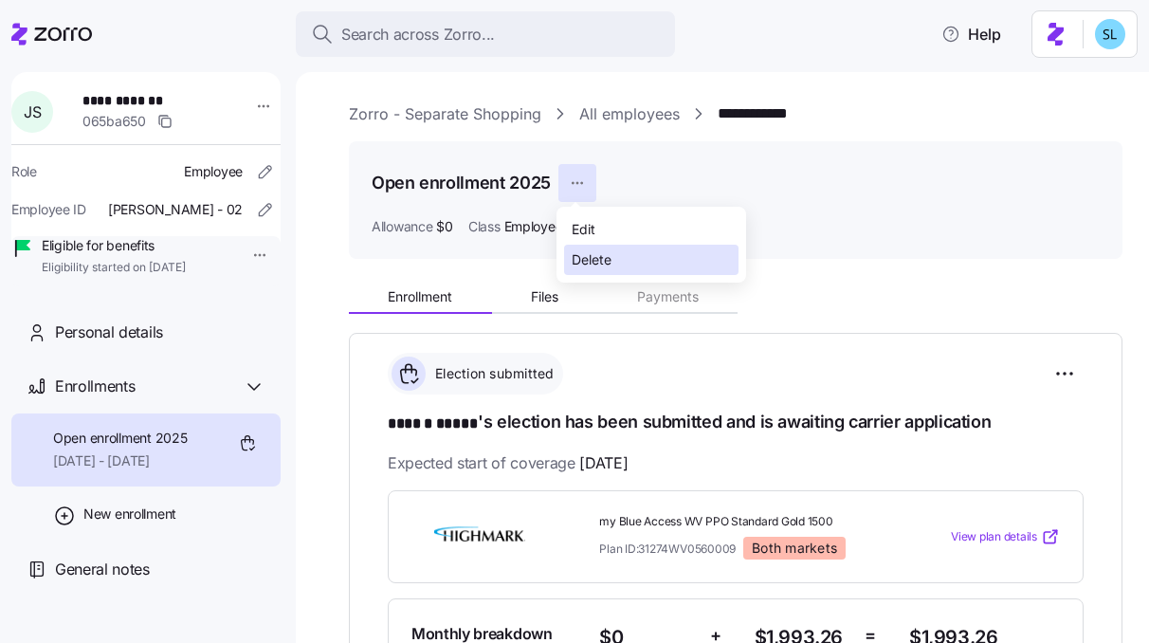
click at [608, 252] on div "Delete" at bounding box center [592, 259] width 40 height 21
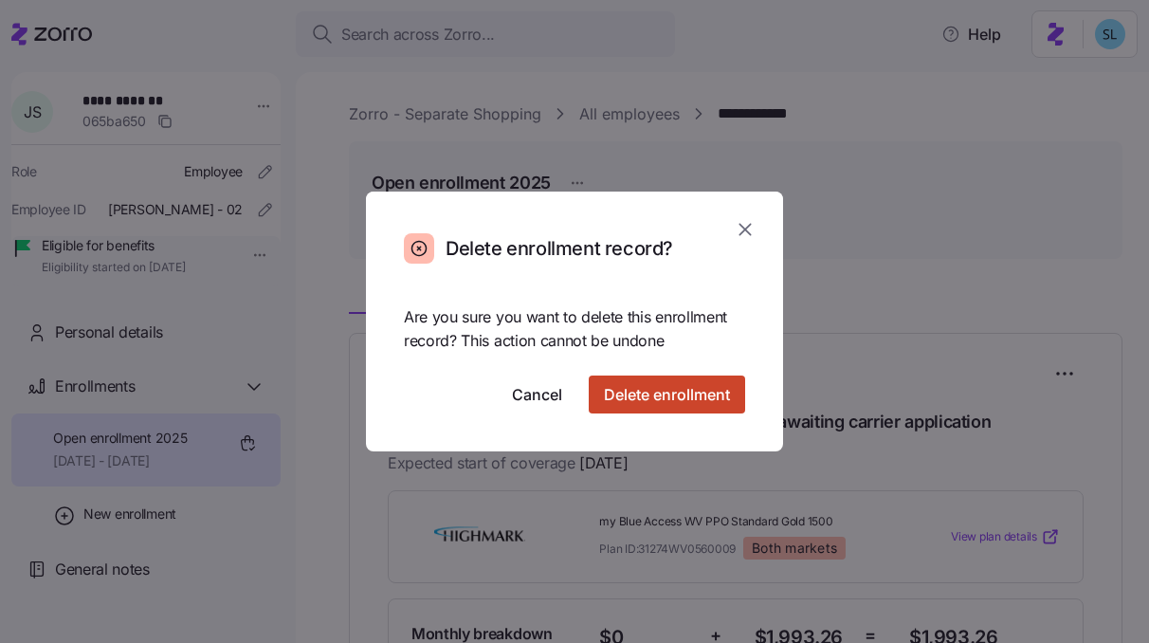
click at [668, 390] on span "Delete enrollment" at bounding box center [667, 394] width 126 height 23
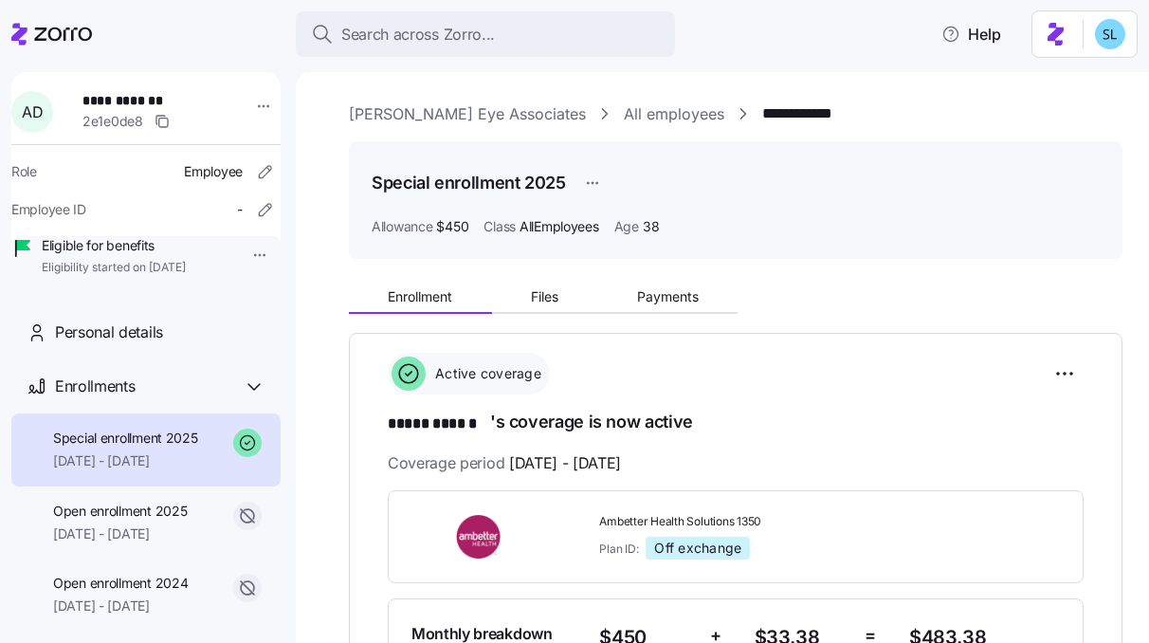
scroll to position [351, 0]
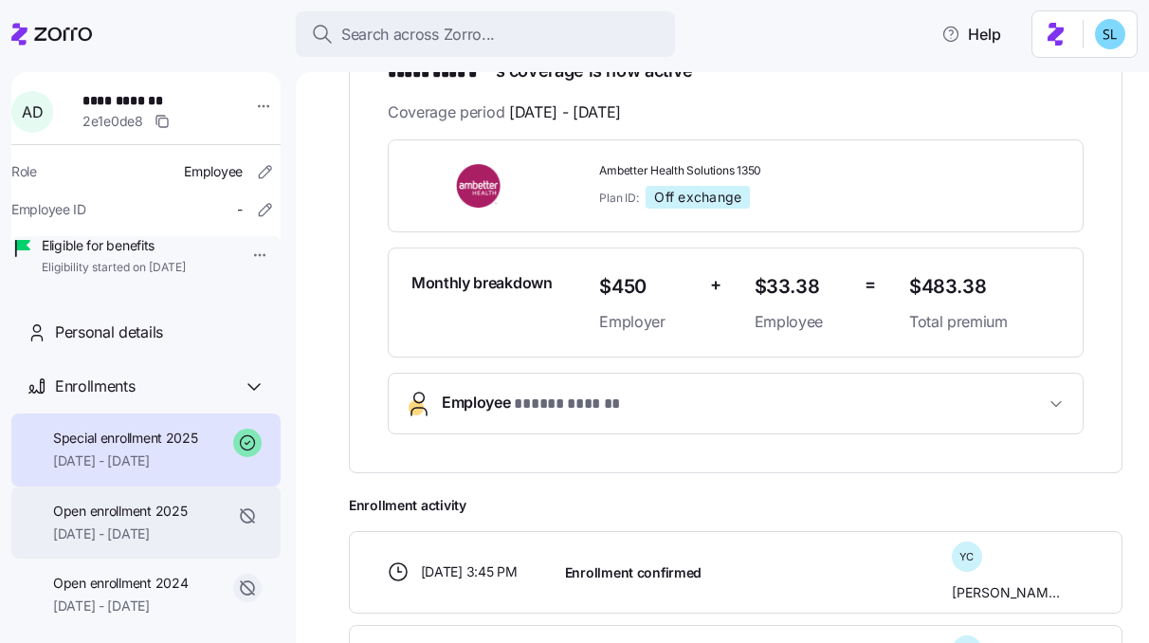
click at [152, 543] on span "01/01/2025 - 07/31/2025" at bounding box center [120, 533] width 134 height 19
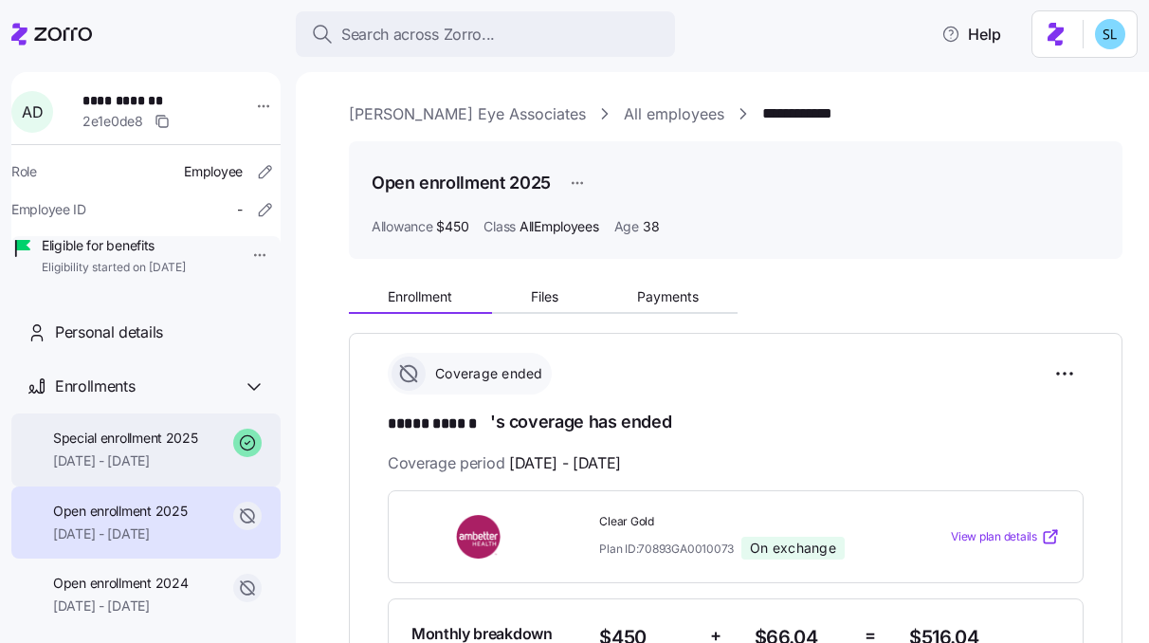
click at [128, 470] on span "08/01/2025 - 12/31/2025" at bounding box center [125, 460] width 145 height 19
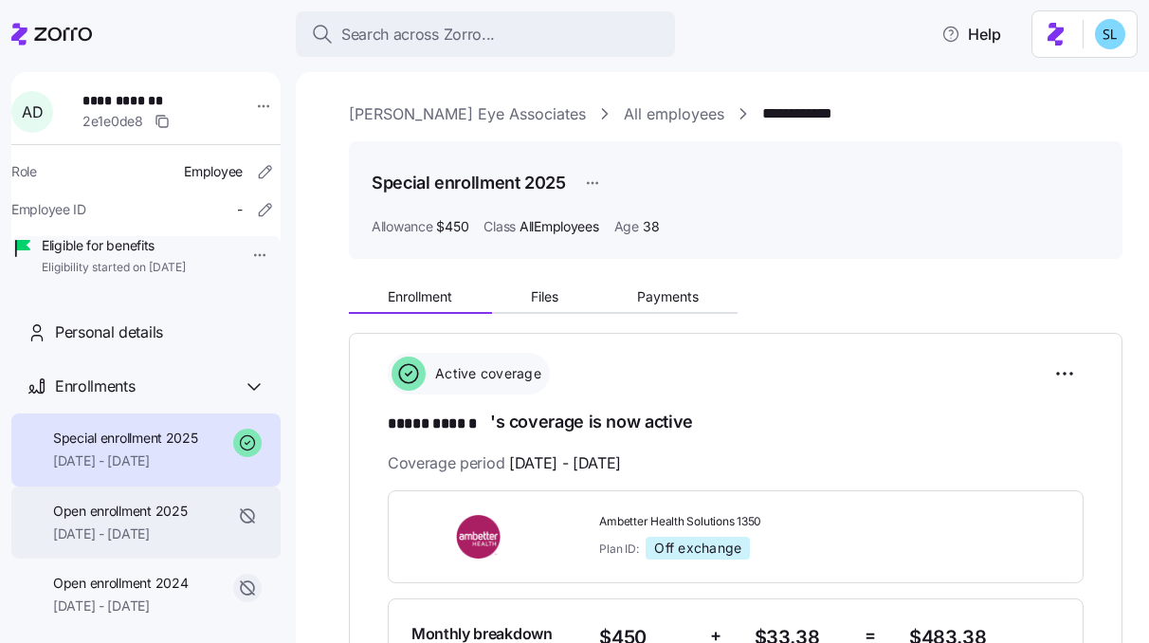
click at [150, 543] on span "01/01/2025 - 07/31/2025" at bounding box center [120, 533] width 134 height 19
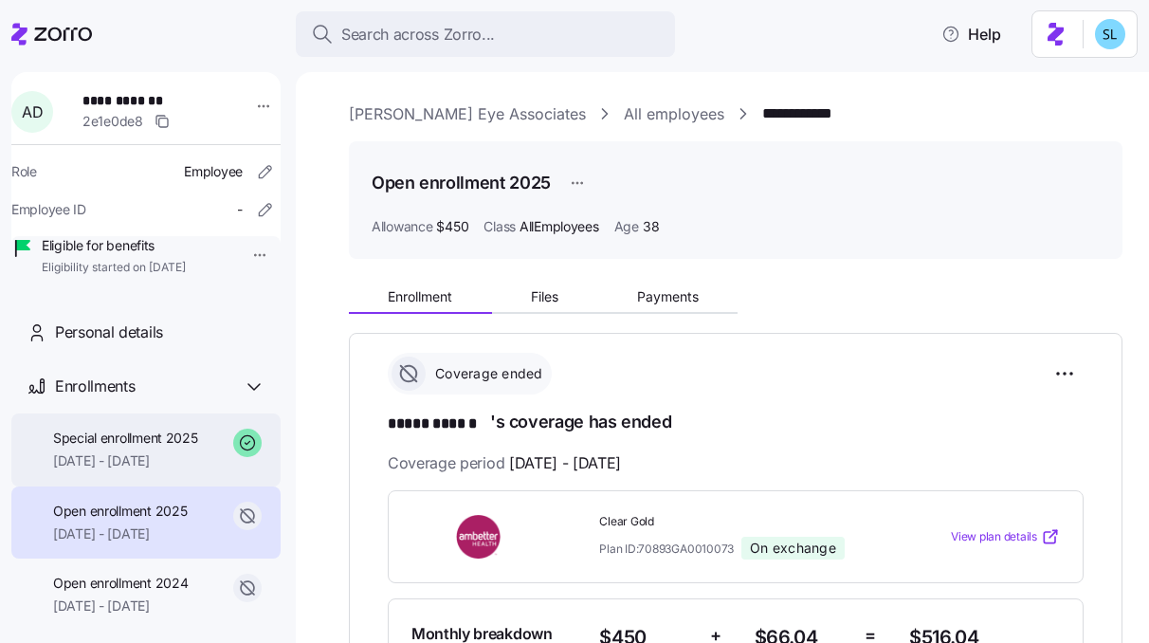
click at [135, 470] on span "08/01/2025 - 12/31/2025" at bounding box center [125, 460] width 145 height 19
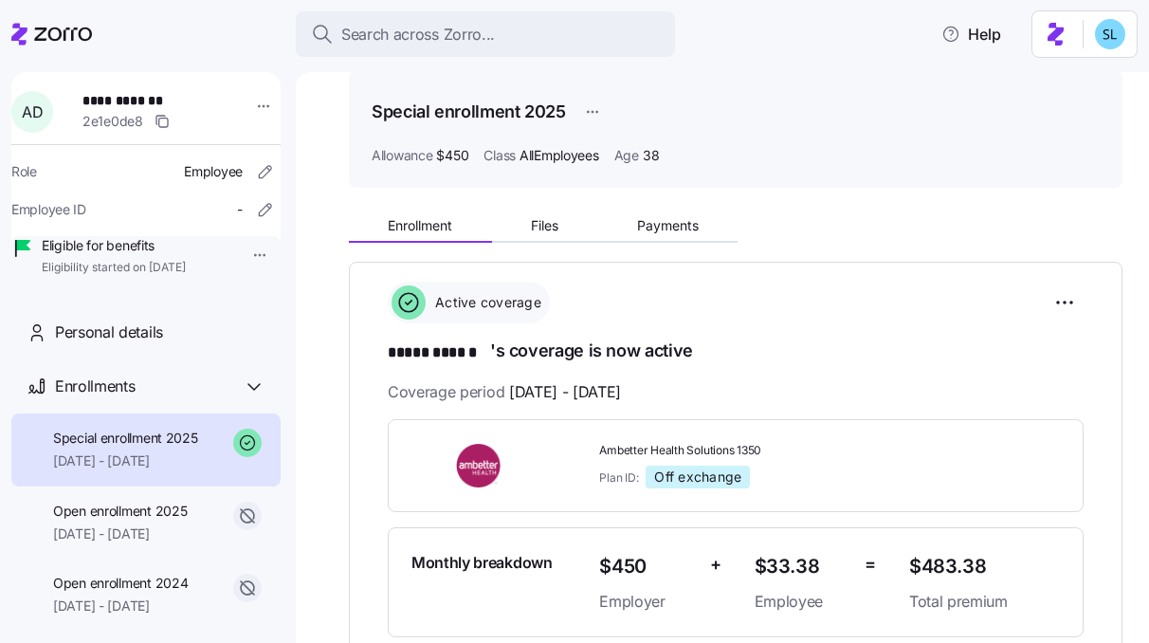
scroll to position [91, 0]
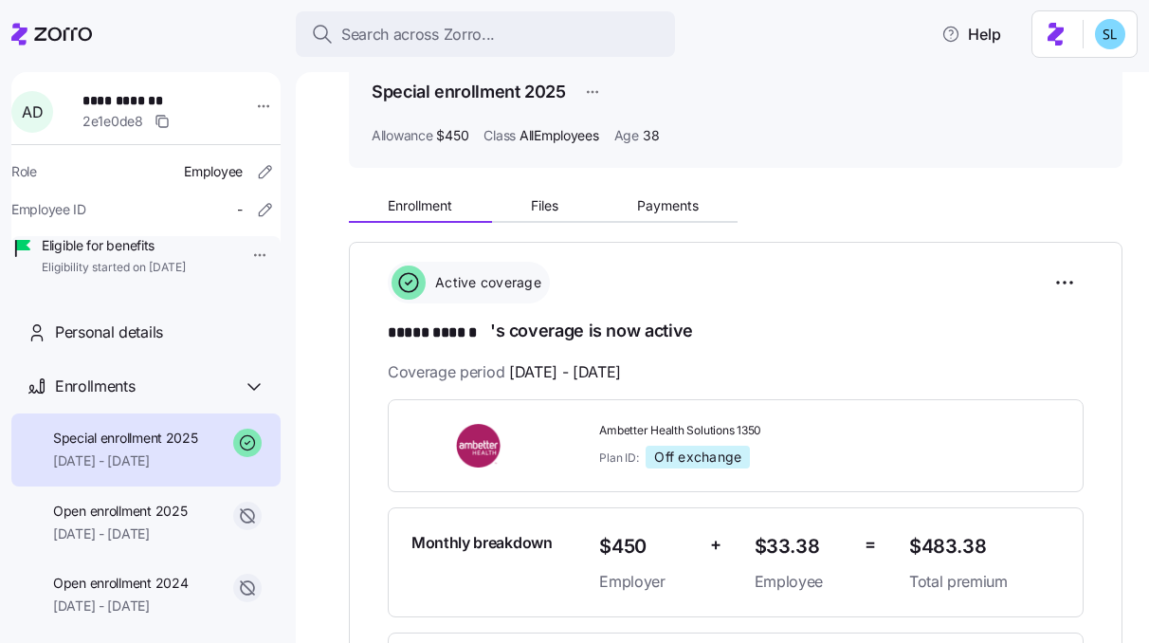
click at [643, 427] on span "Ambetter Health Solutions 1350" at bounding box center [746, 431] width 295 height 16
copy span "Ambetter Health Solutions 1350"
click at [937, 543] on span "$483.38" at bounding box center [984, 546] width 151 height 31
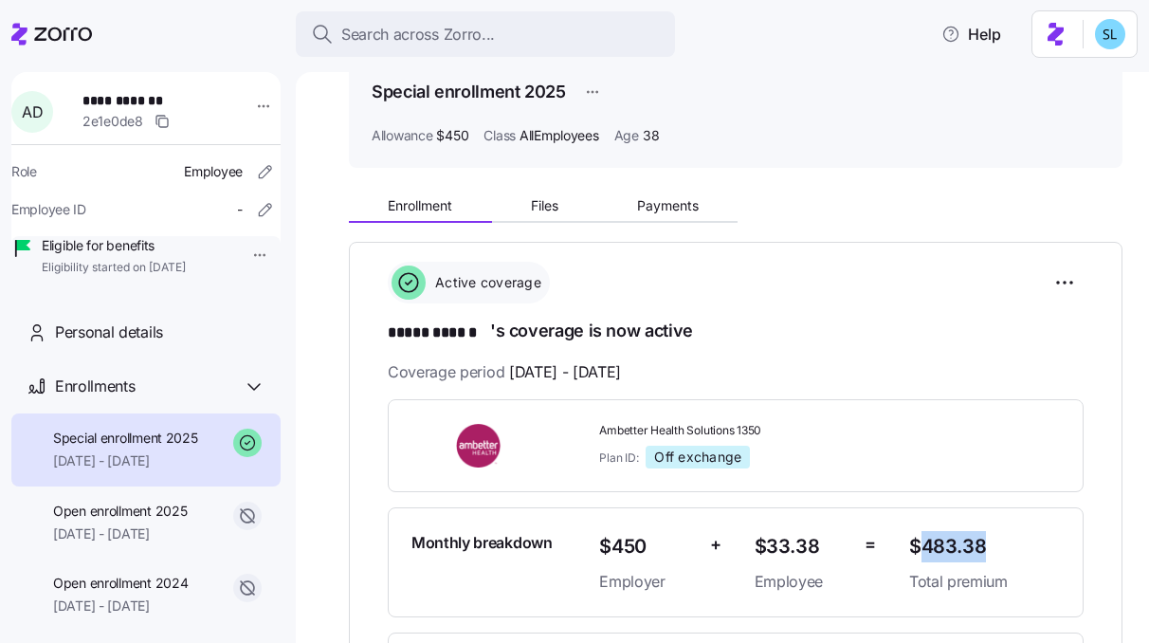
click at [937, 543] on span "$483.38" at bounding box center [984, 546] width 151 height 31
copy span "$483.38"
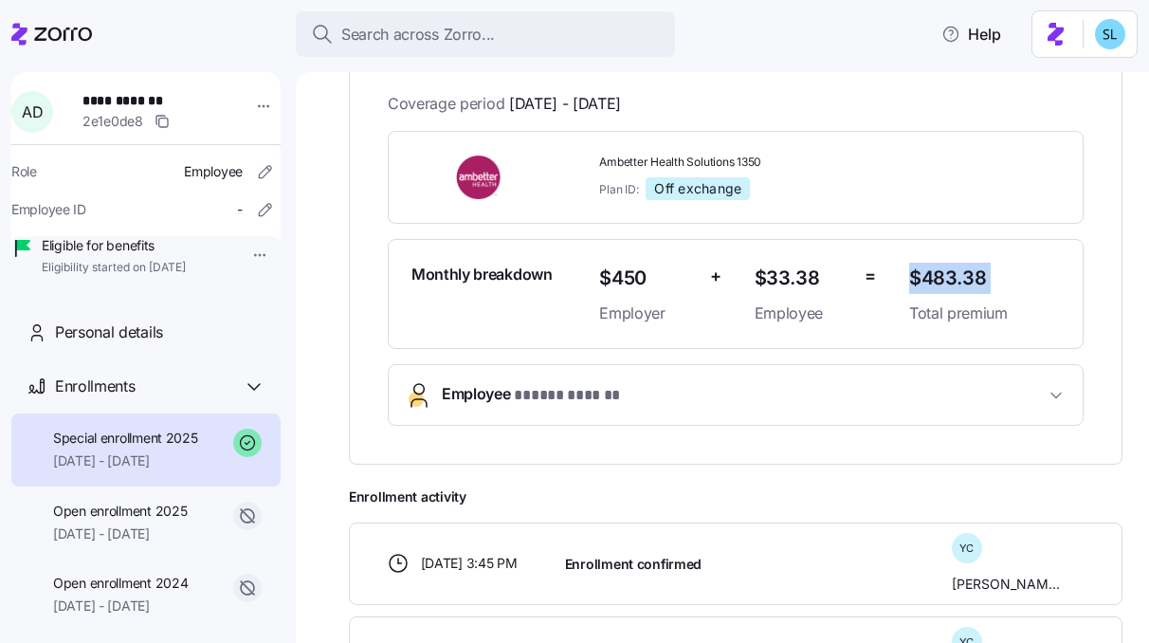
scroll to position [393, 0]
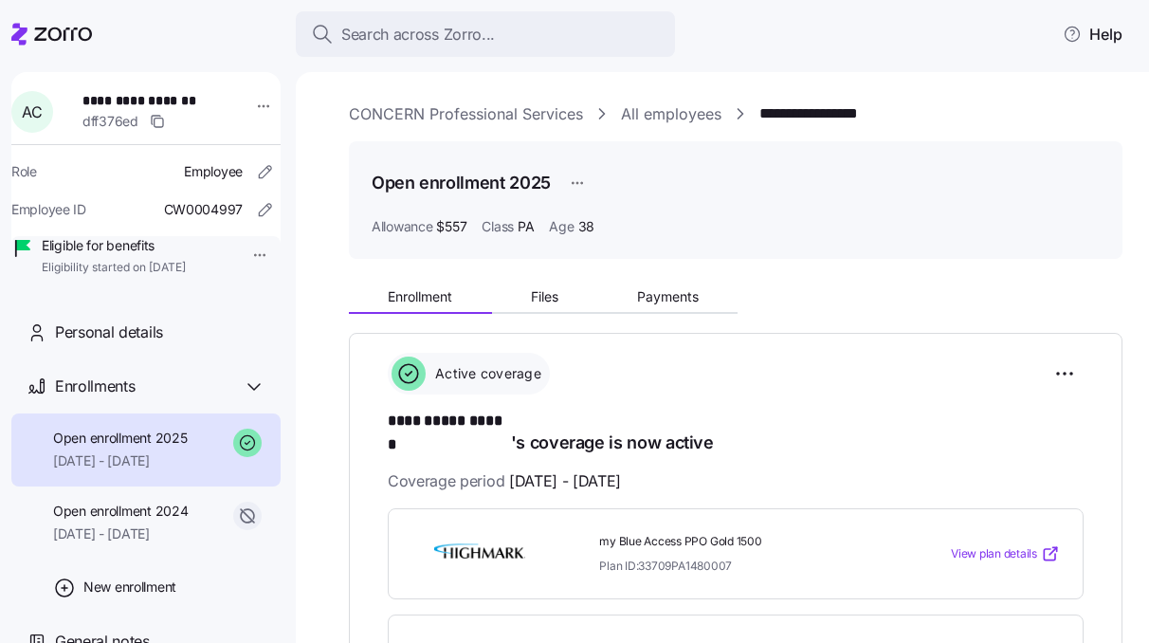
scroll to position [441, 0]
